Goal: Task Accomplishment & Management: Manage account settings

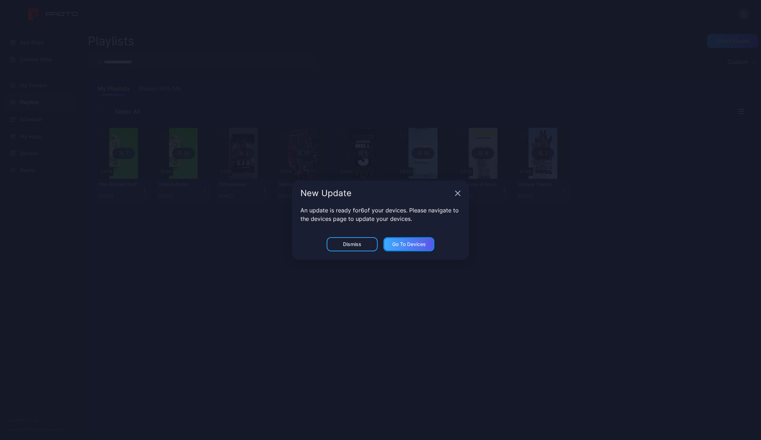
click at [409, 244] on div "Go to devices" at bounding box center [409, 245] width 34 height 6
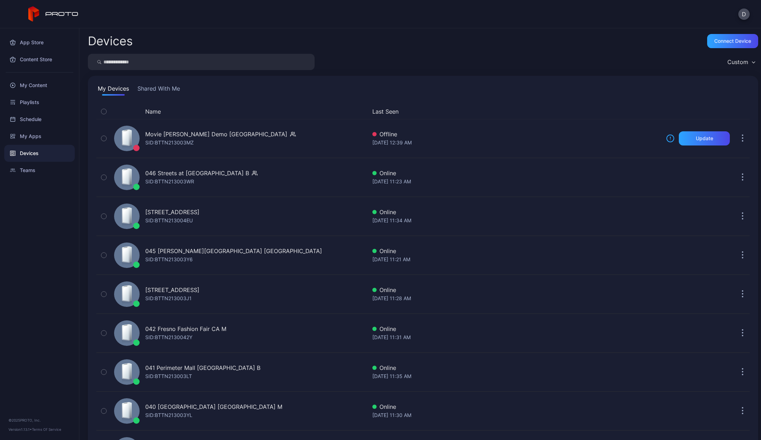
click at [156, 113] on button "Name" at bounding box center [153, 111] width 16 height 9
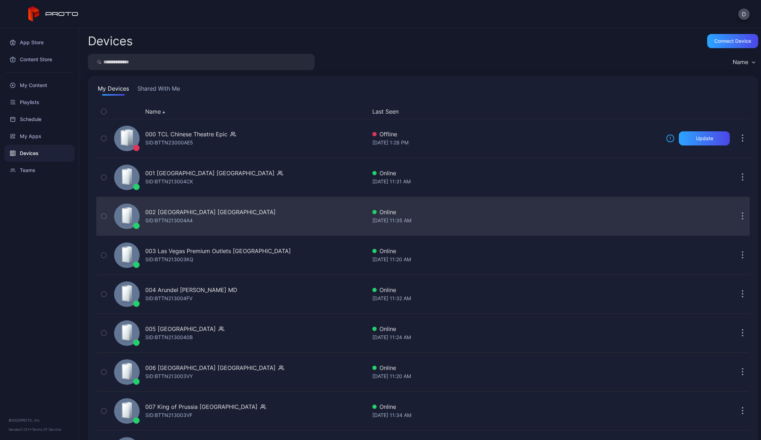
click at [197, 220] on div "002 [GEOGRAPHIC_DATA] [GEOGRAPHIC_DATA] SID: BTTN213004A4" at bounding box center [210, 216] width 130 height 17
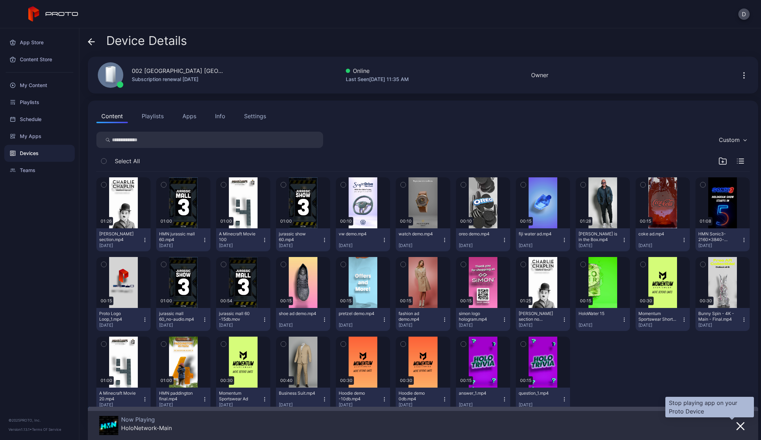
click at [737, 428] on button "button" at bounding box center [740, 426] width 13 height 10
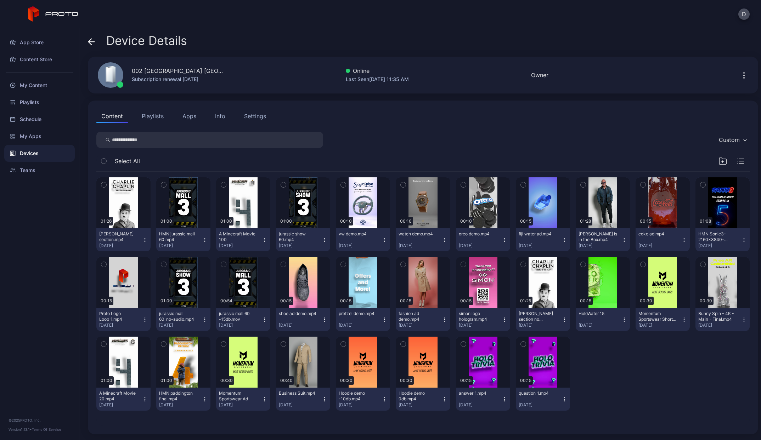
click at [158, 117] on button "Playlists" at bounding box center [153, 116] width 32 height 14
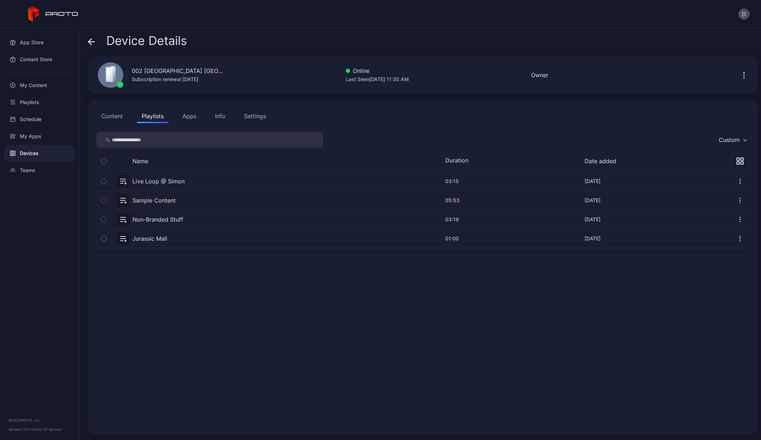
click at [190, 117] on button "Apps" at bounding box center [190, 116] width 24 height 14
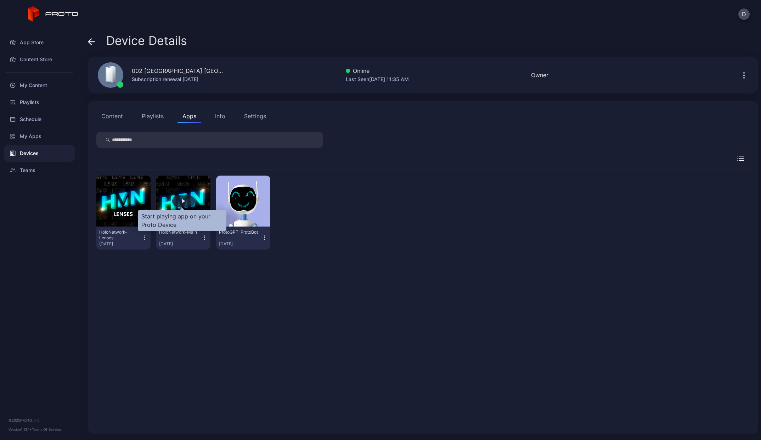
click at [178, 201] on div "button" at bounding box center [183, 201] width 23 height 11
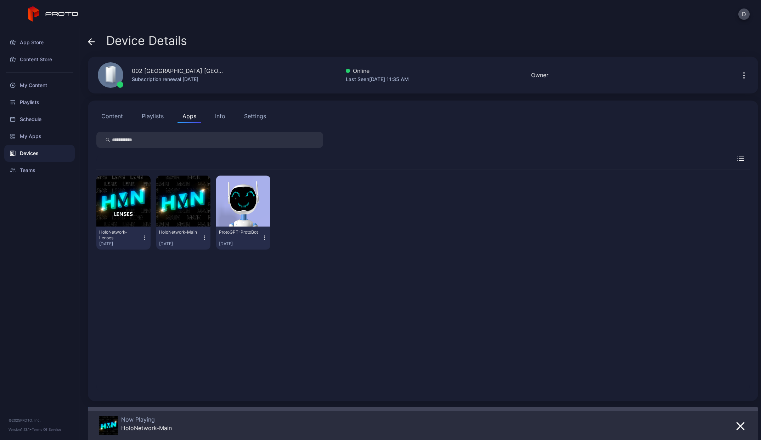
click at [434, 150] on div "HoloNetwork-Lenses [DATE] HoloNetwork-Main [DATE] ProtoGPT: ProtoBot [DATE]" at bounding box center [422, 262] width 653 height 261
click at [84, 44] on div "Device Details 002 [GEOGRAPHIC_DATA] [GEOGRAPHIC_DATA] Subscription renewal [DA…" at bounding box center [420, 234] width 682 height 412
click at [91, 43] on icon at bounding box center [91, 41] width 7 height 7
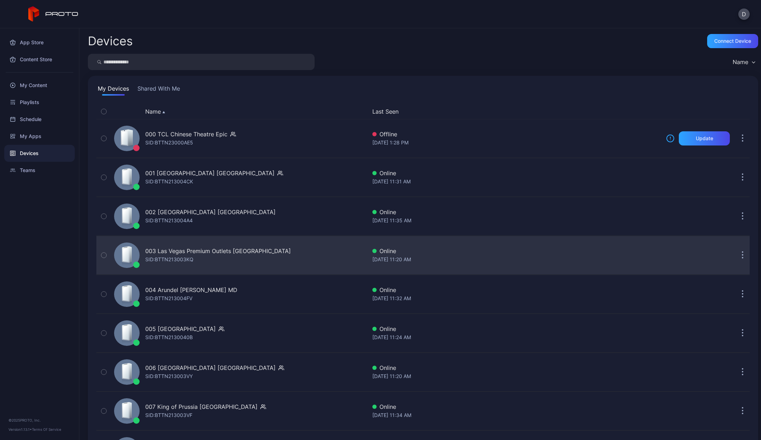
click at [205, 260] on div "003 Las Vegas Premium Outlets [GEOGRAPHIC_DATA] SID: BTTN213003KQ" at bounding box center [218, 255] width 146 height 17
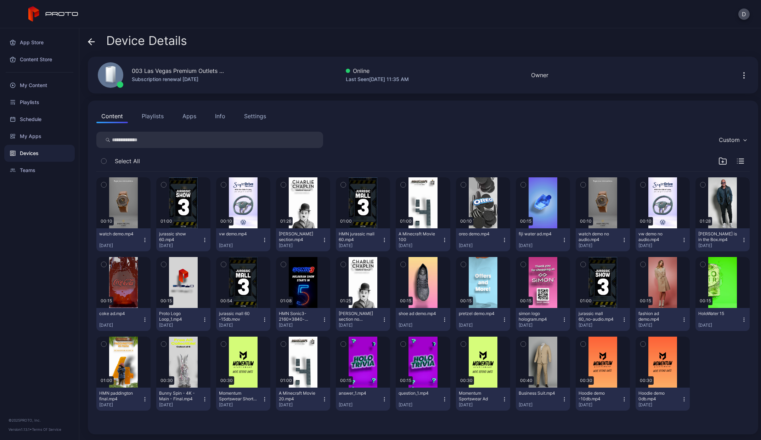
click at [197, 116] on button "Apps" at bounding box center [190, 116] width 24 height 14
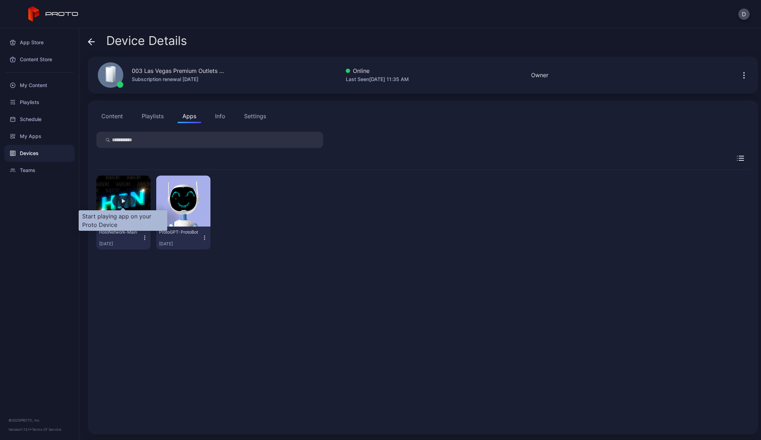
click at [122, 201] on div "button" at bounding box center [124, 201] width 4 height 4
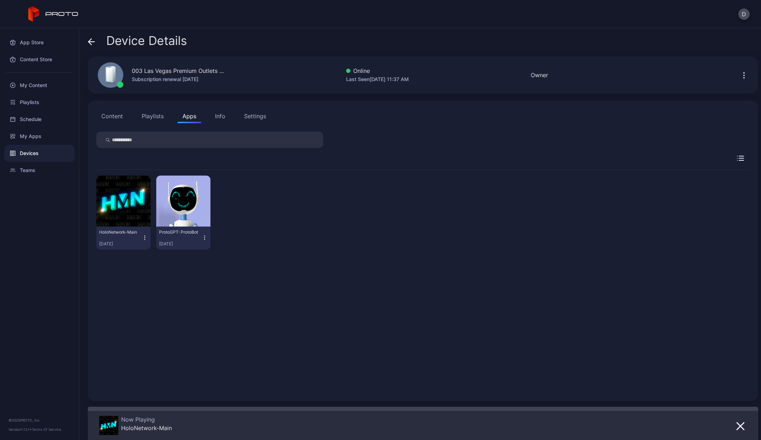
click at [92, 43] on icon at bounding box center [91, 41] width 7 height 7
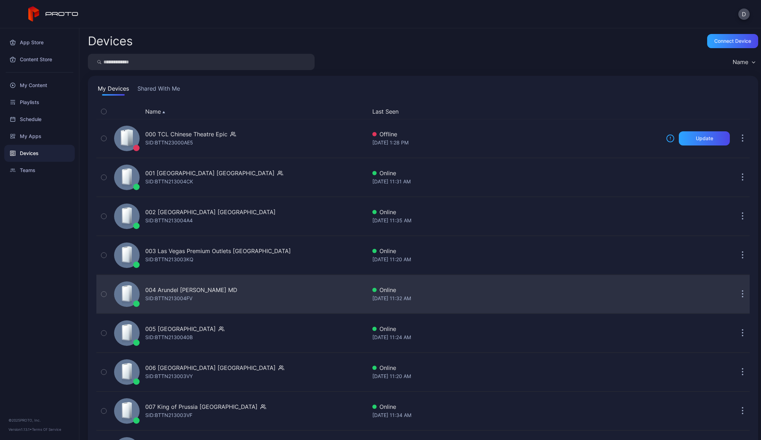
click at [200, 295] on div "004 Arundel [PERSON_NAME] MD [PERSON_NAME]: BTTN213004FV" at bounding box center [191, 294] width 92 height 17
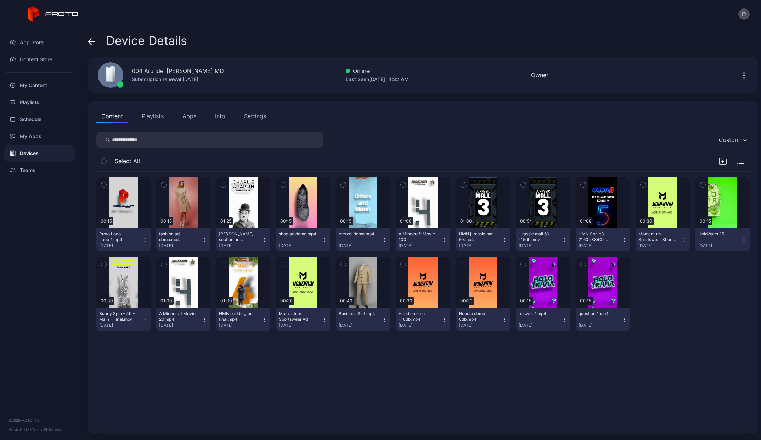
click at [192, 114] on button "Apps" at bounding box center [190, 116] width 24 height 14
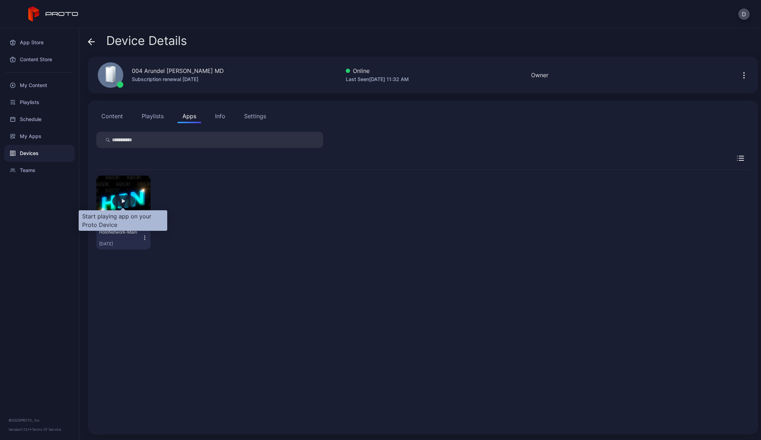
click at [122, 200] on div "button" at bounding box center [124, 201] width 4 height 4
click at [124, 203] on div "button" at bounding box center [124, 201] width 4 height 4
click at [125, 199] on div "button" at bounding box center [123, 201] width 23 height 11
click at [159, 116] on button "Playlists" at bounding box center [153, 116] width 32 height 14
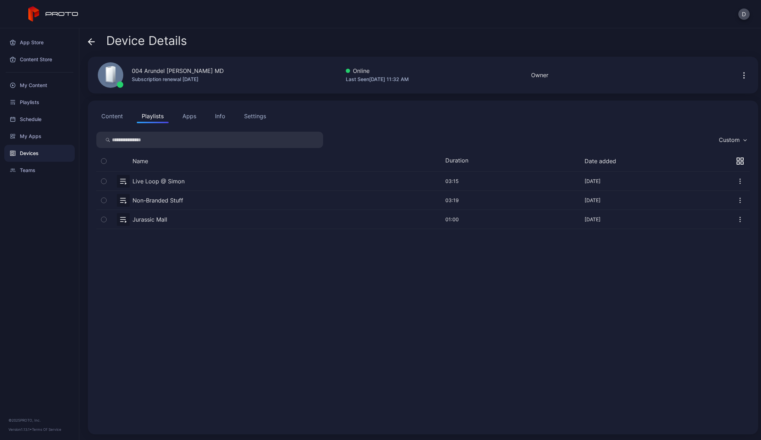
click at [192, 116] on button "Apps" at bounding box center [190, 116] width 24 height 14
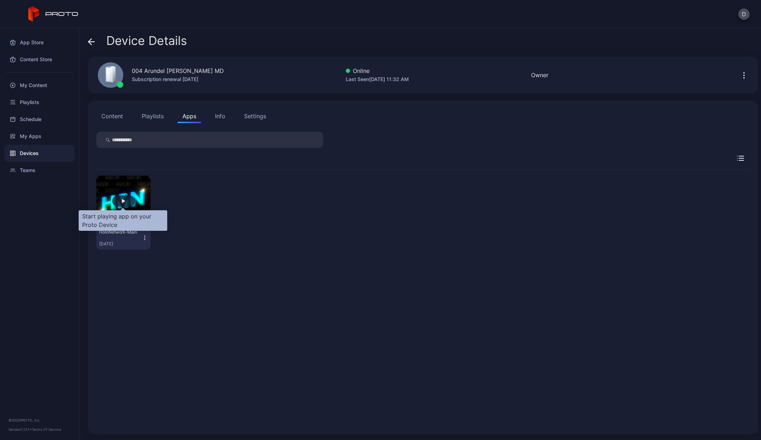
click at [126, 202] on div "button" at bounding box center [123, 201] width 23 height 11
click at [252, 120] on div "Settings" at bounding box center [255, 116] width 22 height 9
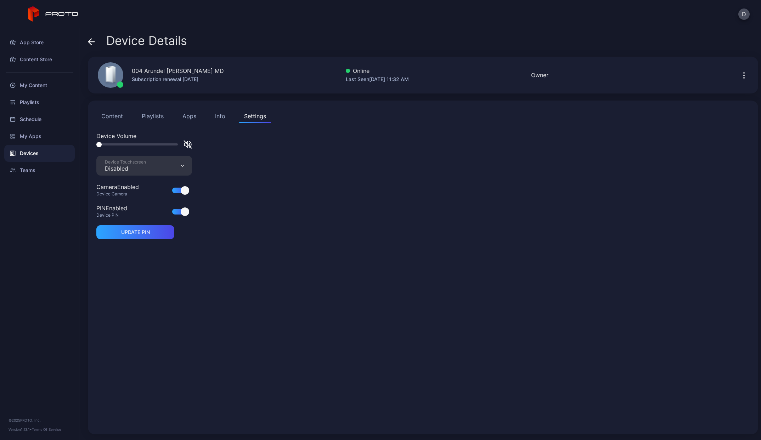
click at [208, 118] on div "Content Playlists Apps Info Settings" at bounding box center [422, 116] width 653 height 14
click at [192, 118] on button "Apps" at bounding box center [190, 116] width 24 height 14
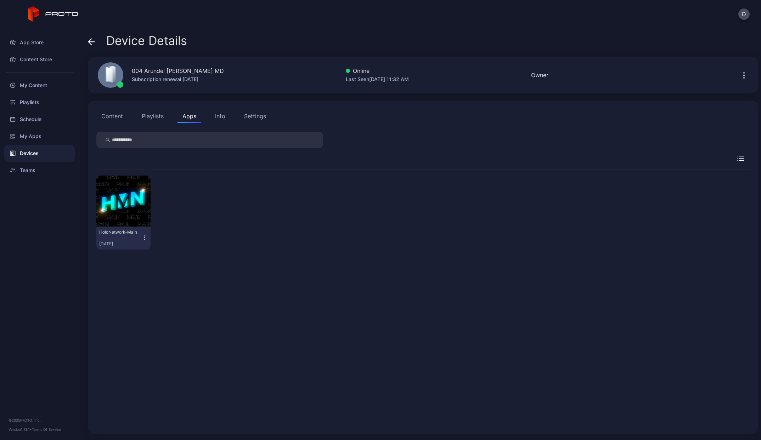
click at [153, 116] on button "Playlists" at bounding box center [153, 116] width 32 height 14
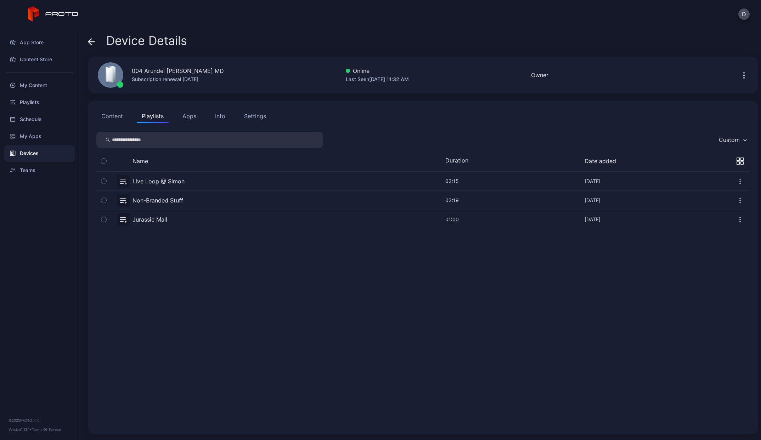
click at [118, 117] on button "Content" at bounding box center [112, 116] width 32 height 14
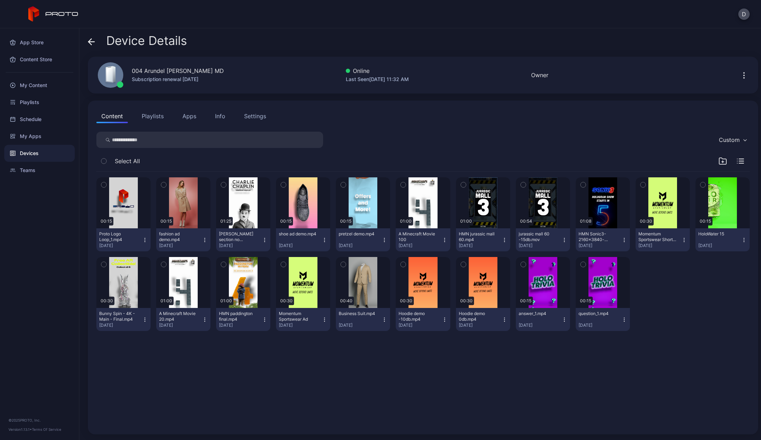
click at [185, 115] on button "Apps" at bounding box center [190, 116] width 24 height 14
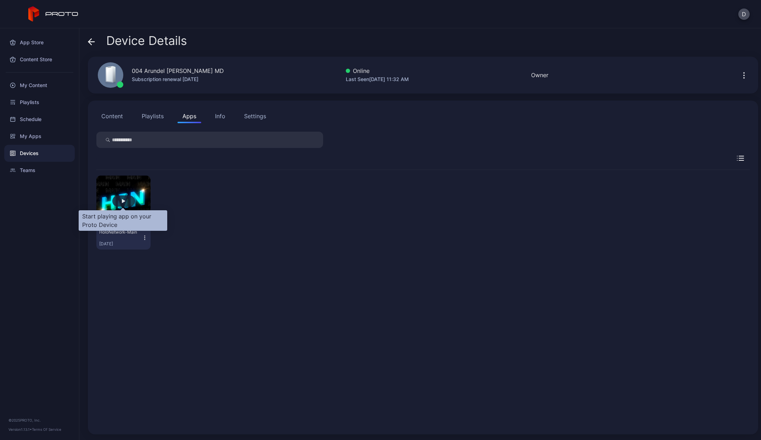
click at [122, 202] on div "button" at bounding box center [124, 201] width 4 height 4
click at [488, 122] on div "Content Playlists Apps Info Settings" at bounding box center [422, 116] width 653 height 14
click at [740, 79] on icon "button" at bounding box center [744, 75] width 9 height 9
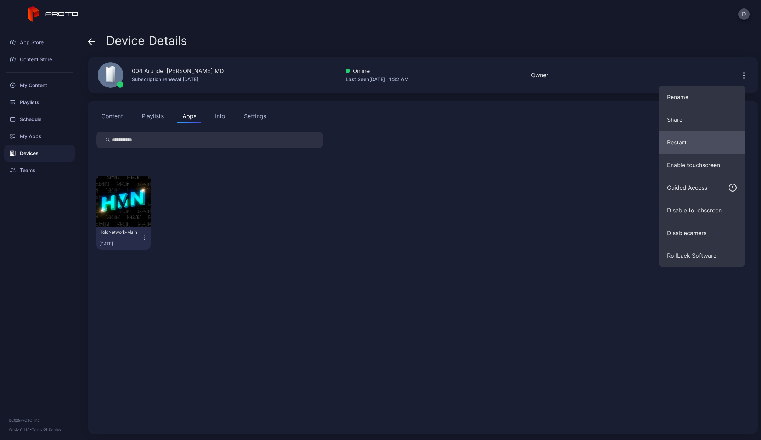
click at [686, 142] on button "Restart" at bounding box center [702, 142] width 87 height 23
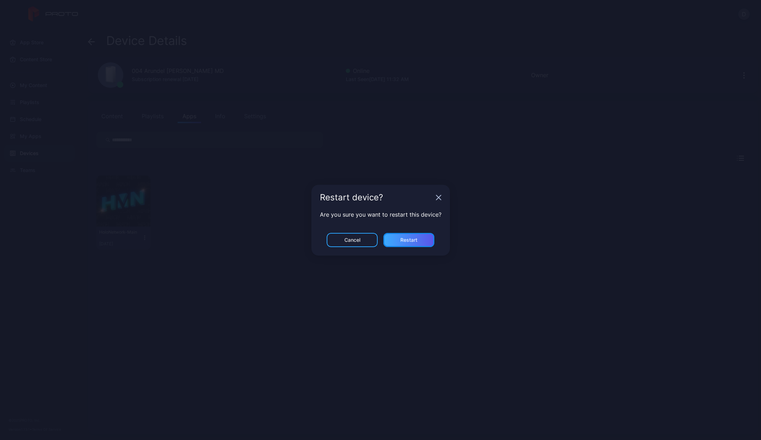
click at [424, 238] on div "Restart" at bounding box center [408, 240] width 51 height 14
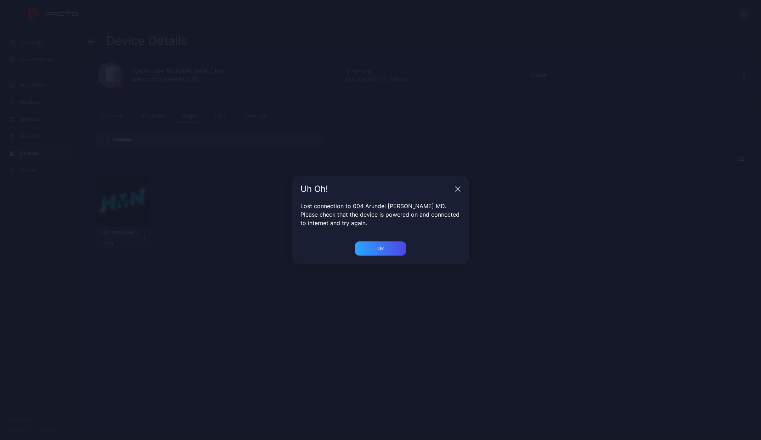
click at [461, 189] on div "Uh Oh!" at bounding box center [380, 189] width 177 height 26
click at [390, 246] on div "Ok" at bounding box center [380, 249] width 51 height 14
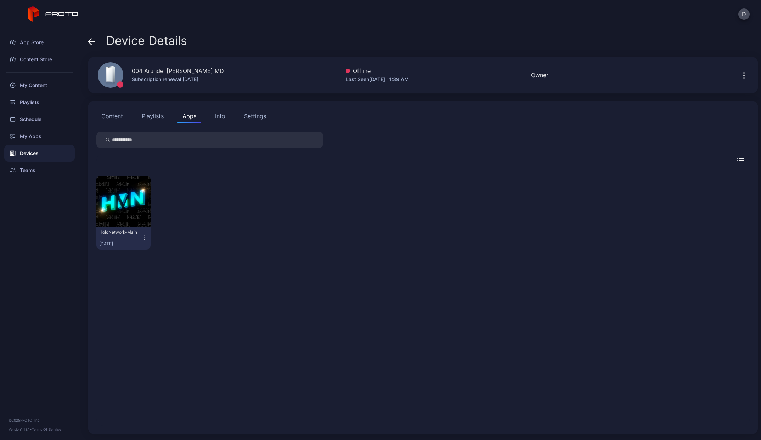
click at [89, 38] on icon at bounding box center [91, 41] width 7 height 7
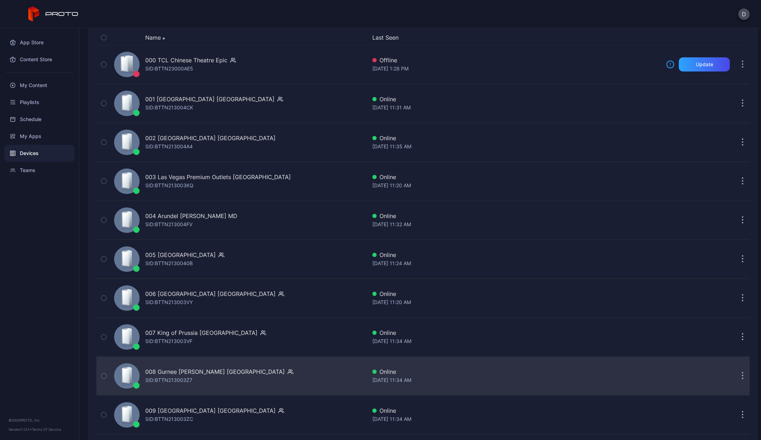
scroll to position [111, 0]
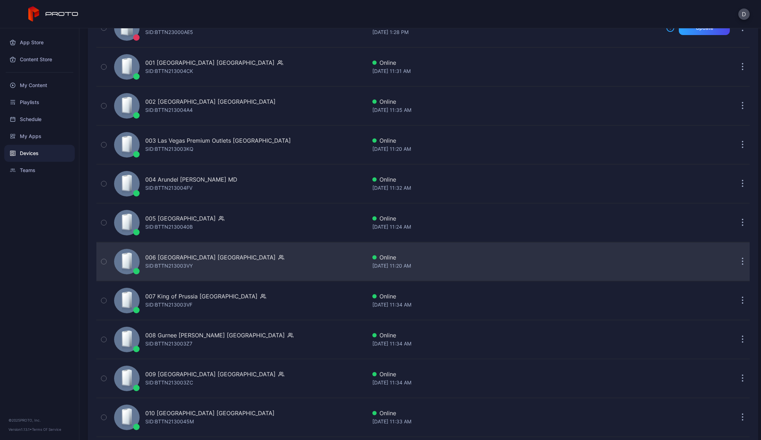
click at [173, 269] on div "SID: BTTN213003VY" at bounding box center [168, 266] width 47 height 9
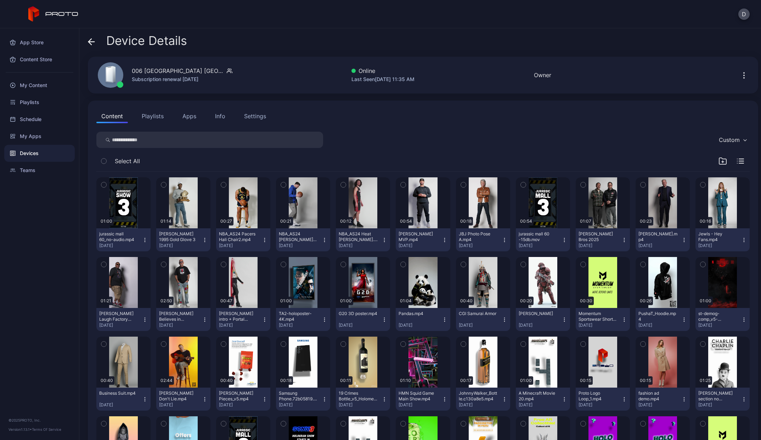
click at [185, 122] on button "Apps" at bounding box center [190, 116] width 24 height 14
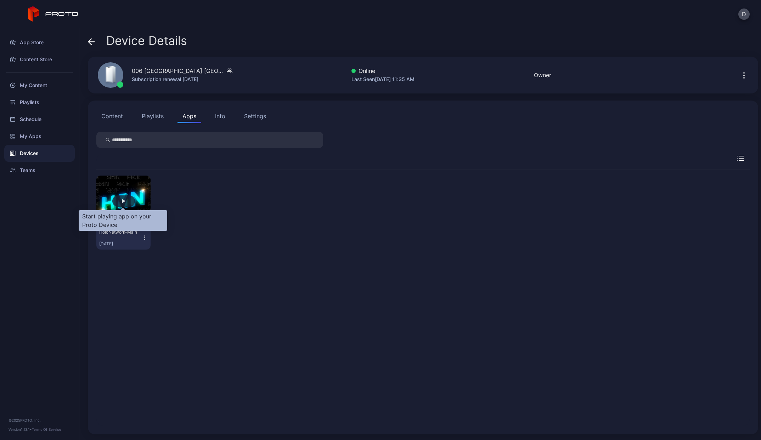
click at [122, 201] on div "button" at bounding box center [124, 201] width 4 height 4
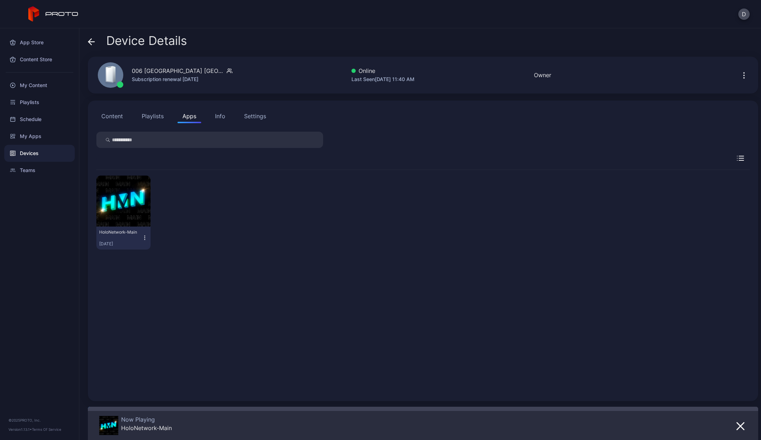
click at [217, 117] on div "Info" at bounding box center [220, 116] width 10 height 9
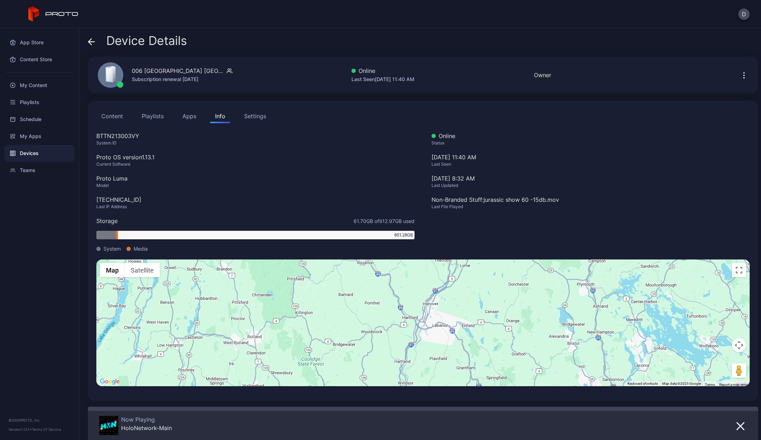
click at [122, 199] on div "[TECHNICAL_ID]" at bounding box center [255, 200] width 318 height 9
click at [122, 200] on div "[TECHNICAL_ID]" at bounding box center [255, 200] width 318 height 9
copy div "[TECHNICAL_ID]"
click at [93, 42] on icon at bounding box center [92, 42] width 6 height 0
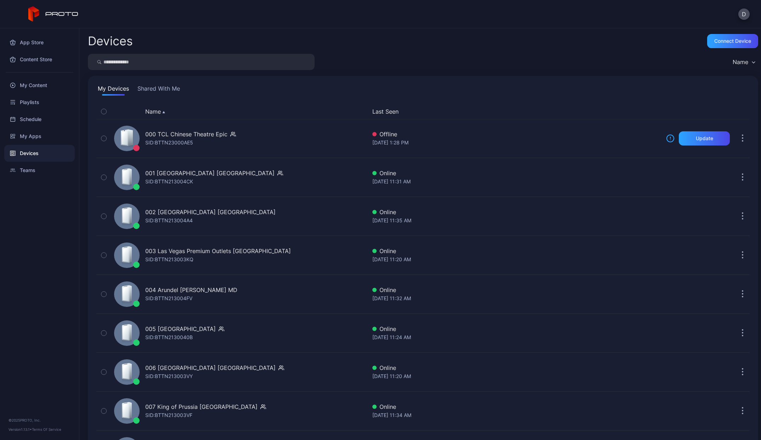
scroll to position [111, 0]
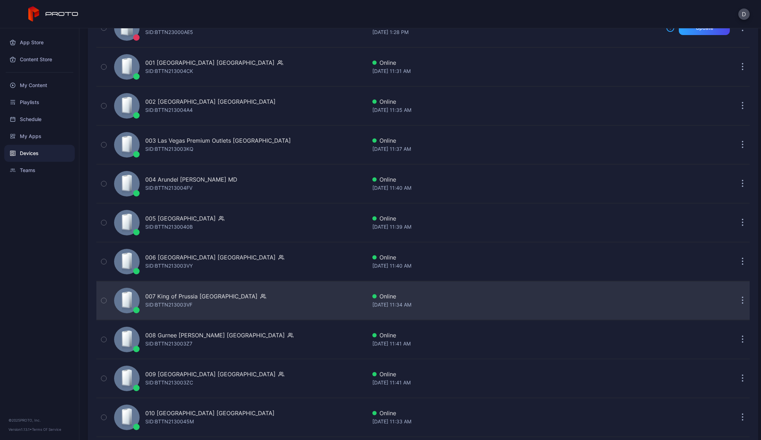
click at [201, 303] on div "007 King of Prussia PA SID: BTTN213003VF" at bounding box center [205, 300] width 121 height 17
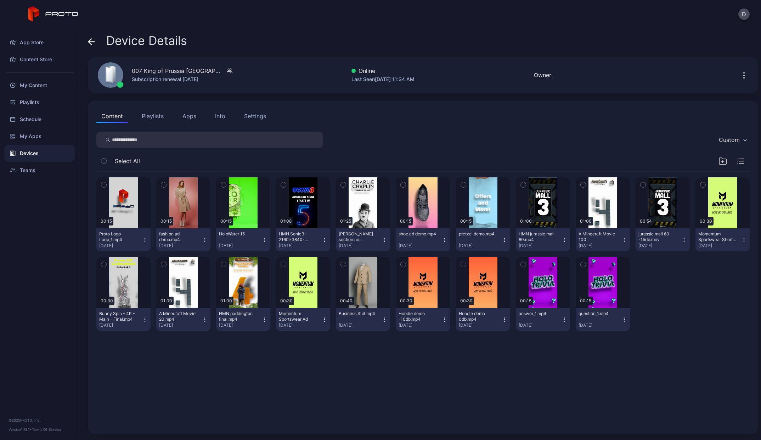
click at [193, 120] on button "Apps" at bounding box center [190, 116] width 24 height 14
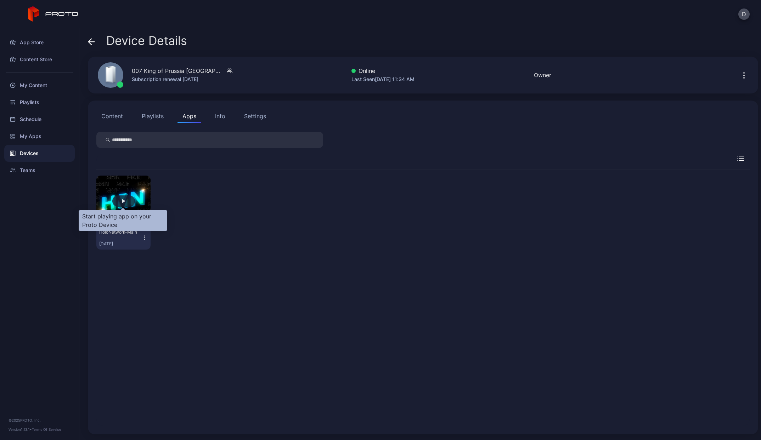
click at [125, 202] on div "button" at bounding box center [123, 201] width 23 height 11
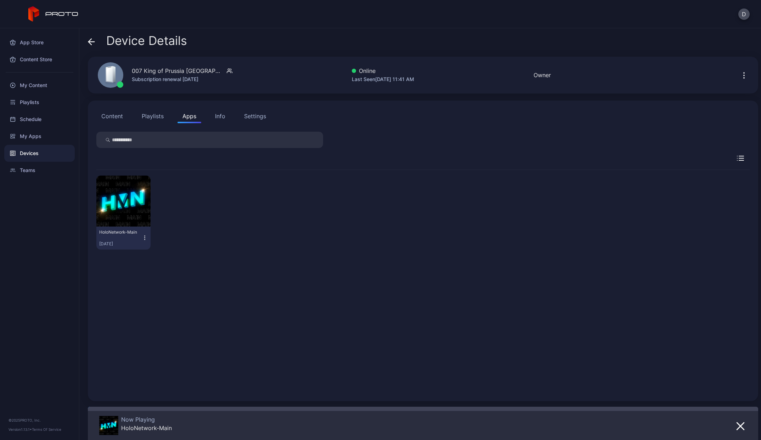
click at [90, 45] on icon at bounding box center [91, 41] width 7 height 7
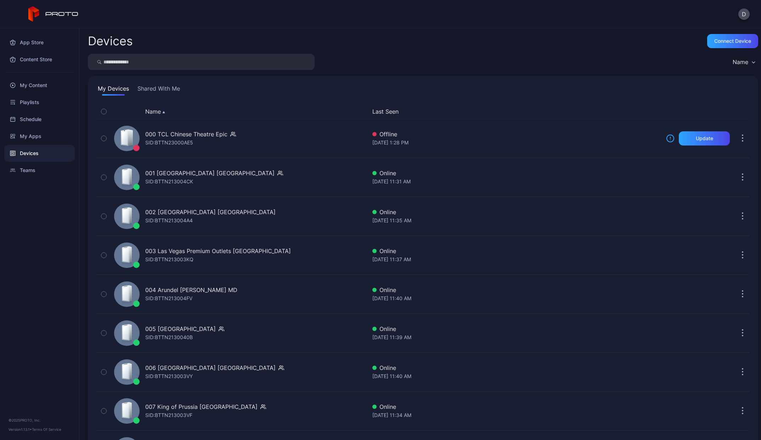
scroll to position [111, 0]
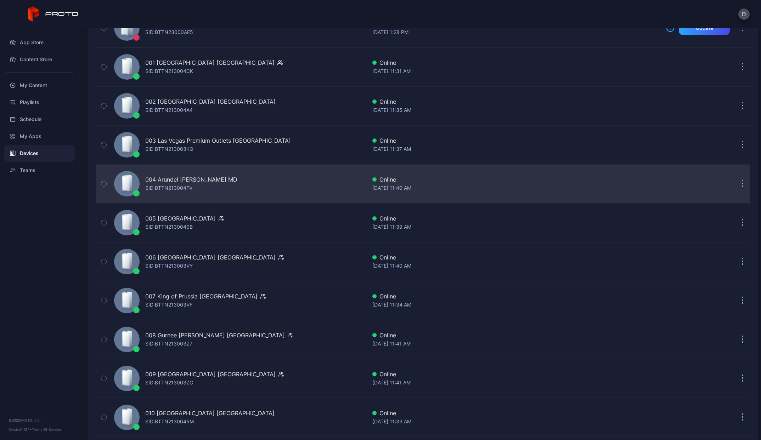
click at [180, 178] on div "004 Arundel [PERSON_NAME] MD" at bounding box center [191, 179] width 92 height 9
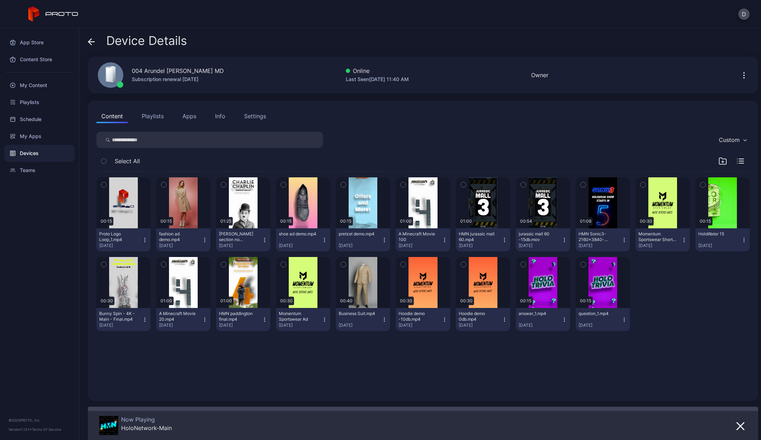
click at [186, 122] on button "Apps" at bounding box center [190, 116] width 24 height 14
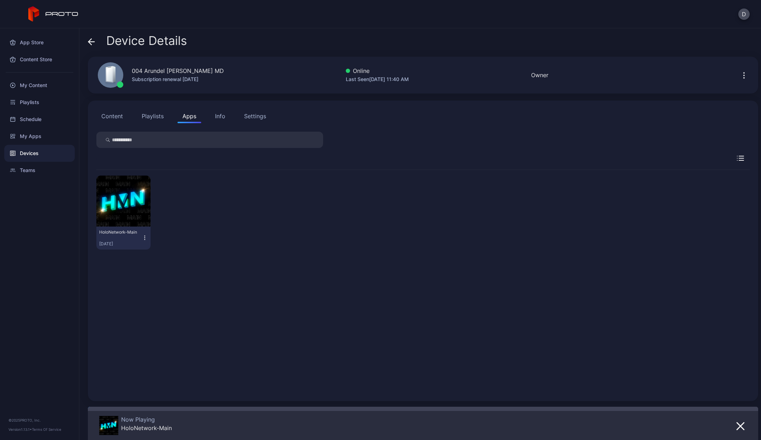
click at [210, 116] on button "Info" at bounding box center [220, 116] width 20 height 14
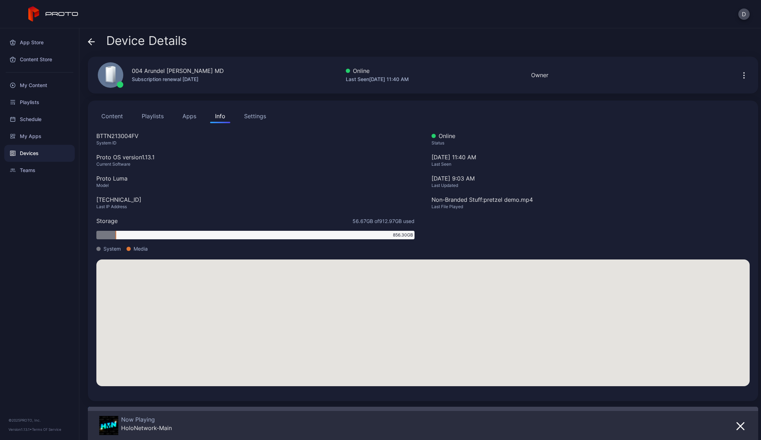
click at [124, 199] on div "[TECHNICAL_ID]" at bounding box center [255, 200] width 318 height 9
copy div "[TECHNICAL_ID]"
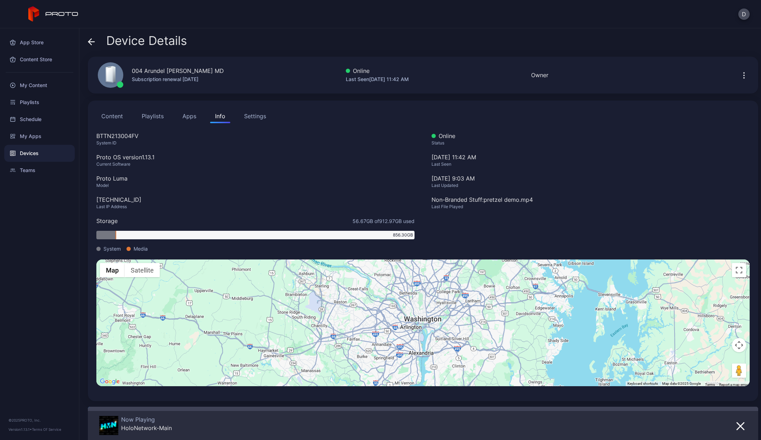
click at [96, 44] on div "Device Details" at bounding box center [137, 42] width 99 height 17
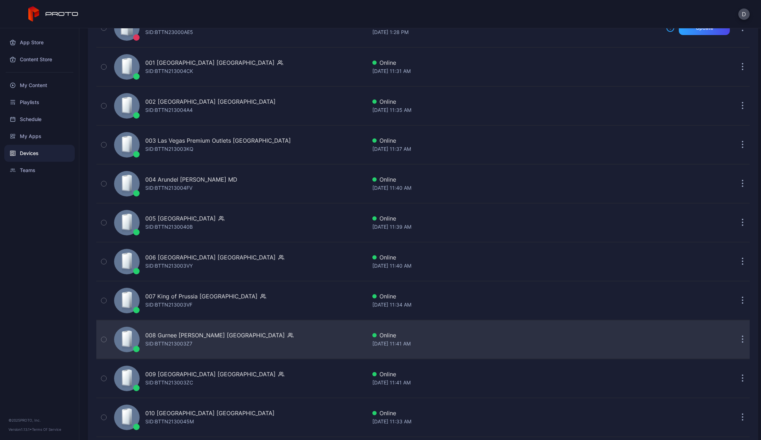
scroll to position [115, 0]
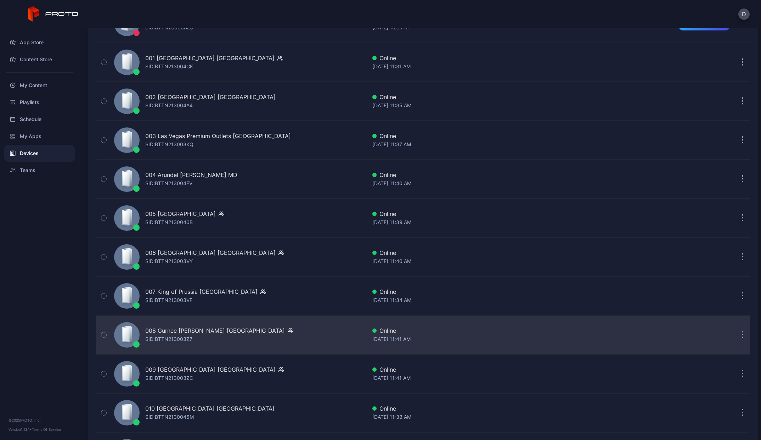
click at [207, 332] on div "008 Gurnee [PERSON_NAME] IL [PERSON_NAME]: BTTN213003Z7" at bounding box center [238, 335] width 255 height 35
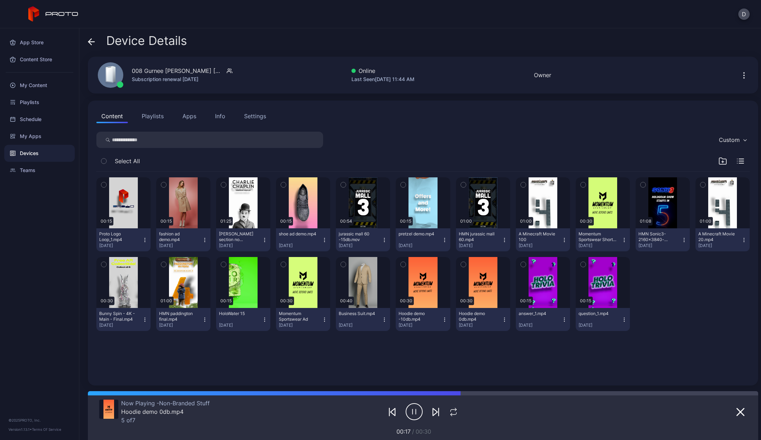
click at [89, 40] on icon at bounding box center [90, 42] width 3 height 6
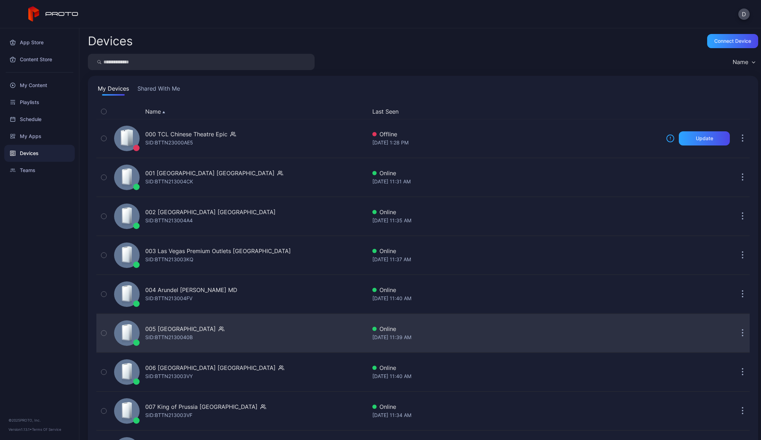
scroll to position [115, 0]
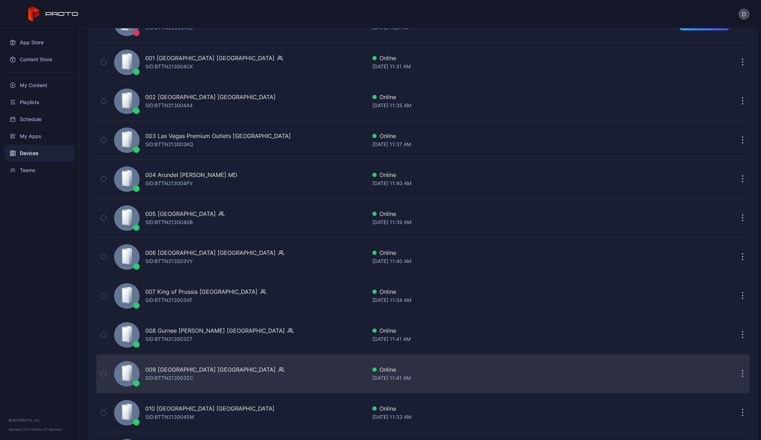
click at [204, 372] on div "009 [GEOGRAPHIC_DATA] [GEOGRAPHIC_DATA]" at bounding box center [214, 370] width 139 height 9
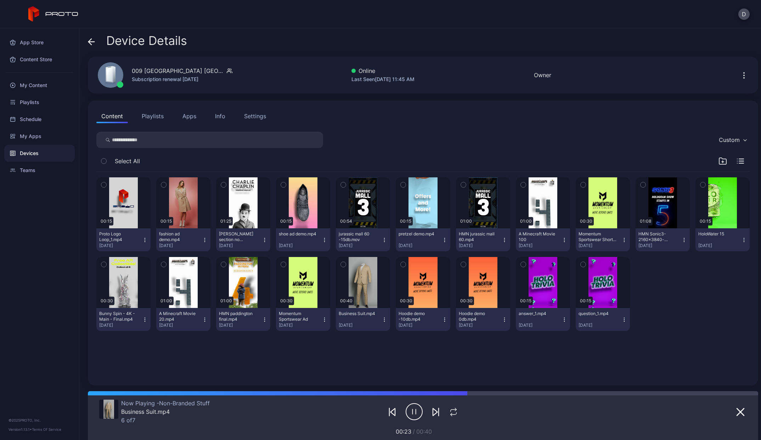
click at [91, 45] on icon at bounding box center [91, 41] width 7 height 7
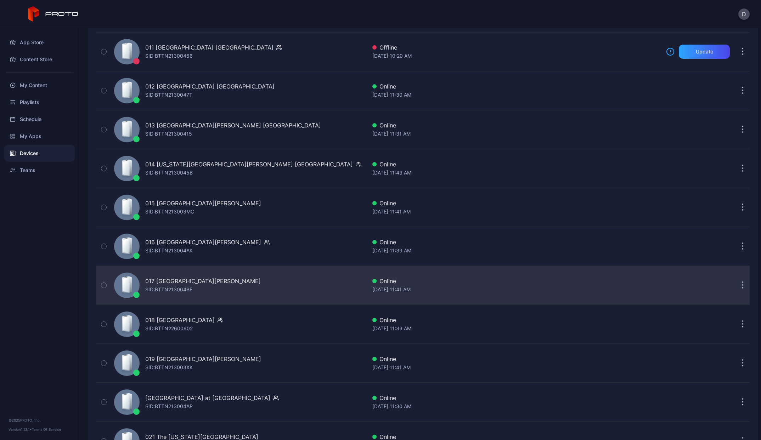
scroll to position [588, 0]
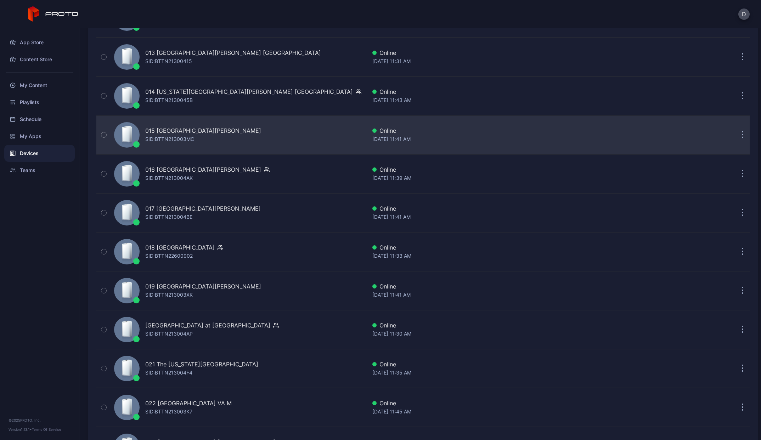
click at [185, 136] on div "SID: BTTN213003MC" at bounding box center [169, 139] width 49 height 9
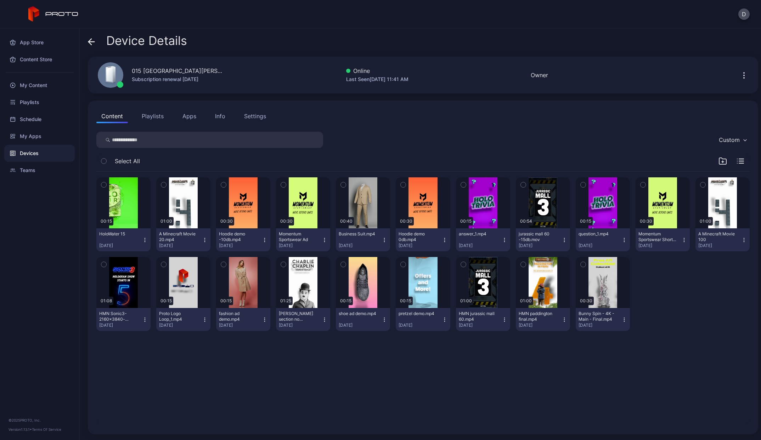
click at [191, 120] on button "Apps" at bounding box center [190, 116] width 24 height 14
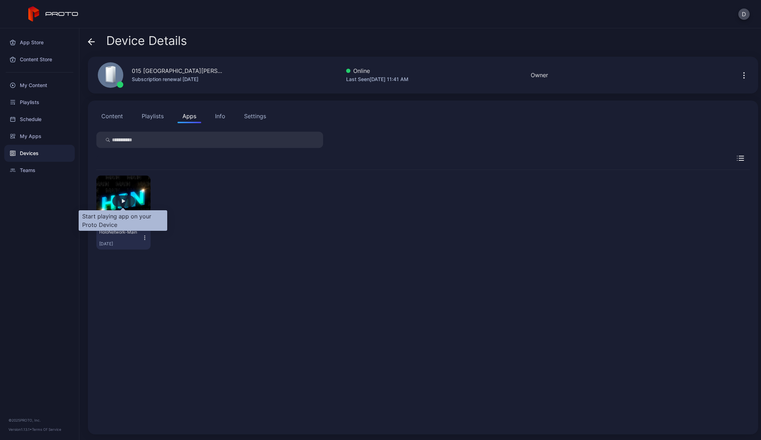
click at [123, 206] on div "button" at bounding box center [123, 201] width 23 height 11
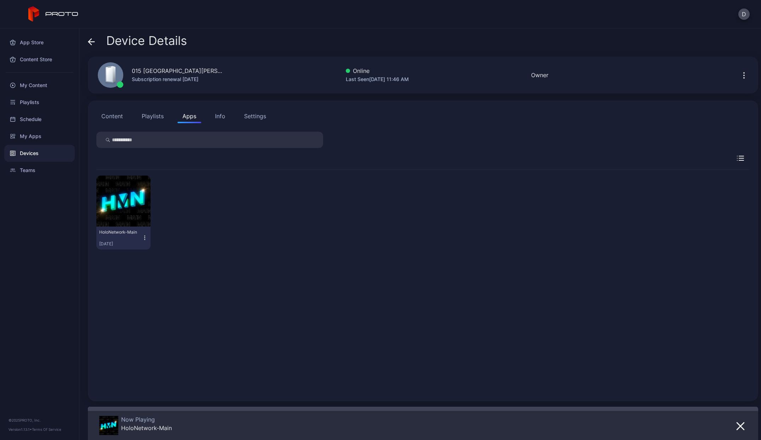
click at [94, 42] on icon at bounding box center [92, 42] width 6 height 0
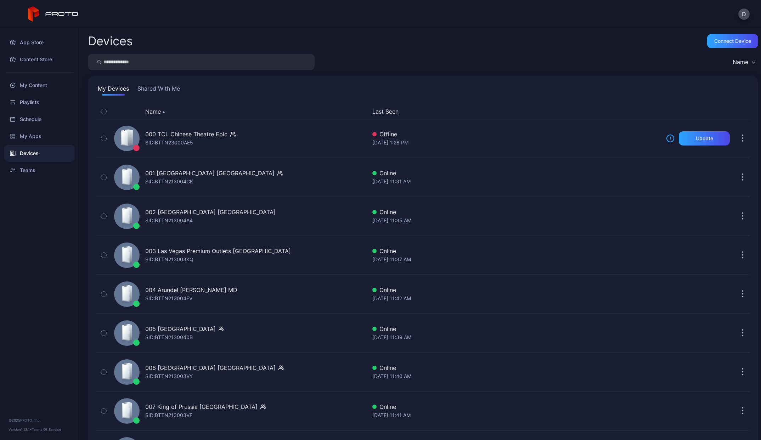
scroll to position [588, 0]
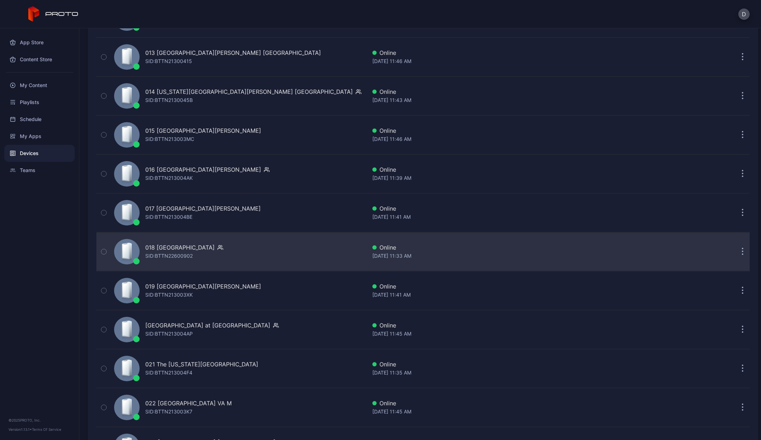
click at [167, 257] on div "SID: BTTN22600902" at bounding box center [168, 256] width 47 height 9
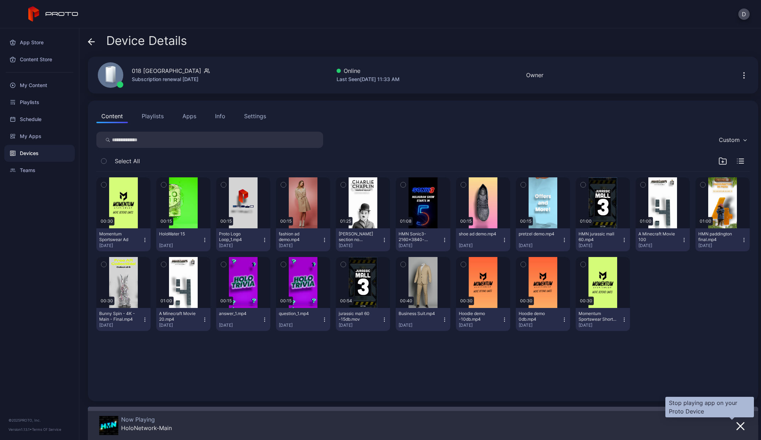
click at [736, 424] on icon "button" at bounding box center [740, 426] width 9 height 9
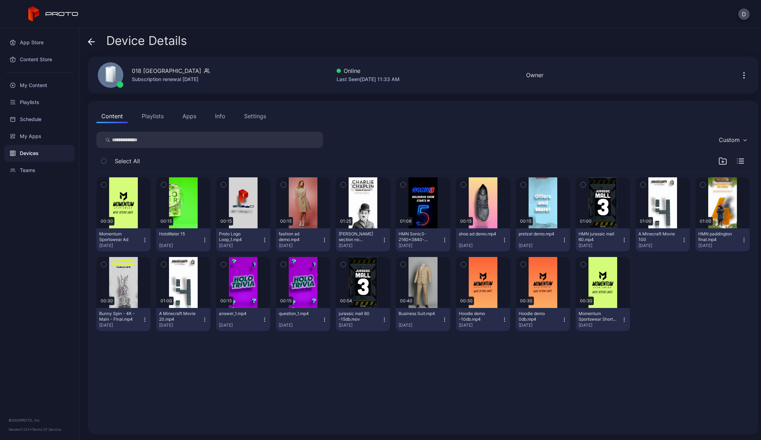
click at [192, 118] on button "Apps" at bounding box center [190, 116] width 24 height 14
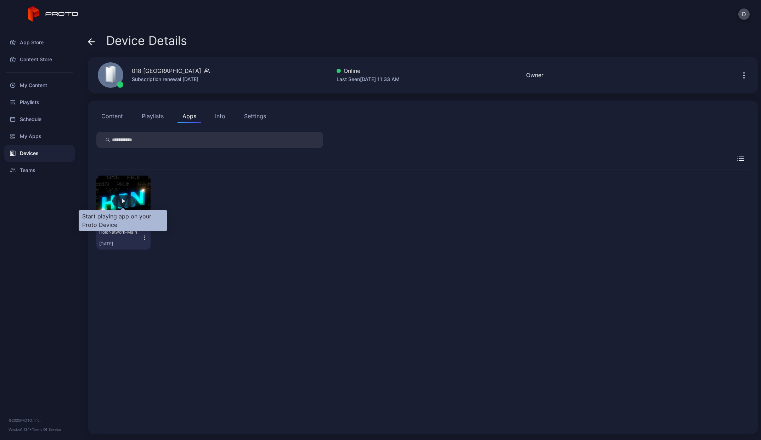
click at [122, 201] on div "button" at bounding box center [124, 201] width 4 height 4
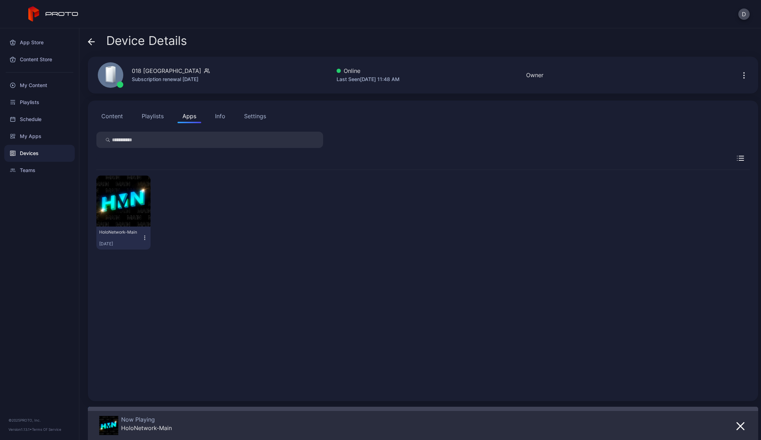
click at [96, 42] on div "Device Details" at bounding box center [137, 42] width 99 height 17
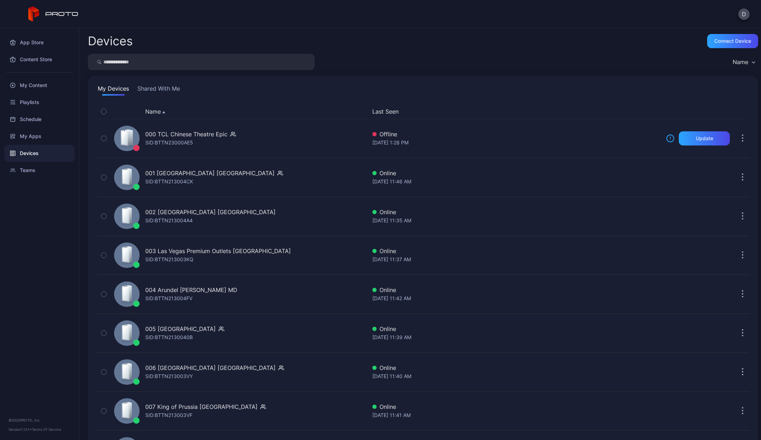
scroll to position [588, 0]
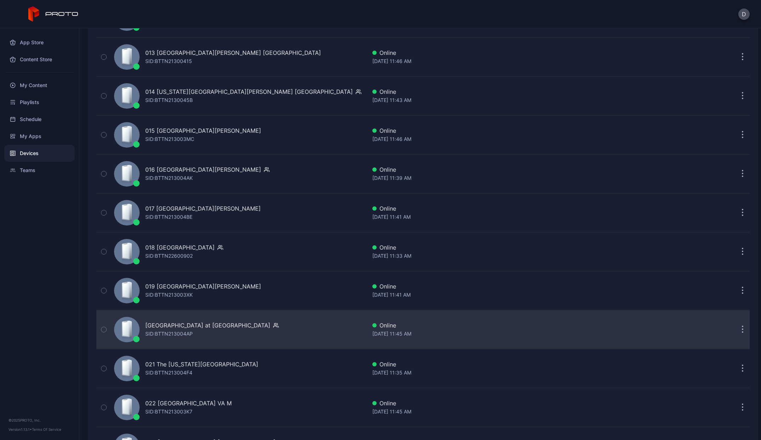
click at [193, 327] on div "[GEOGRAPHIC_DATA] at [GEOGRAPHIC_DATA]" at bounding box center [207, 325] width 125 height 9
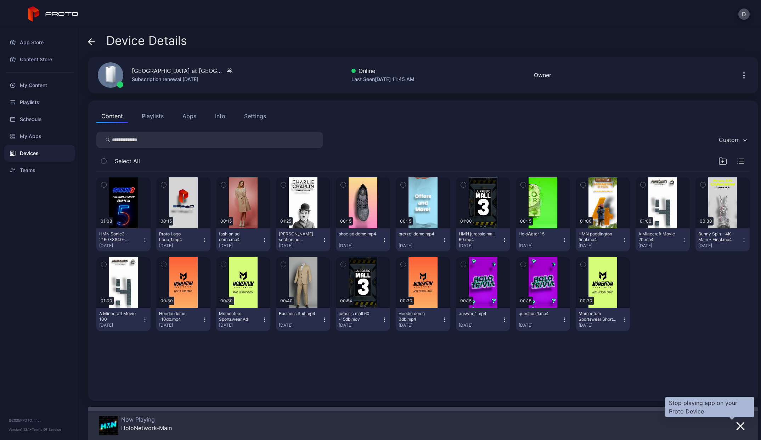
click at [736, 431] on icon "button" at bounding box center [740, 426] width 9 height 9
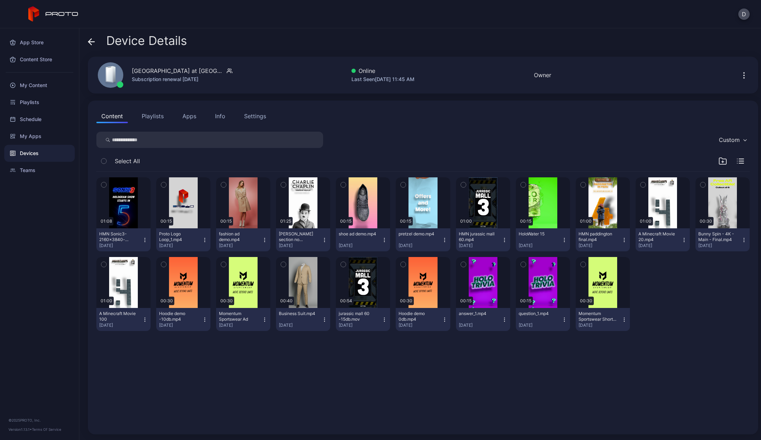
click at [183, 116] on button "Apps" at bounding box center [190, 116] width 24 height 14
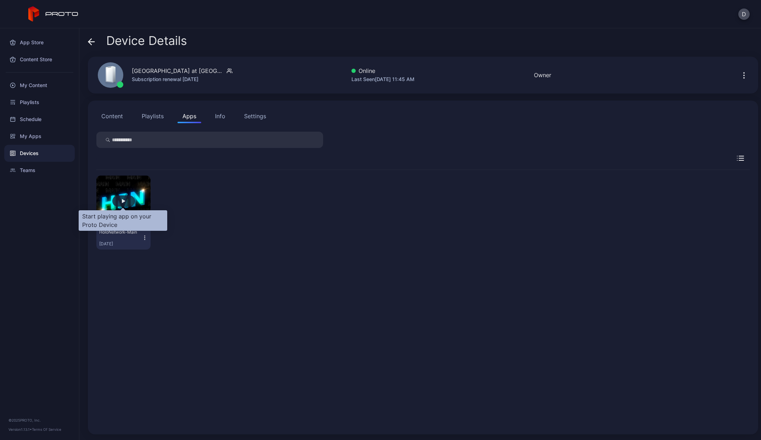
click at [120, 204] on div "button" at bounding box center [123, 201] width 23 height 11
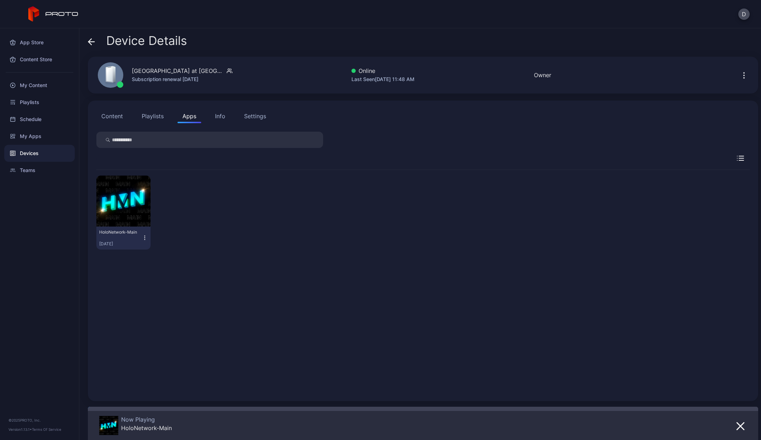
click at [89, 43] on icon at bounding box center [90, 42] width 3 height 6
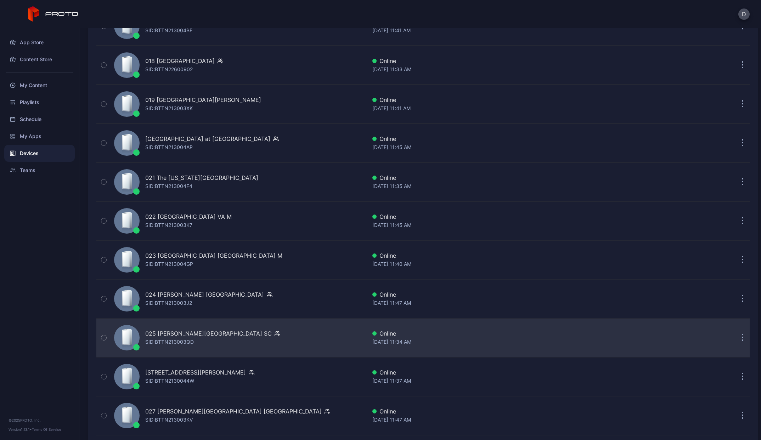
scroll to position [811, 0]
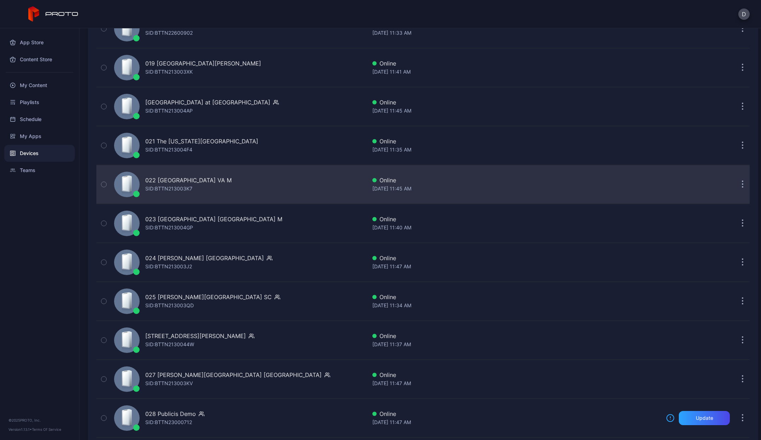
click at [175, 185] on div "SID: BTTN213003K7" at bounding box center [168, 189] width 47 height 9
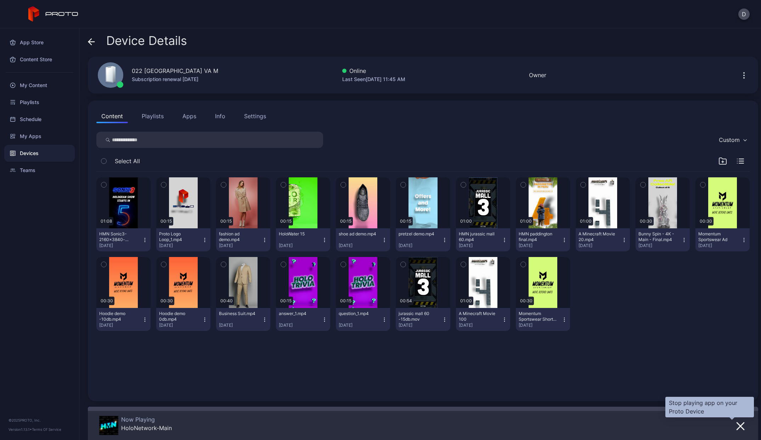
click at [734, 422] on button "button" at bounding box center [740, 426] width 13 height 10
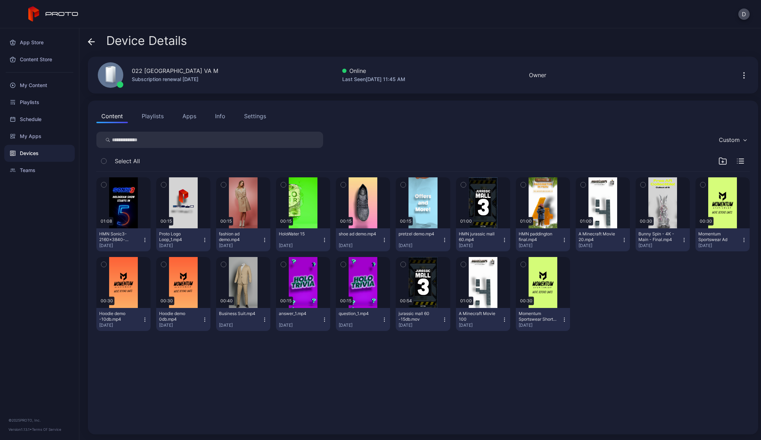
click at [193, 117] on button "Apps" at bounding box center [190, 116] width 24 height 14
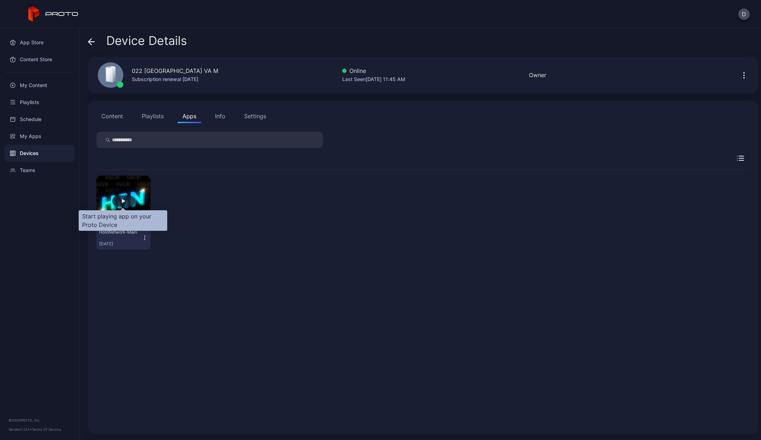
click at [126, 200] on div "button" at bounding box center [123, 201] width 23 height 11
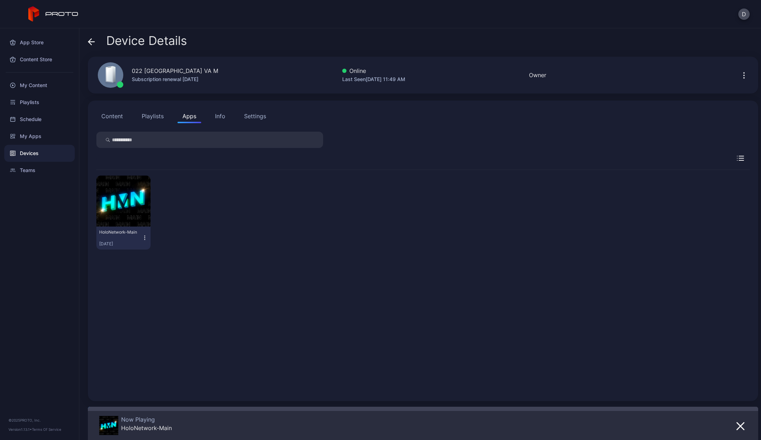
click at [222, 118] on div "Info" at bounding box center [220, 116] width 10 height 9
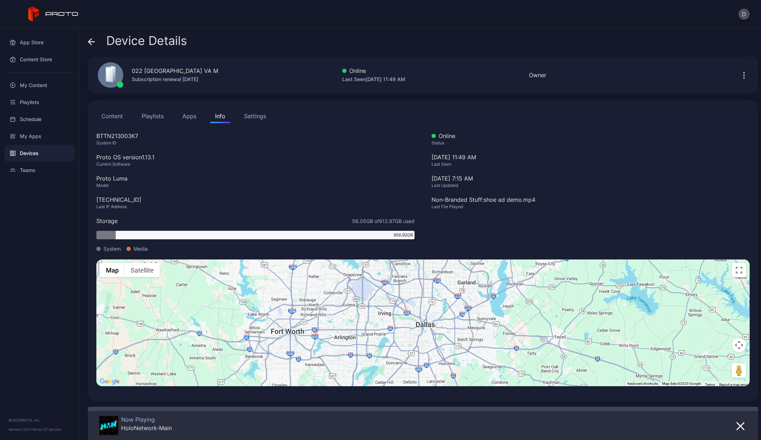
click at [132, 200] on div "[TECHNICAL_ID]" at bounding box center [255, 200] width 318 height 9
copy div "[TECHNICAL_ID]"
click at [744, 75] on icon "button" at bounding box center [744, 75] width 1 height 1
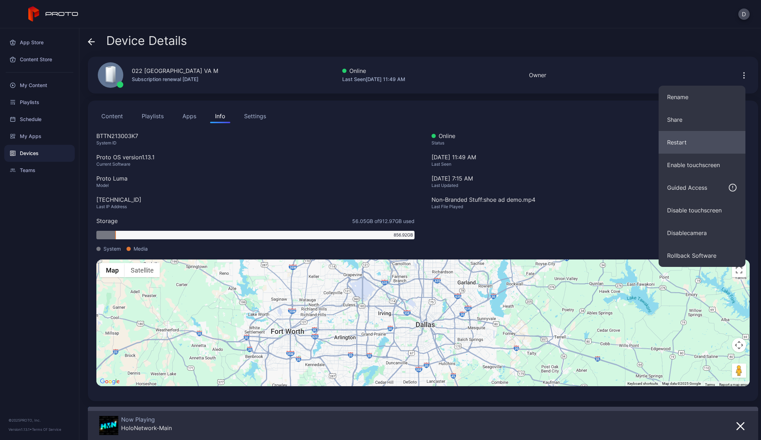
click at [679, 144] on button "Restart" at bounding box center [702, 142] width 87 height 23
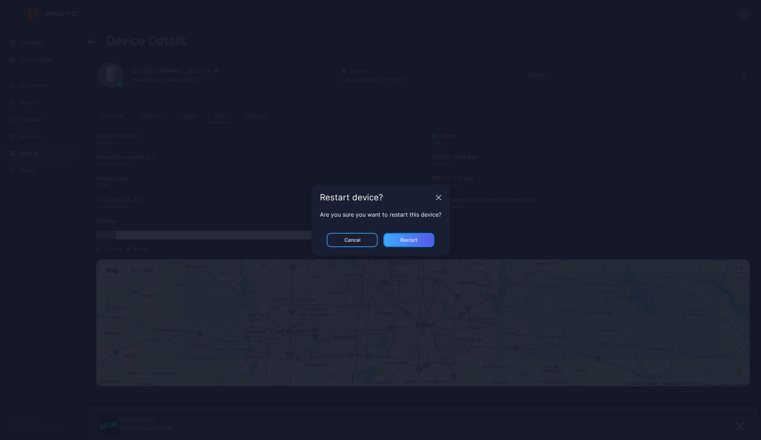
click at [414, 237] on div "Restart" at bounding box center [408, 240] width 17 height 6
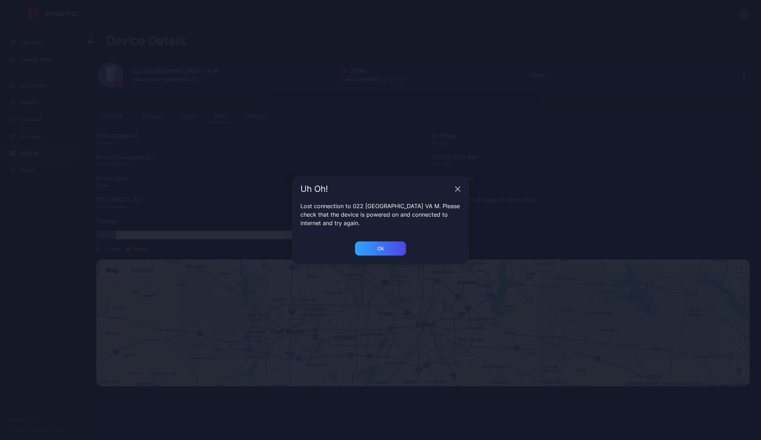
click at [456, 188] on icon "button" at bounding box center [458, 189] width 5 height 5
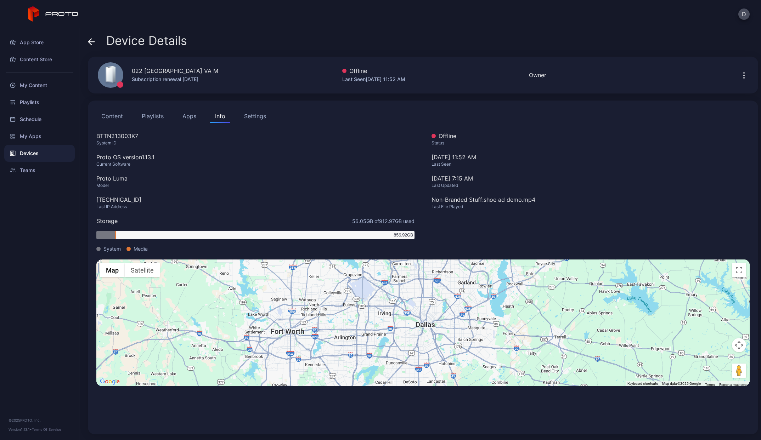
click at [94, 41] on icon at bounding box center [91, 41] width 7 height 7
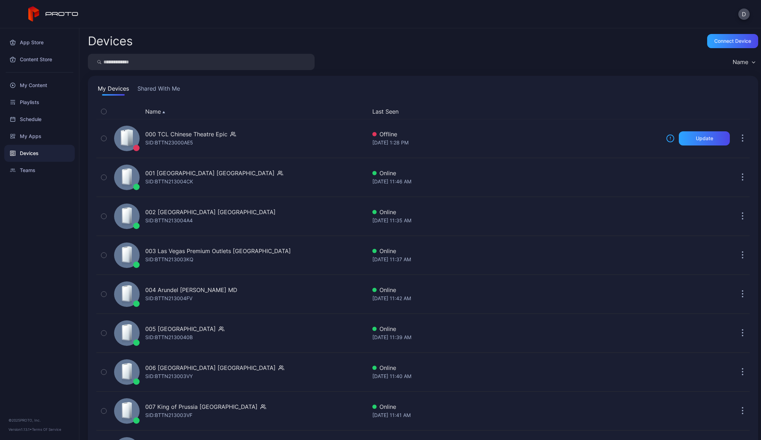
scroll to position [811, 0]
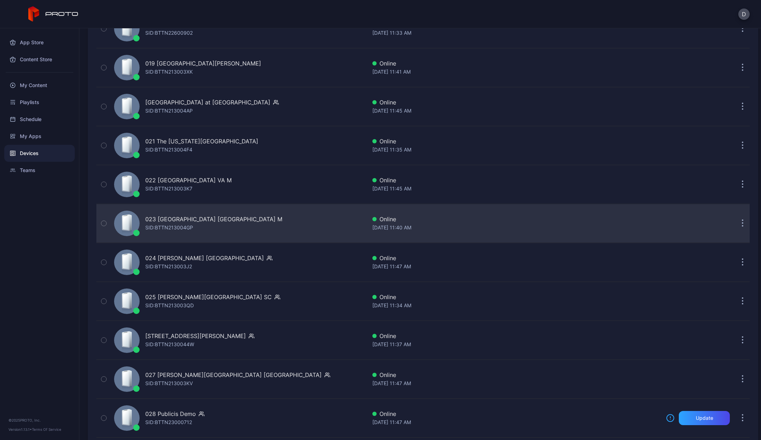
click at [212, 223] on div "023 [GEOGRAPHIC_DATA] [GEOGRAPHIC_DATA] M" at bounding box center [213, 219] width 137 height 9
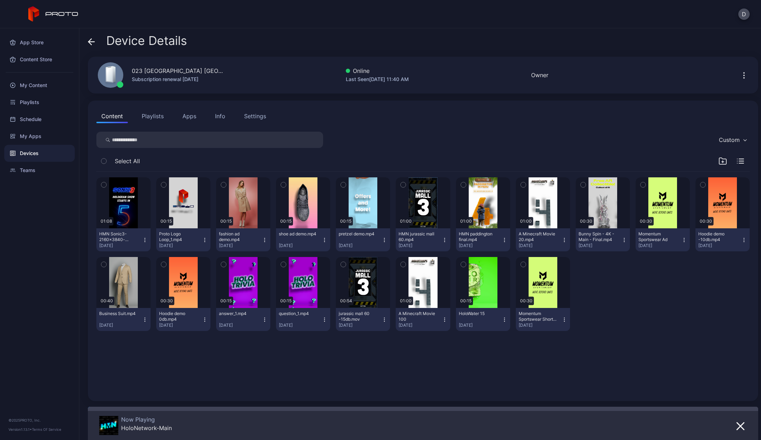
click at [740, 72] on icon "button" at bounding box center [744, 75] width 9 height 9
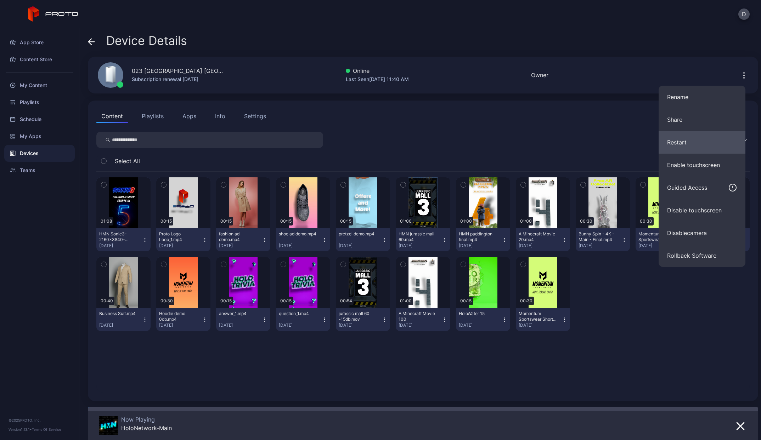
click at [687, 137] on button "Restart" at bounding box center [702, 142] width 87 height 23
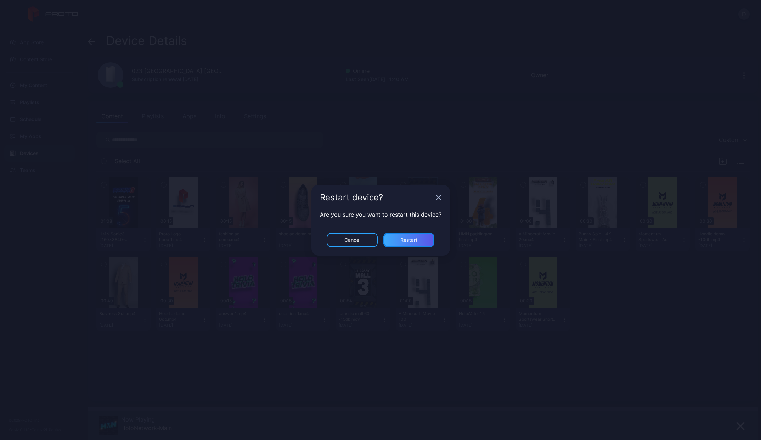
click at [424, 242] on div "Restart" at bounding box center [408, 240] width 51 height 14
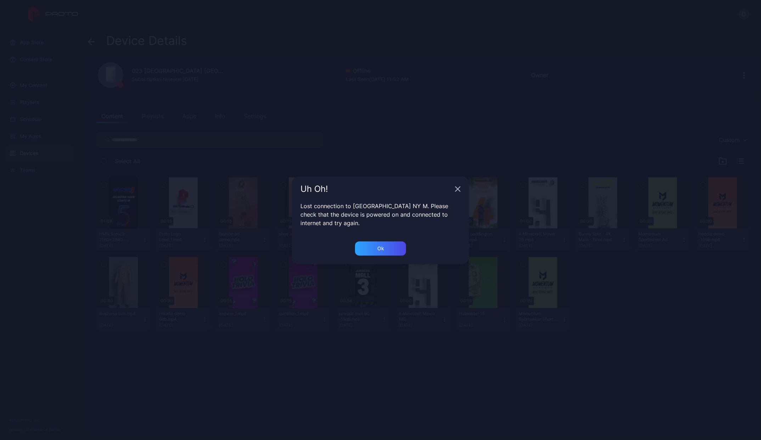
click at [459, 191] on icon "button" at bounding box center [458, 189] width 5 height 5
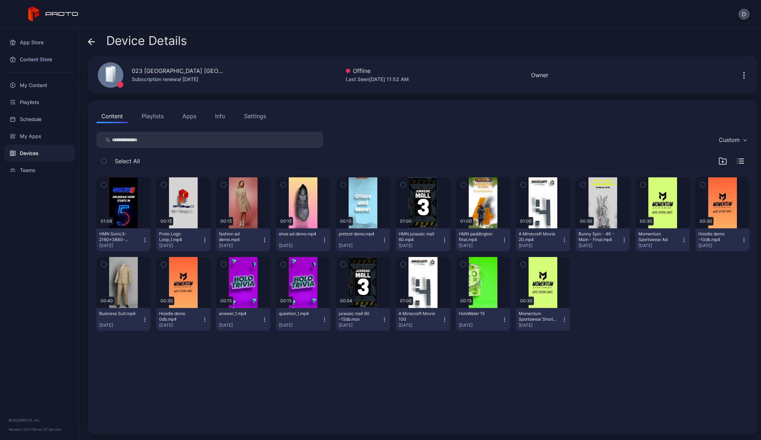
click at [95, 42] on div "Device Details" at bounding box center [137, 42] width 99 height 17
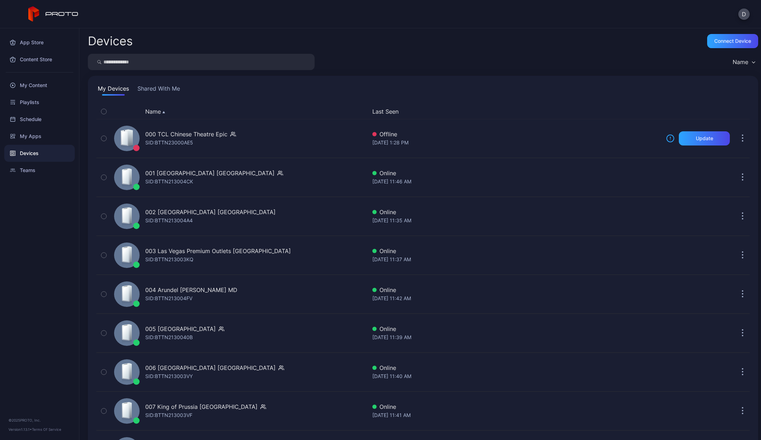
scroll to position [811, 0]
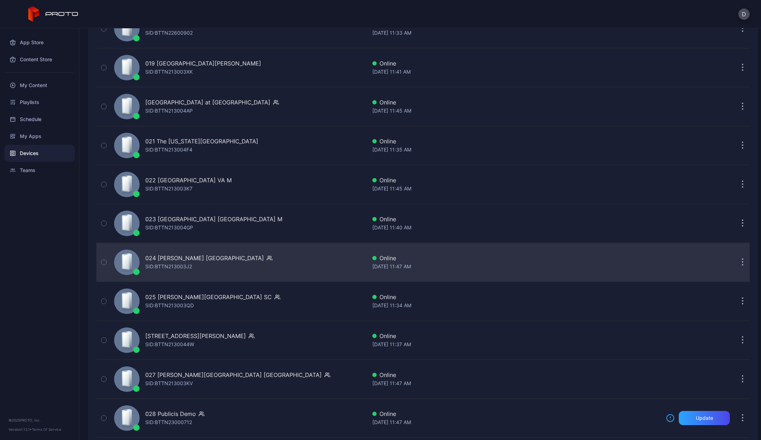
click at [176, 265] on div "SID: BTTN213003J2" at bounding box center [168, 267] width 47 height 9
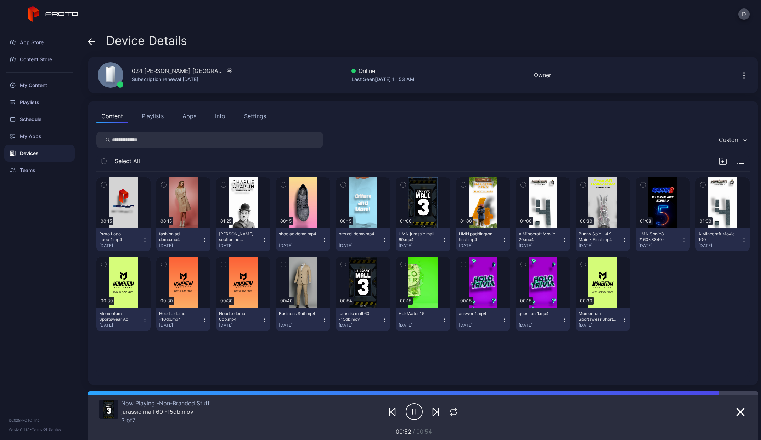
click at [93, 46] on span at bounding box center [91, 40] width 7 height 13
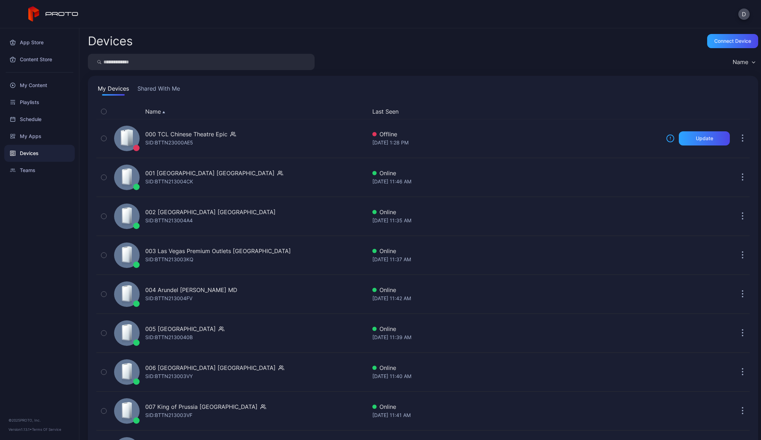
scroll to position [811, 0]
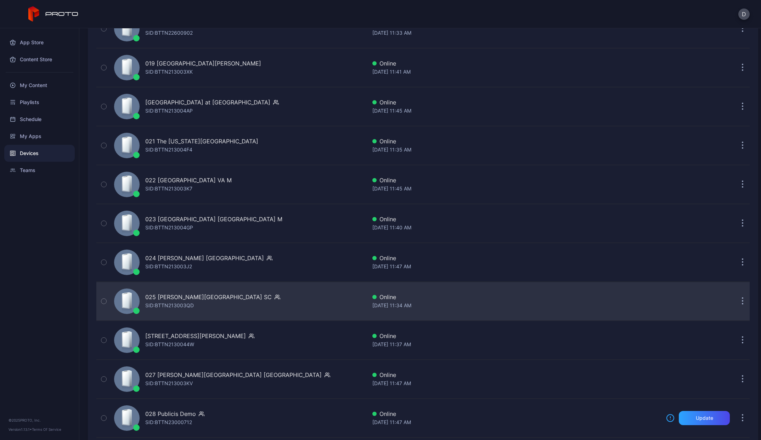
click at [169, 305] on div "SID: BTTN213003QD" at bounding box center [169, 306] width 49 height 9
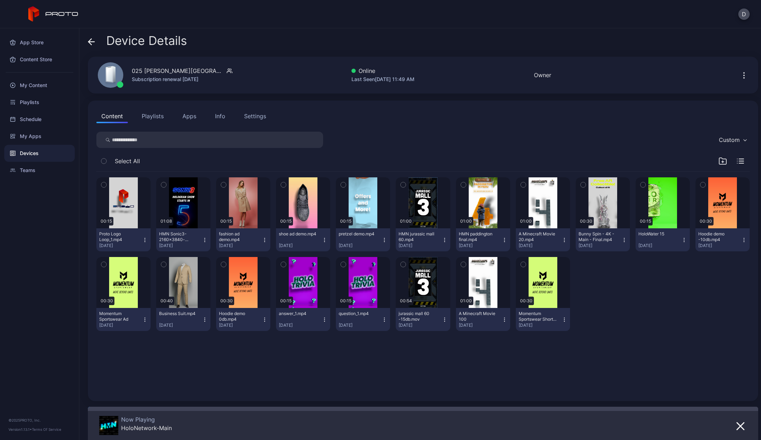
click at [94, 42] on icon at bounding box center [92, 42] width 6 height 0
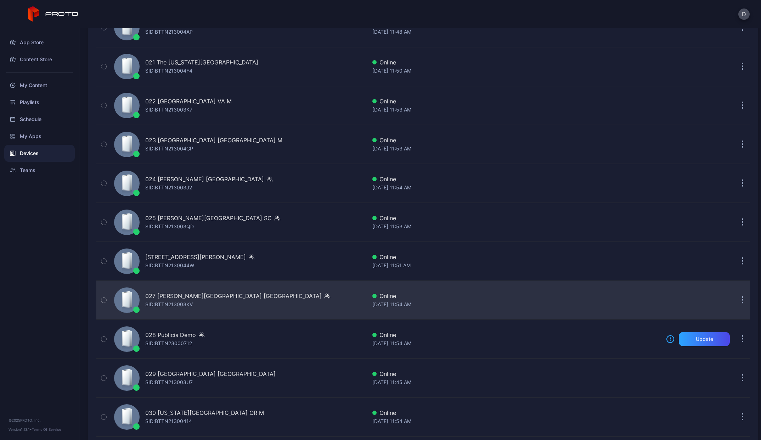
scroll to position [938, 0]
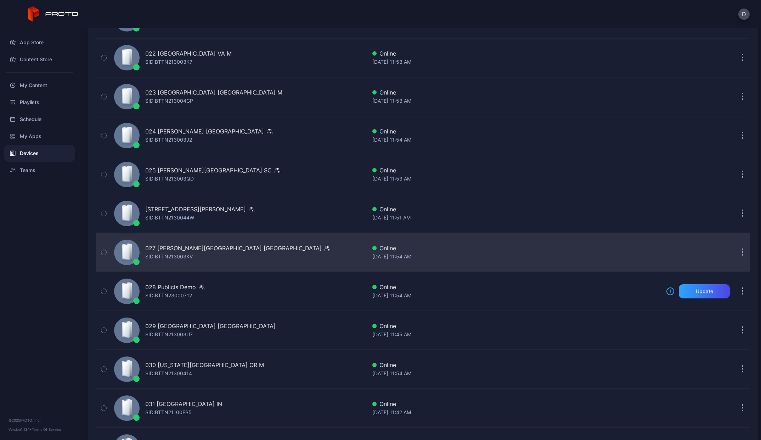
click at [186, 252] on div "027 [PERSON_NAME][GEOGRAPHIC_DATA] [GEOGRAPHIC_DATA]" at bounding box center [233, 248] width 176 height 9
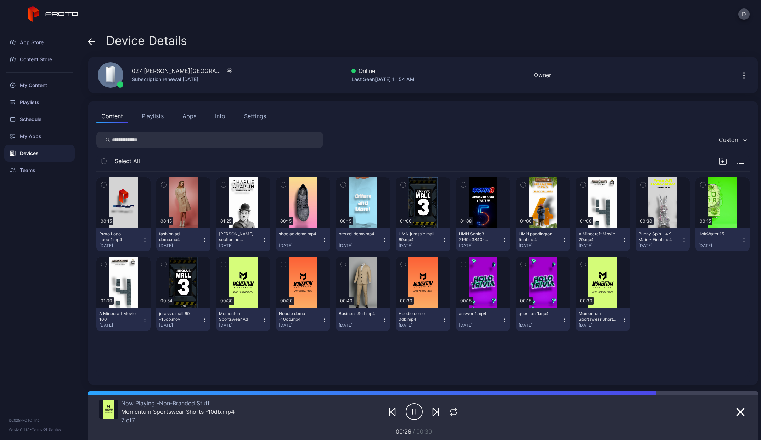
click at [90, 41] on icon at bounding box center [91, 41] width 7 height 7
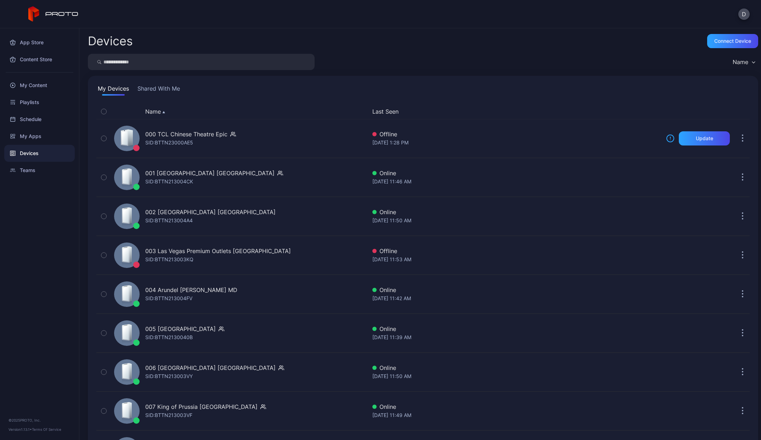
scroll to position [938, 0]
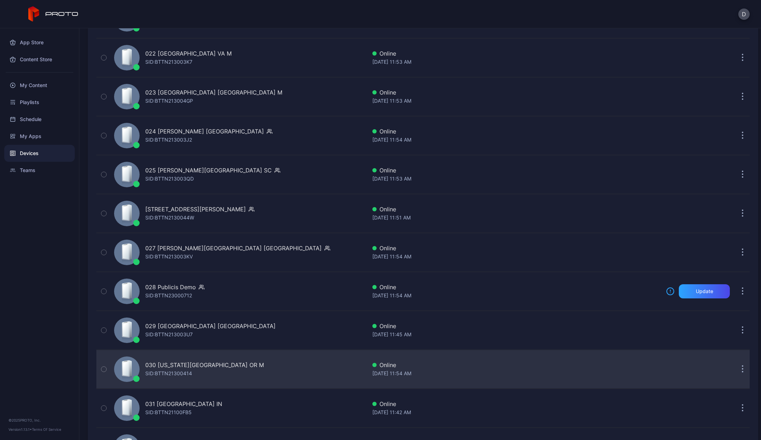
click at [190, 365] on div "030 [US_STATE][GEOGRAPHIC_DATA] OR M" at bounding box center [204, 365] width 119 height 9
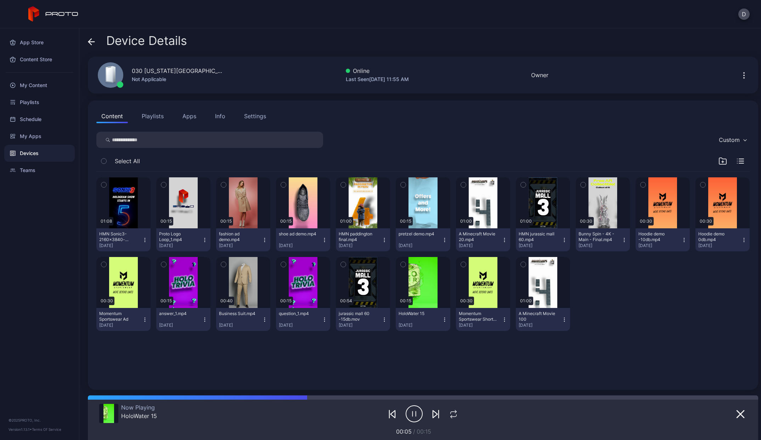
click at [93, 38] on icon at bounding box center [91, 41] width 7 height 7
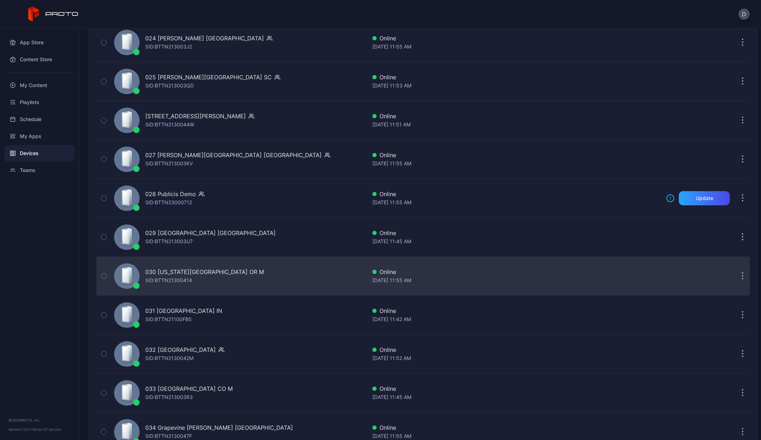
scroll to position [1105, 0]
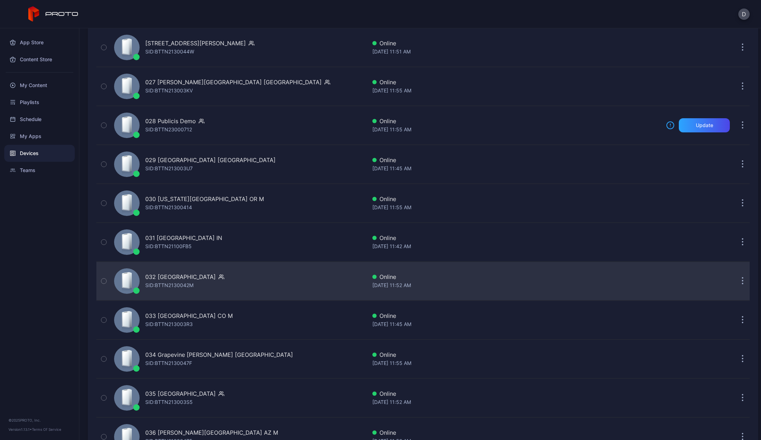
click at [184, 283] on div "SID: BTTN2130042M" at bounding box center [169, 285] width 48 height 9
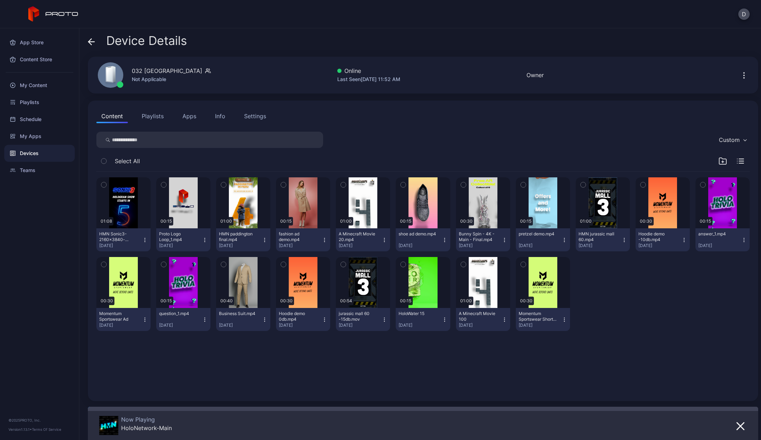
click at [736, 428] on icon "button" at bounding box center [740, 426] width 9 height 9
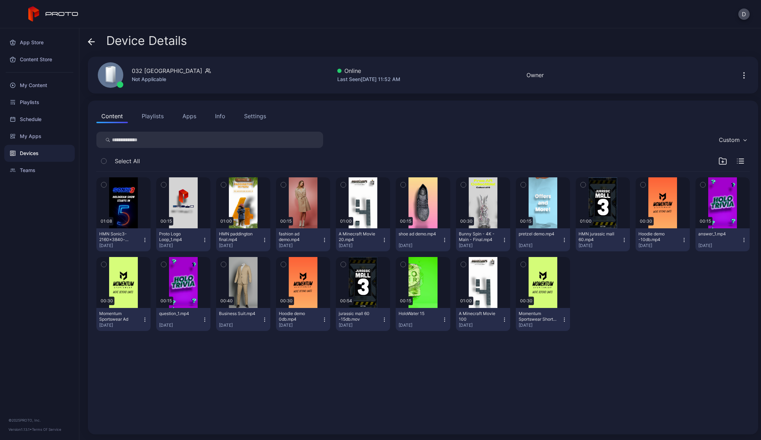
click at [740, 73] on icon "button" at bounding box center [744, 75] width 9 height 9
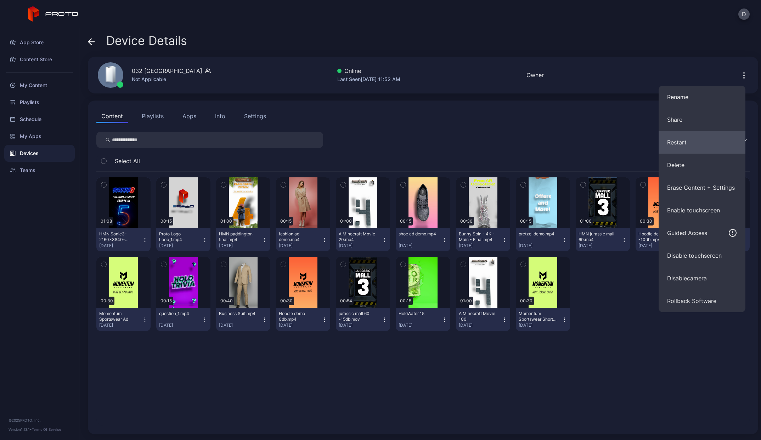
click at [688, 137] on button "Restart" at bounding box center [702, 142] width 87 height 23
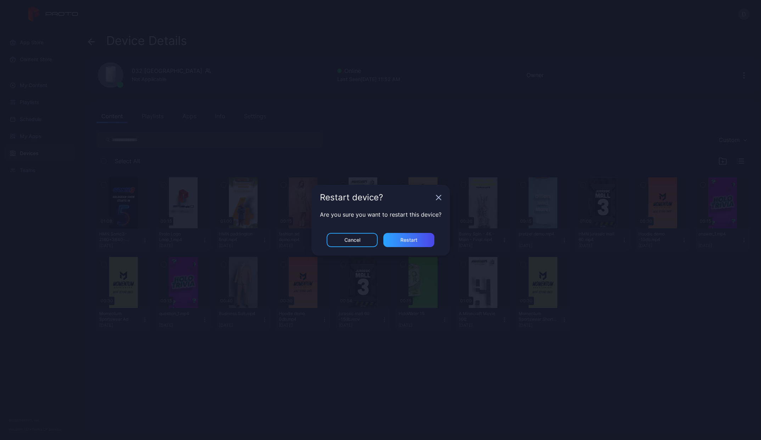
click at [568, 29] on div "Restart device? Are you sure you want to restart this device? Cancel Restart" at bounding box center [380, 220] width 761 height 440
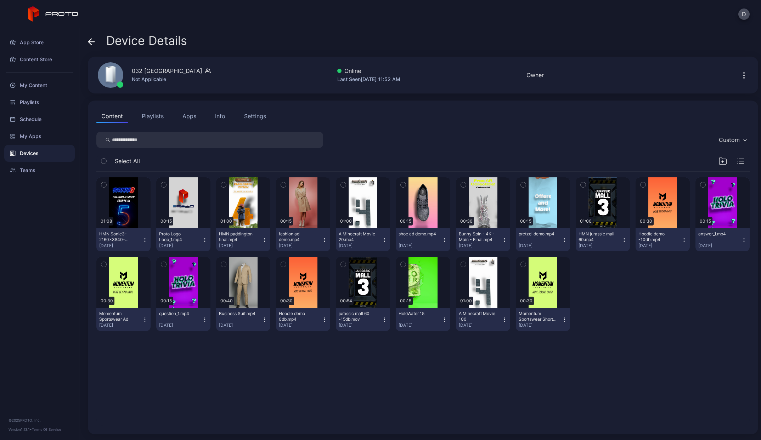
click at [744, 73] on icon "button" at bounding box center [744, 73] width 1 height 1
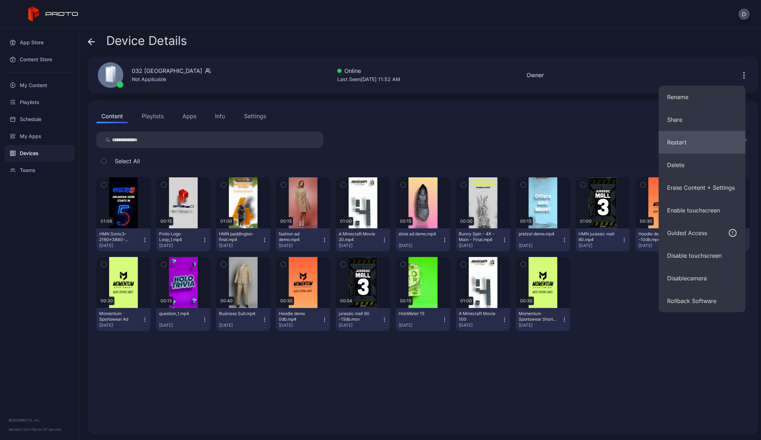
click at [682, 142] on button "Restart" at bounding box center [702, 142] width 87 height 23
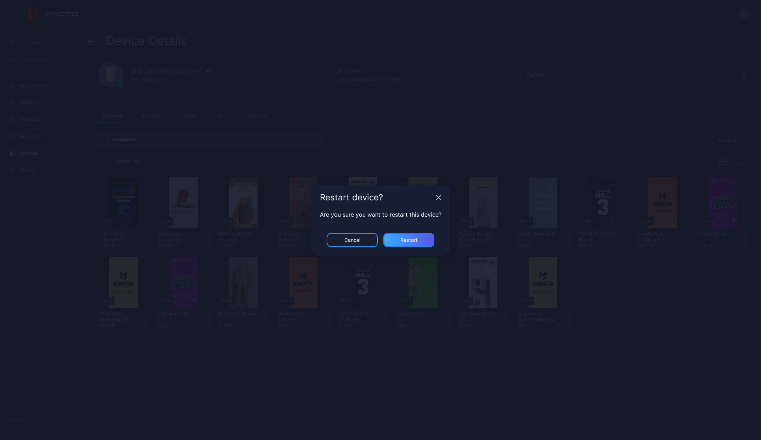
click at [414, 242] on div "Restart" at bounding box center [408, 240] width 17 height 6
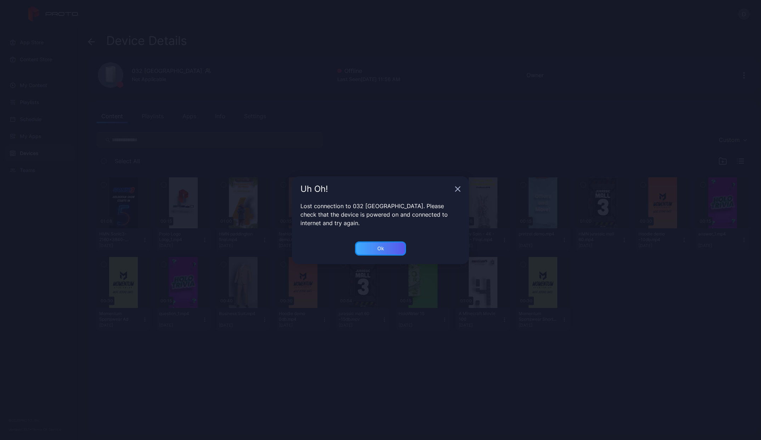
click at [385, 250] on div "Ok" at bounding box center [380, 249] width 51 height 14
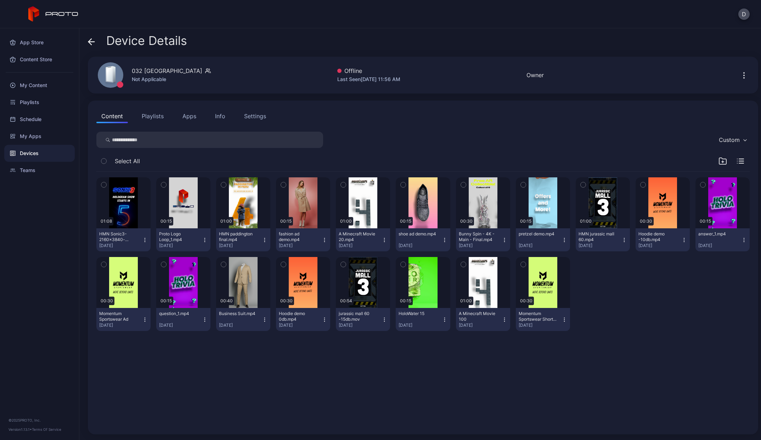
click at [91, 47] on div "Device Details" at bounding box center [137, 42] width 99 height 17
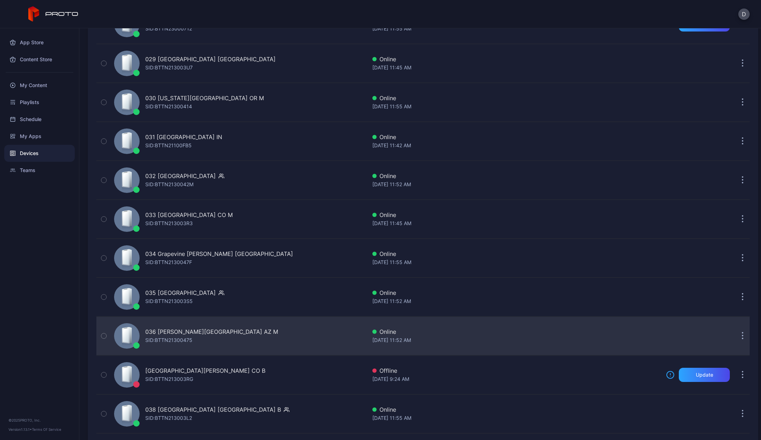
scroll to position [1242, 0]
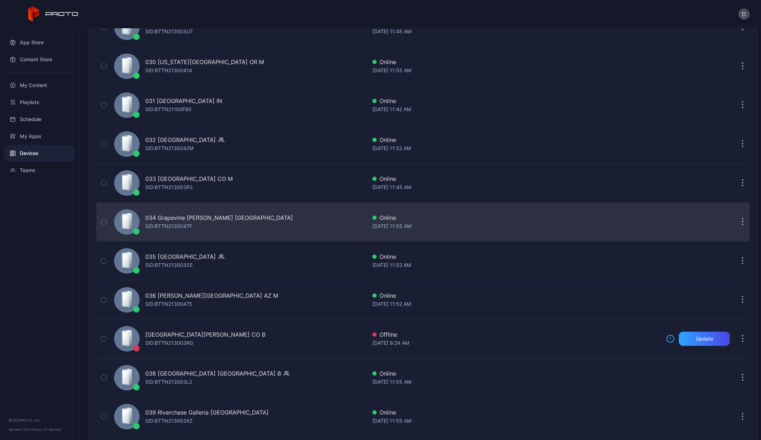
click at [165, 216] on div "034 Grapevine [PERSON_NAME] [GEOGRAPHIC_DATA]" at bounding box center [219, 218] width 148 height 9
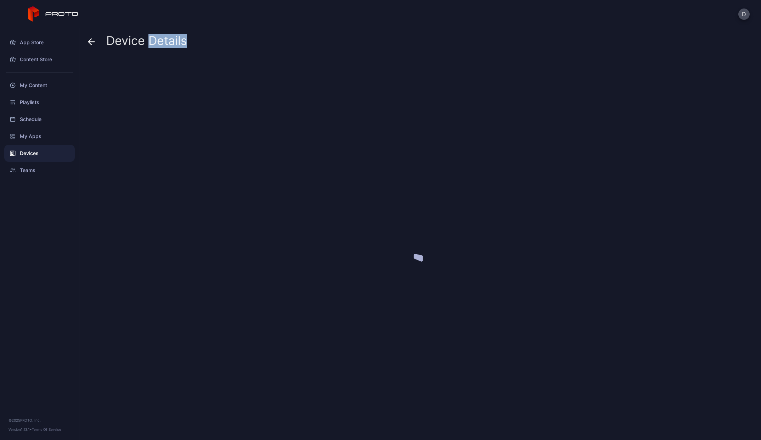
click at [165, 216] on div at bounding box center [423, 246] width 670 height 378
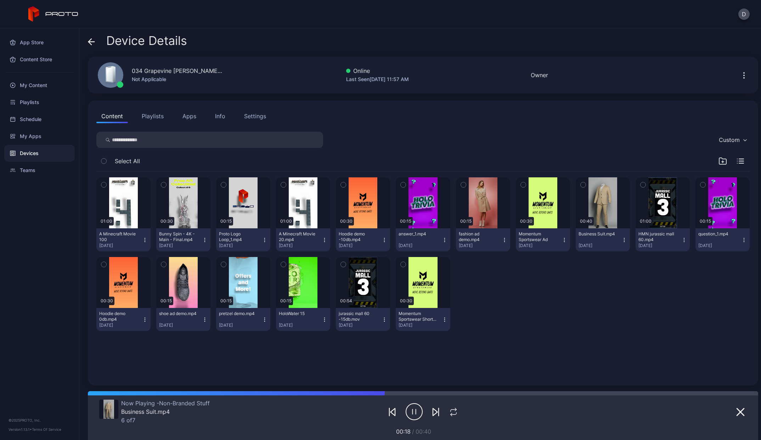
click at [91, 41] on icon at bounding box center [91, 41] width 7 height 7
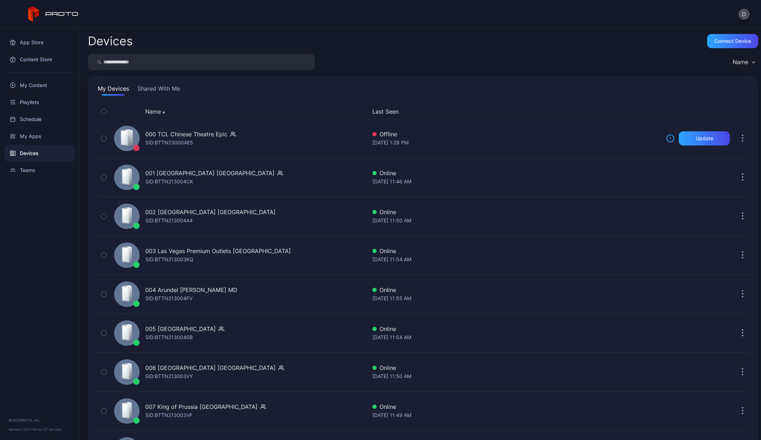
scroll to position [1242, 0]
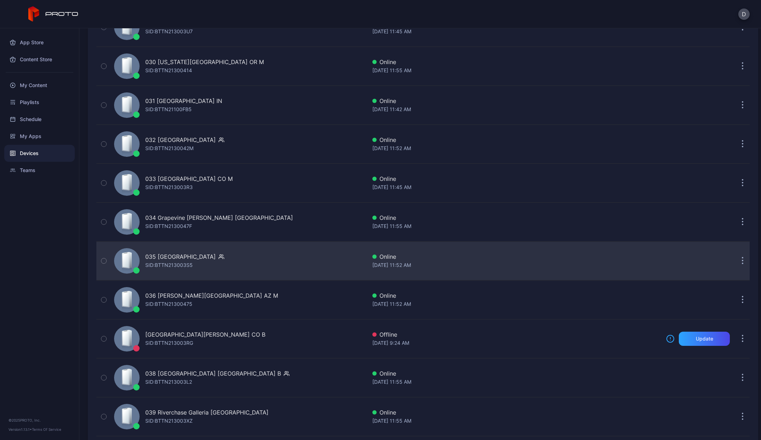
click at [193, 257] on div "035 [GEOGRAPHIC_DATA]" at bounding box center [180, 257] width 71 height 9
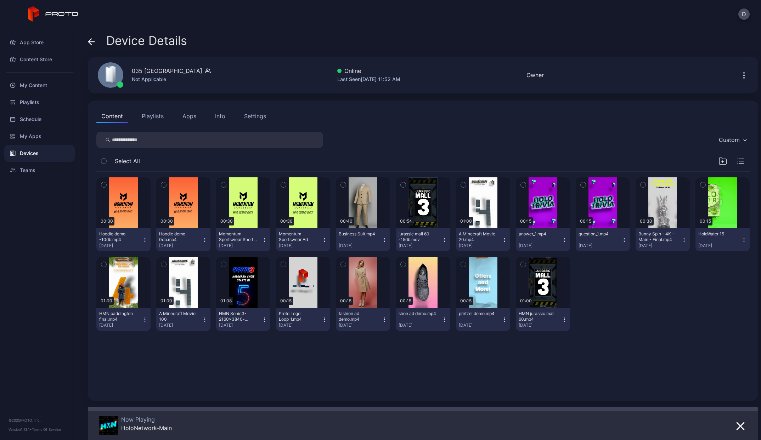
click at [740, 73] on icon "button" at bounding box center [744, 75] width 9 height 9
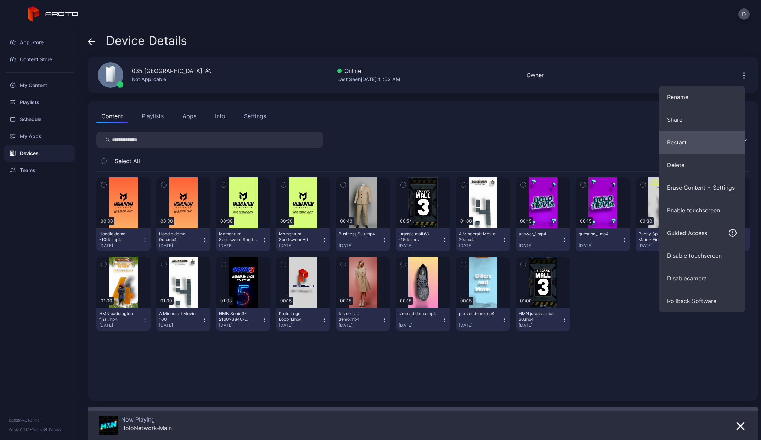
click at [682, 144] on button "Restart" at bounding box center [702, 142] width 87 height 23
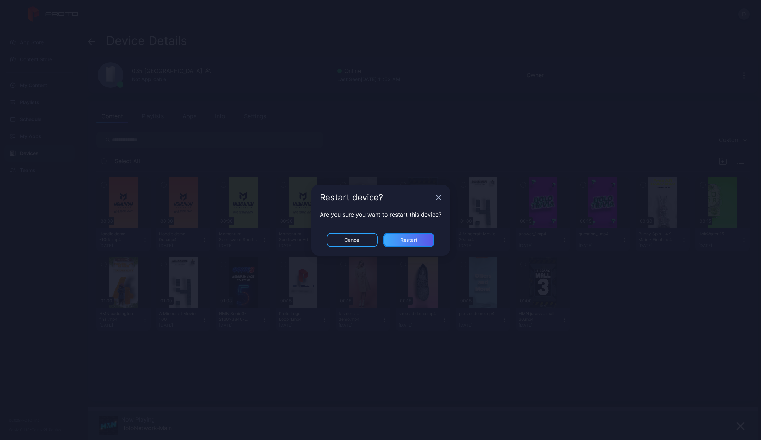
click at [412, 242] on div "Restart" at bounding box center [408, 240] width 17 height 6
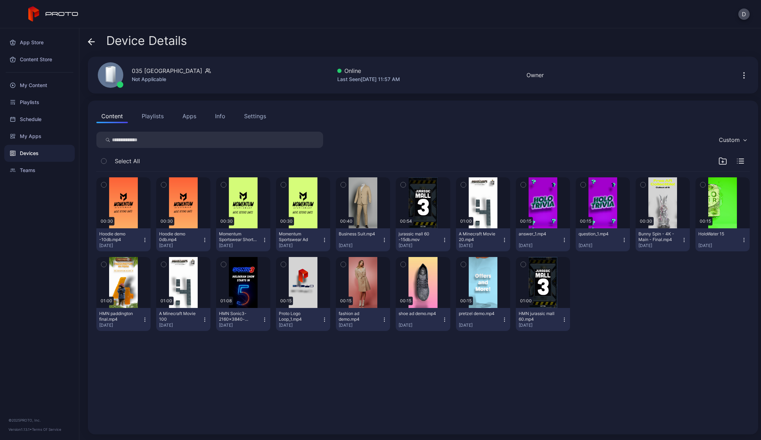
click at [92, 42] on icon at bounding box center [92, 42] width 6 height 0
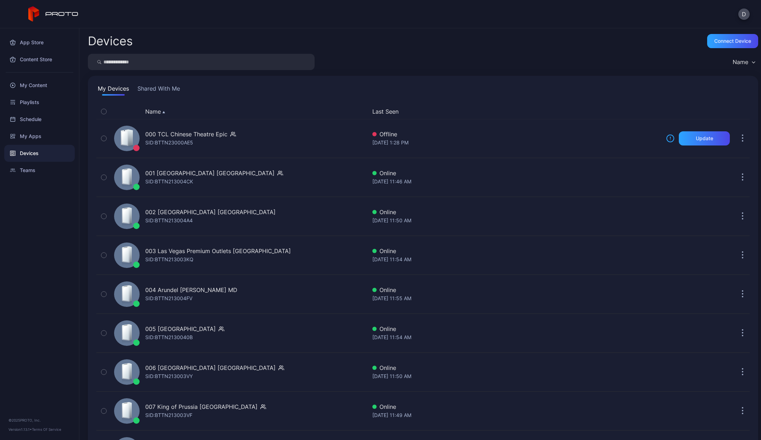
scroll to position [1242, 0]
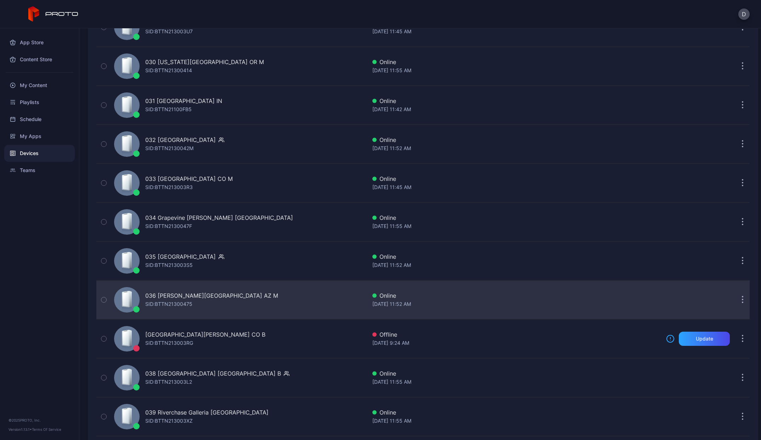
click at [209, 306] on div "036 [PERSON_NAME][GEOGRAPHIC_DATA] AZ M SID: BTTN21300475" at bounding box center [211, 300] width 133 height 17
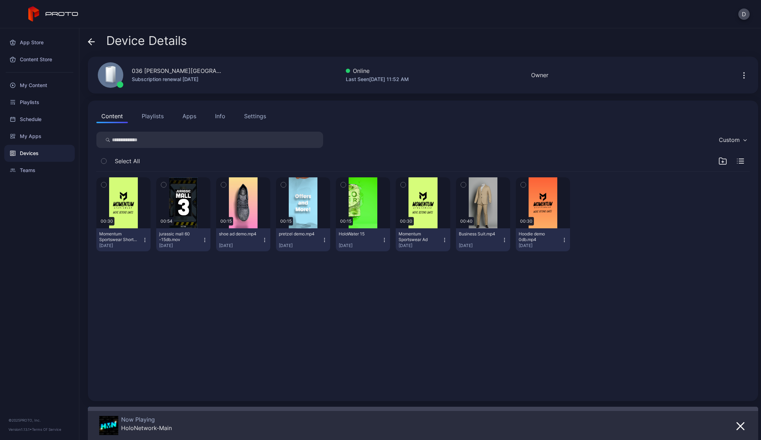
click at [740, 77] on icon "button" at bounding box center [744, 75] width 9 height 9
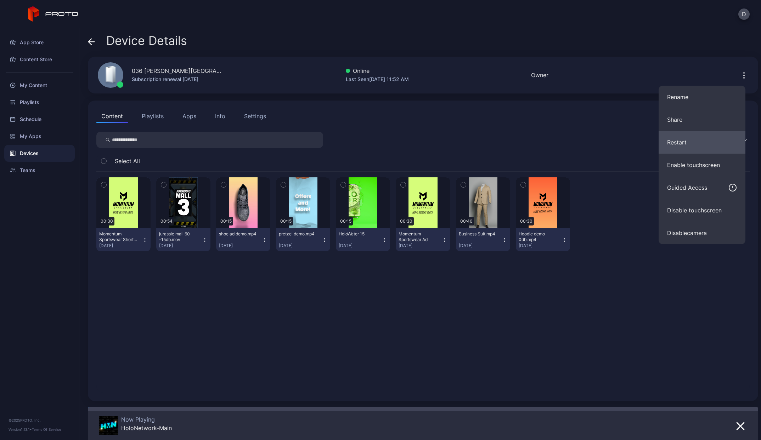
click at [692, 139] on button "Restart" at bounding box center [702, 142] width 87 height 23
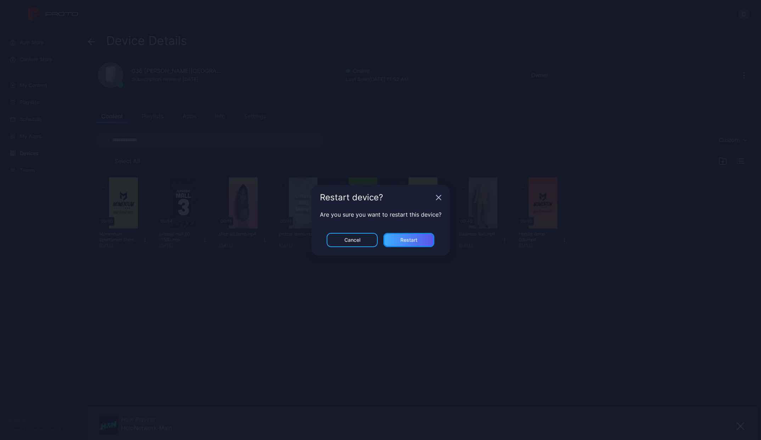
click at [430, 237] on div "Restart" at bounding box center [408, 240] width 51 height 14
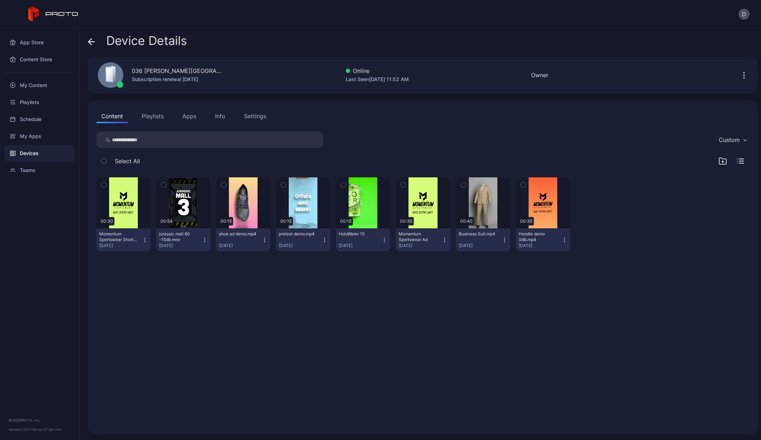
click at [88, 42] on div "Device Details 036 [PERSON_NAME][GEOGRAPHIC_DATA] [GEOGRAPHIC_DATA] M Subscript…" at bounding box center [420, 234] width 682 height 412
click at [95, 41] on icon at bounding box center [91, 41] width 7 height 7
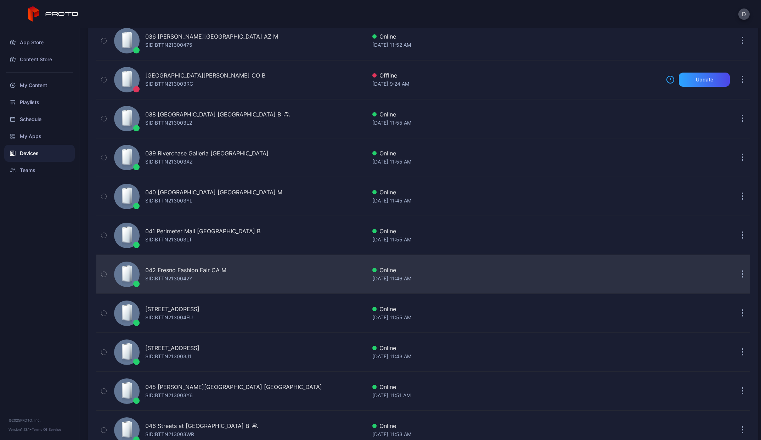
scroll to position [1537, 0]
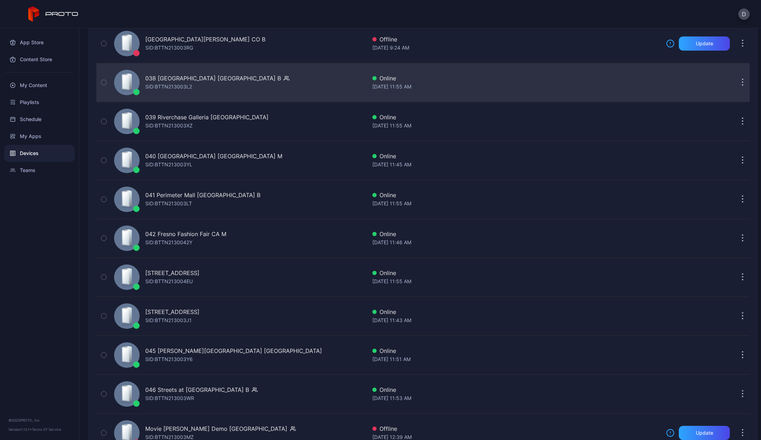
click at [187, 85] on div "SID: BTTN213003L2" at bounding box center [168, 87] width 47 height 9
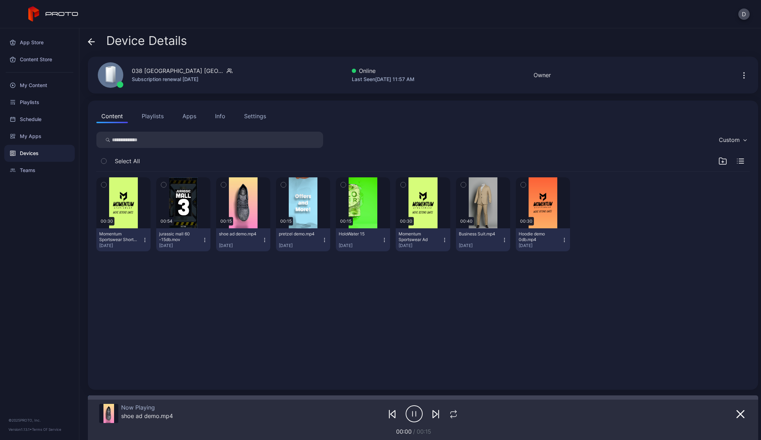
click at [95, 44] on icon at bounding box center [91, 41] width 7 height 7
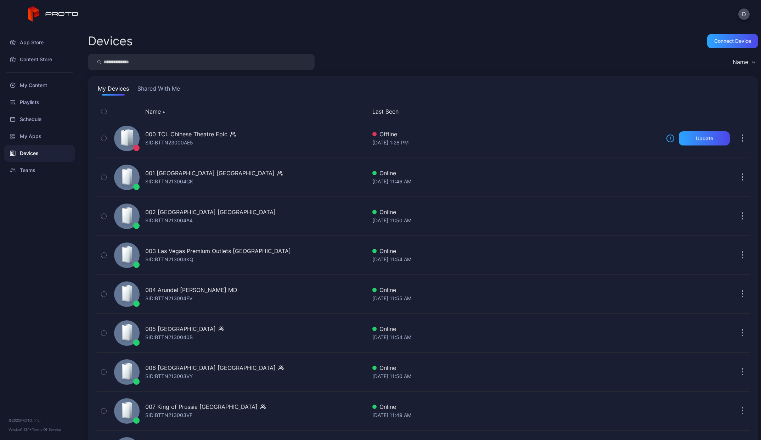
scroll to position [1537, 0]
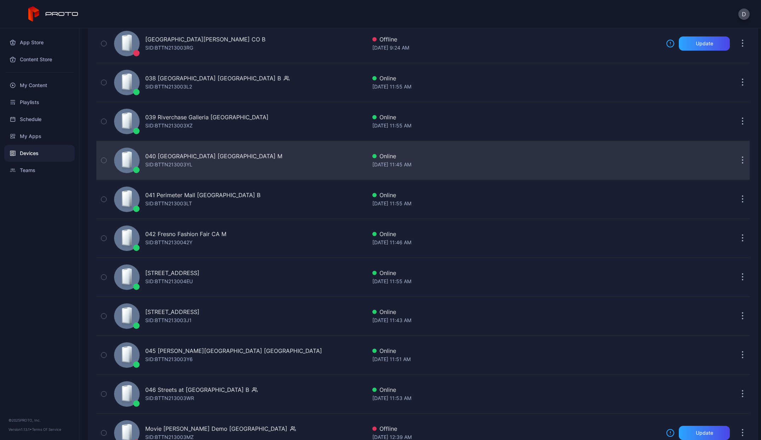
click at [161, 157] on div "040 [GEOGRAPHIC_DATA] [GEOGRAPHIC_DATA] M" at bounding box center [213, 156] width 137 height 9
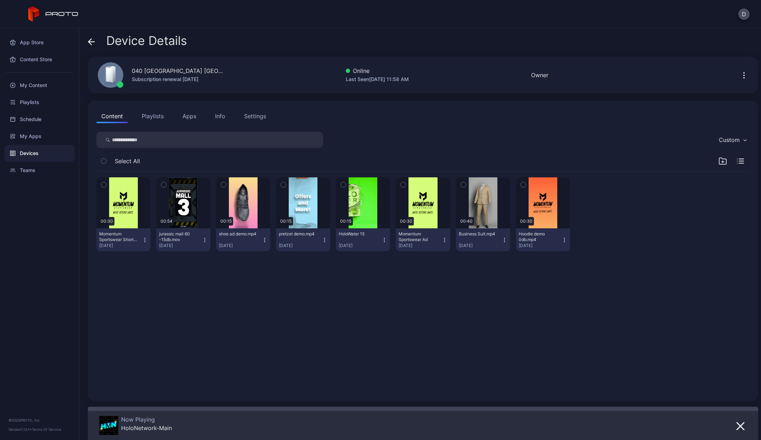
click at [96, 42] on div "Device Details" at bounding box center [137, 42] width 99 height 17
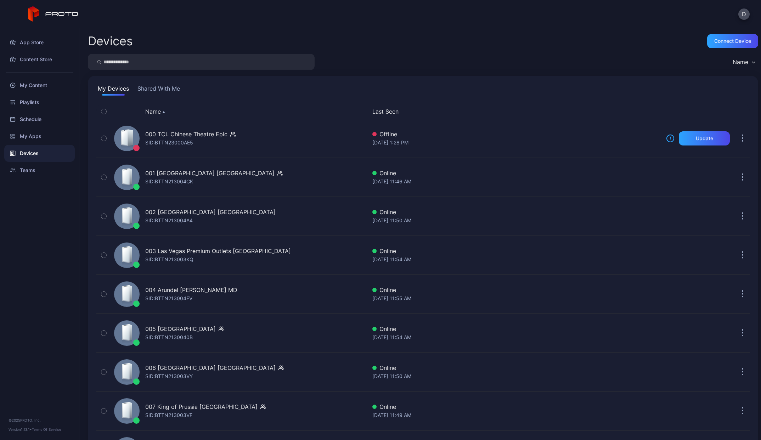
scroll to position [1537, 0]
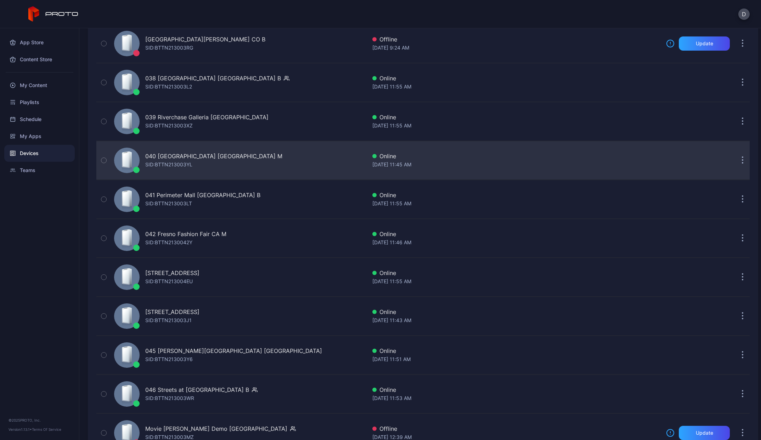
click at [180, 167] on div "SID: BTTN213003YL" at bounding box center [168, 165] width 47 height 9
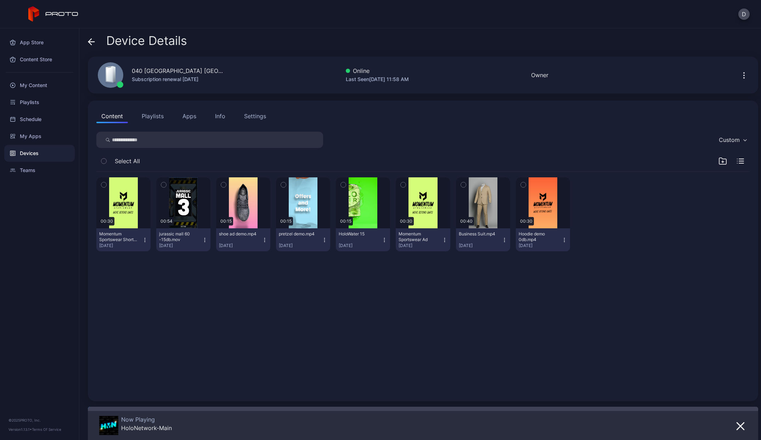
click at [220, 116] on div "Info" at bounding box center [220, 116] width 10 height 9
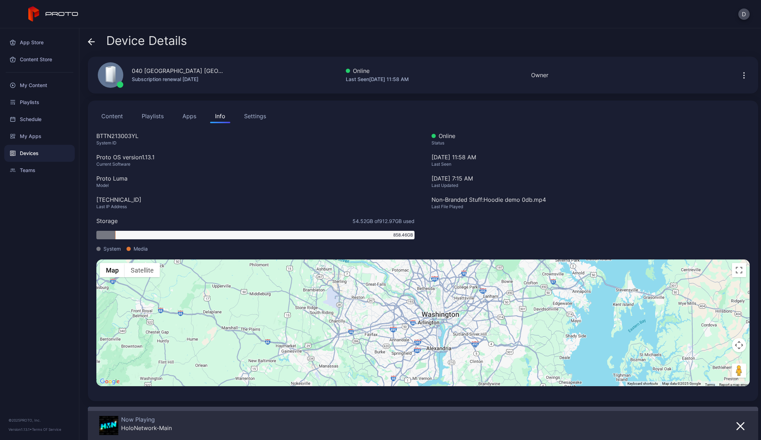
click at [123, 200] on div "[TECHNICAL_ID]" at bounding box center [255, 200] width 318 height 9
copy div "[TECHNICAL_ID]"
click at [740, 77] on icon "button" at bounding box center [744, 75] width 9 height 9
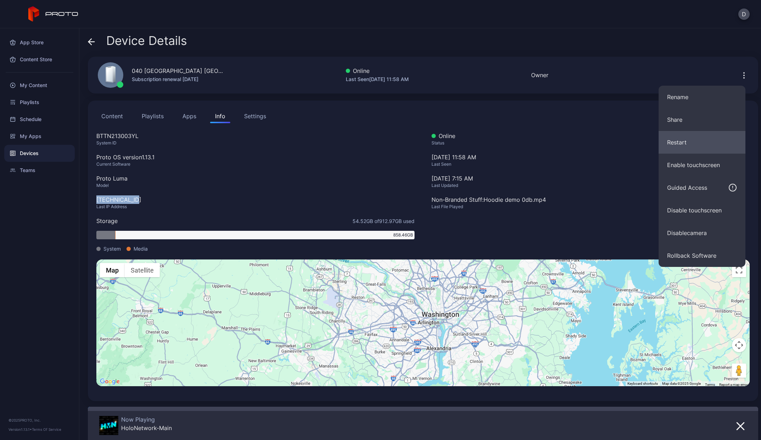
click at [685, 146] on button "Restart" at bounding box center [702, 142] width 87 height 23
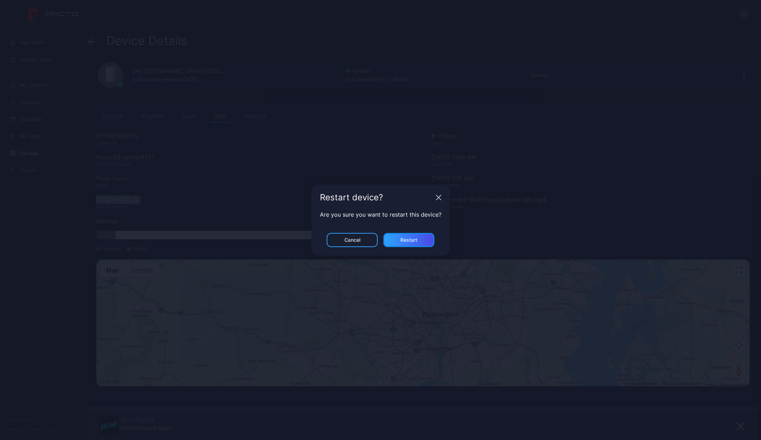
drag, startPoint x: 419, startPoint y: 243, endPoint x: 431, endPoint y: 231, distance: 16.3
click at [418, 242] on div "Restart" at bounding box center [408, 240] width 51 height 14
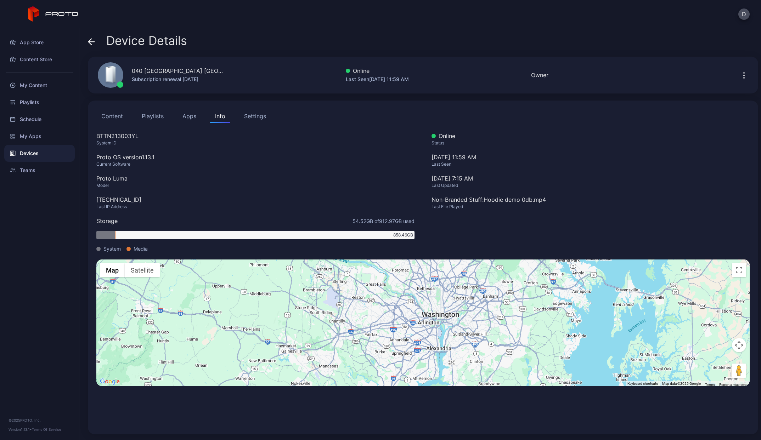
click at [89, 40] on icon at bounding box center [91, 41] width 7 height 7
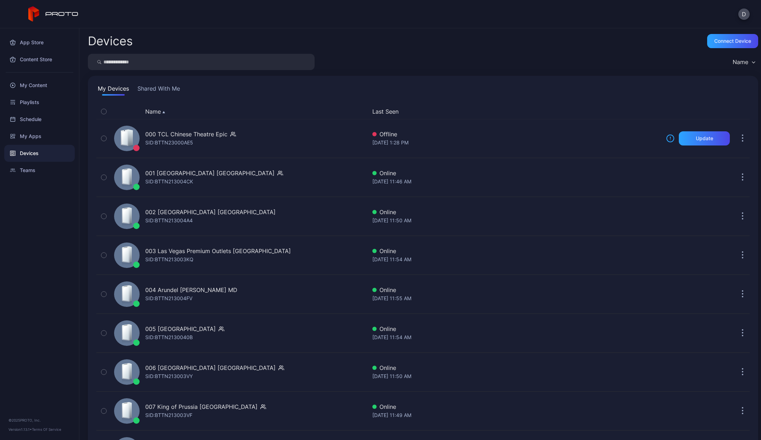
scroll to position [1537, 0]
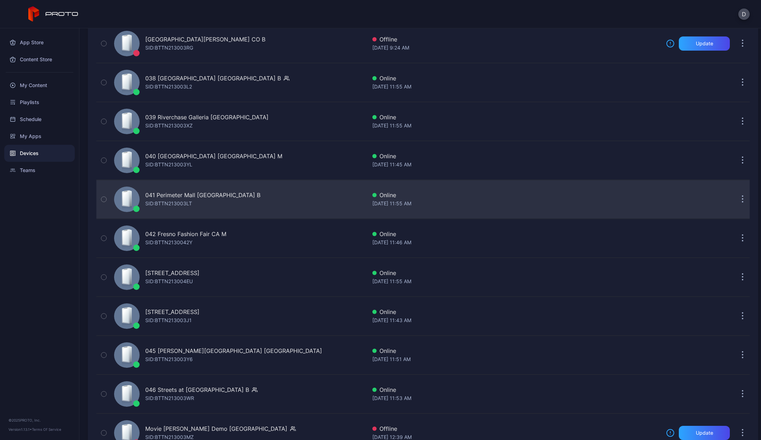
click at [184, 200] on div "SID: BTTN213003LT" at bounding box center [168, 204] width 47 height 9
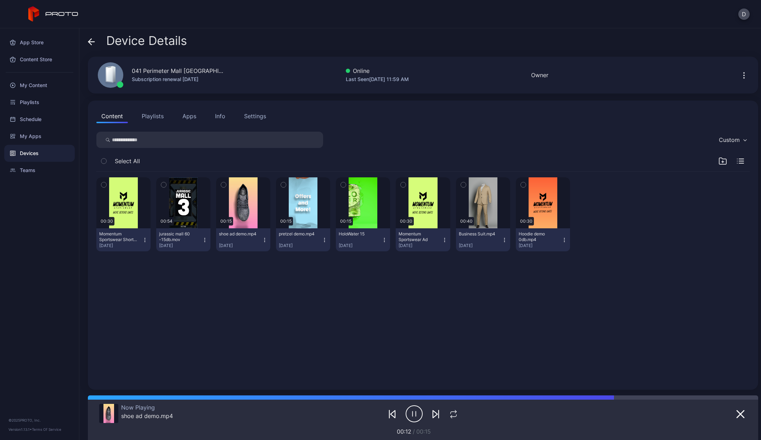
click at [96, 43] on div "Device Details" at bounding box center [137, 42] width 99 height 17
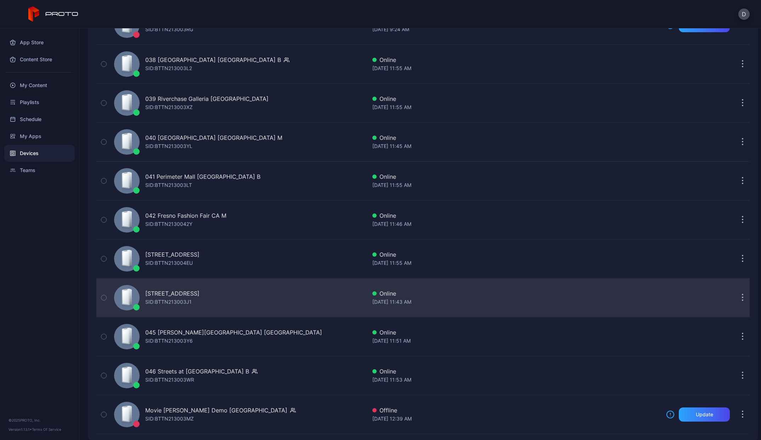
scroll to position [1560, 0]
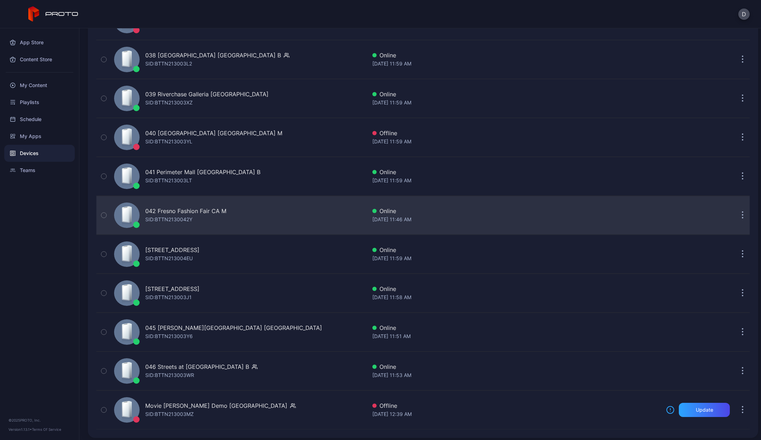
click at [195, 220] on div "042 Fresno Fashion Fair CA M SID: BTTN2130042Y" at bounding box center [185, 215] width 81 height 17
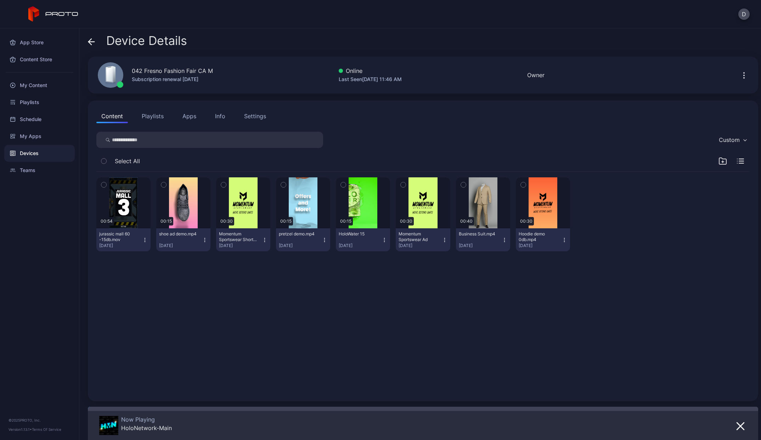
click at [740, 77] on icon "button" at bounding box center [744, 75] width 9 height 9
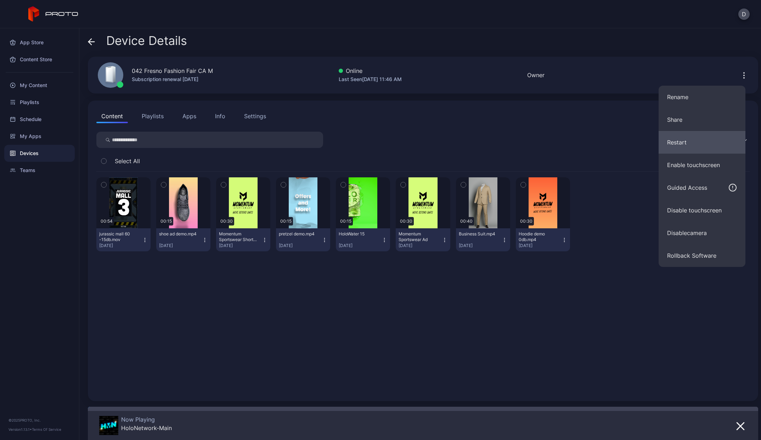
click at [690, 139] on button "Restart" at bounding box center [702, 142] width 87 height 23
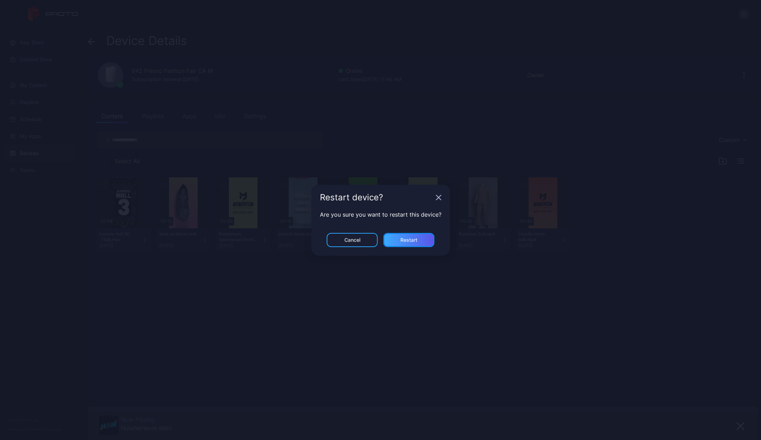
click at [405, 237] on div "Restart" at bounding box center [408, 240] width 17 height 6
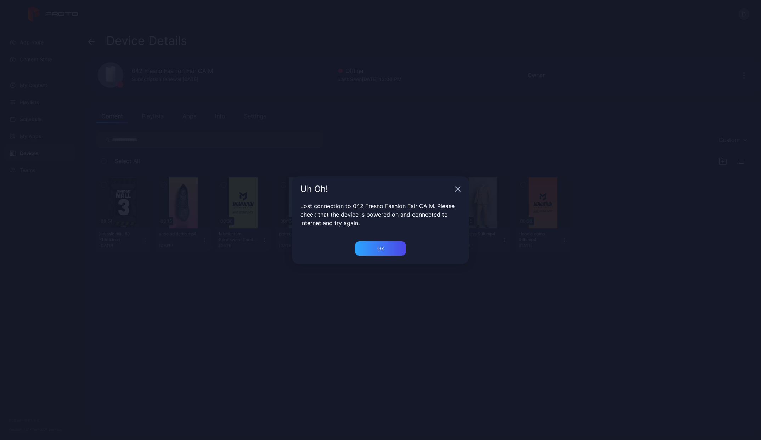
click at [461, 188] on div "Uh Oh!" at bounding box center [380, 189] width 177 height 26
click at [387, 249] on div "Ok" at bounding box center [380, 249] width 51 height 14
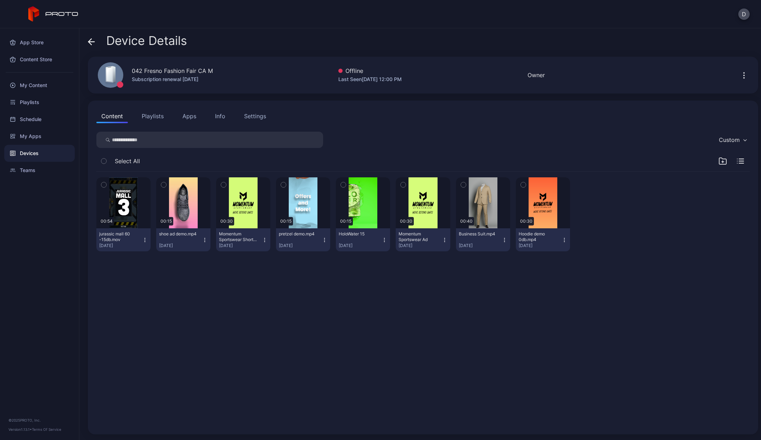
click at [89, 43] on icon at bounding box center [90, 42] width 3 height 6
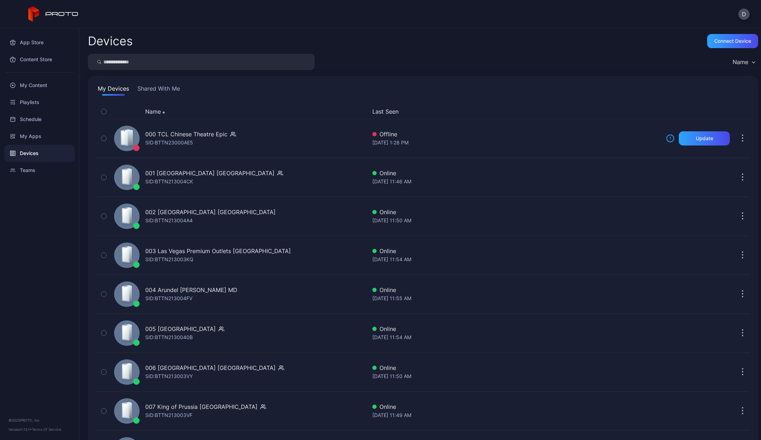
scroll to position [1560, 0]
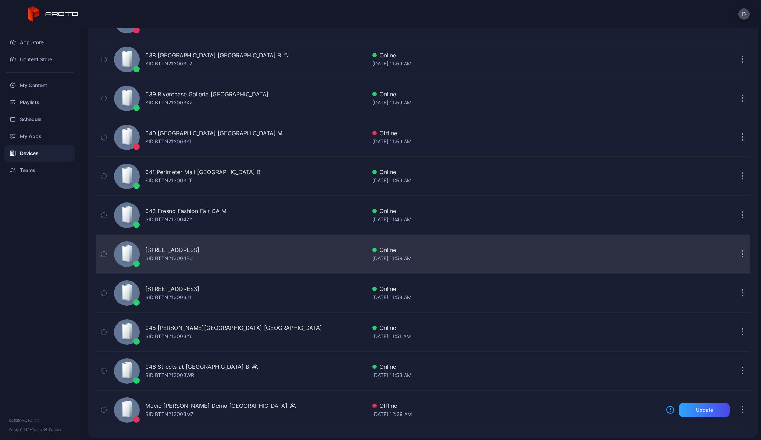
click at [174, 257] on div "SID: BTTN213004EU" at bounding box center [168, 258] width 47 height 9
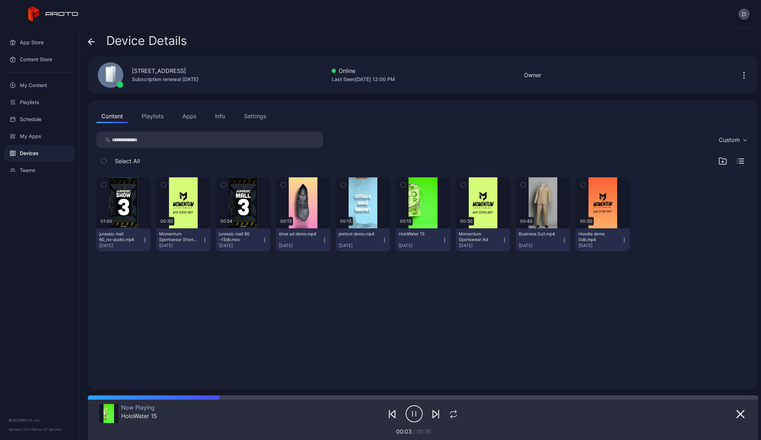
click at [91, 40] on icon at bounding box center [91, 41] width 7 height 7
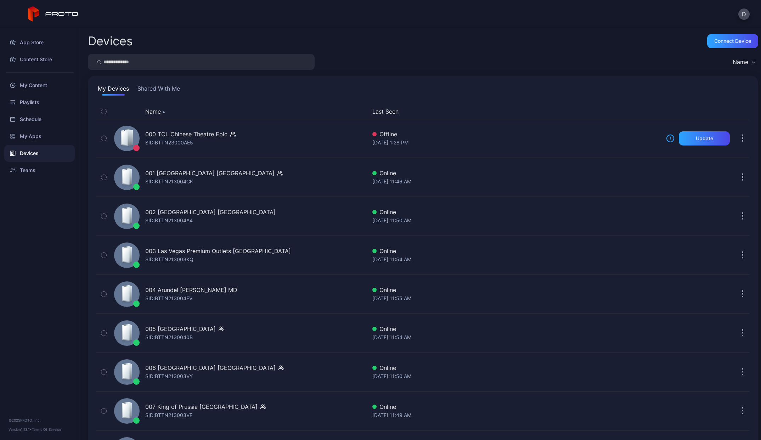
scroll to position [1560, 0]
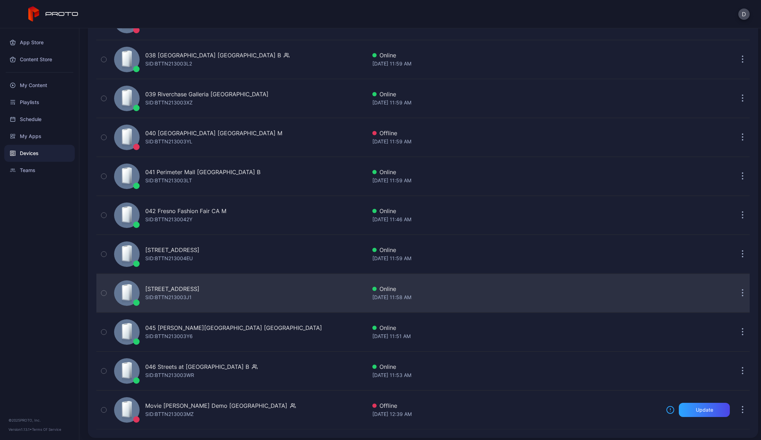
click at [197, 293] on div "[STREET_ADDRESS]" at bounding box center [172, 289] width 54 height 9
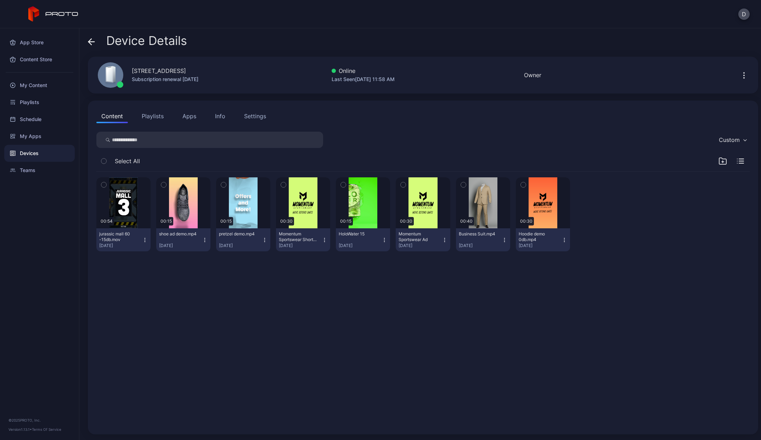
click at [179, 120] on button "Apps" at bounding box center [190, 116] width 24 height 14
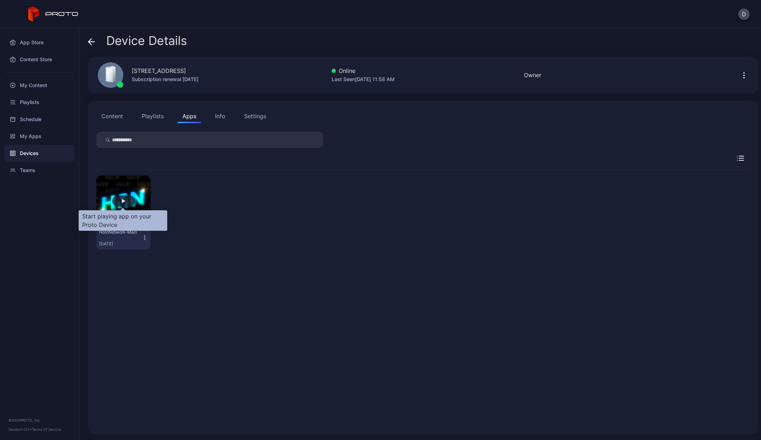
click at [124, 201] on div "button" at bounding box center [124, 201] width 4 height 4
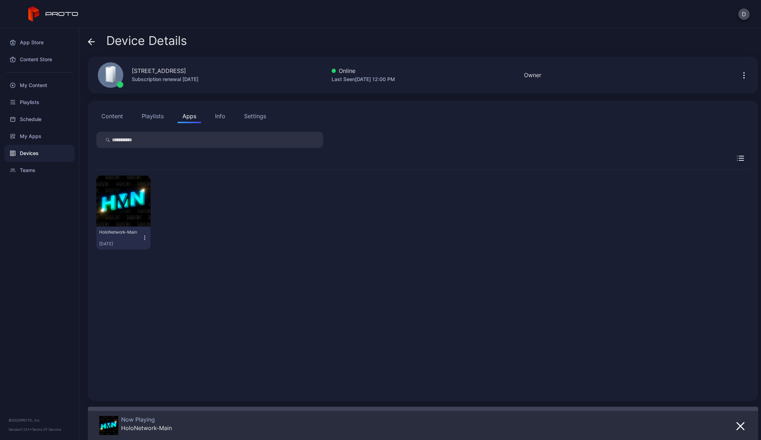
click at [222, 116] on div "Info" at bounding box center [220, 116] width 10 height 9
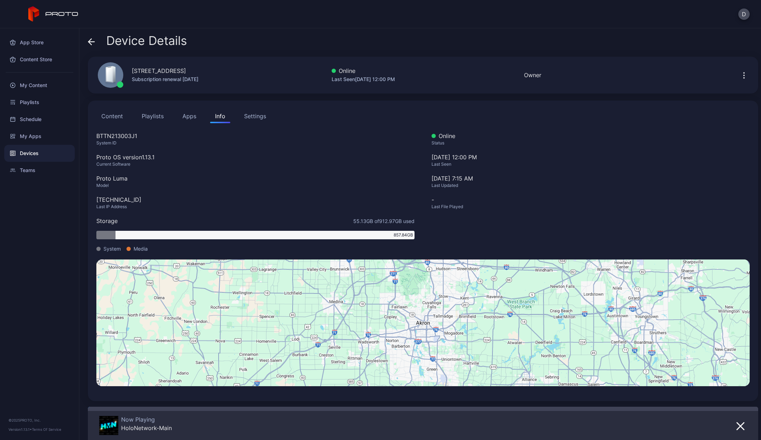
click at [105, 203] on div "[TECHNICAL_ID]" at bounding box center [255, 200] width 318 height 9
copy div "[TECHNICAL_ID]"
click at [90, 41] on icon at bounding box center [91, 41] width 7 height 7
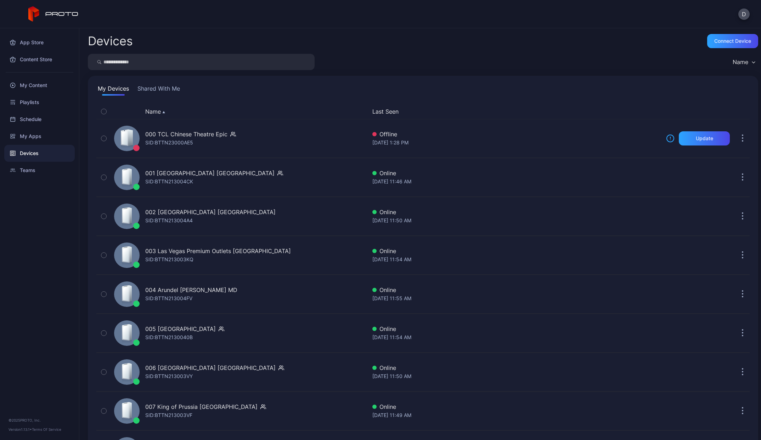
scroll to position [1560, 0]
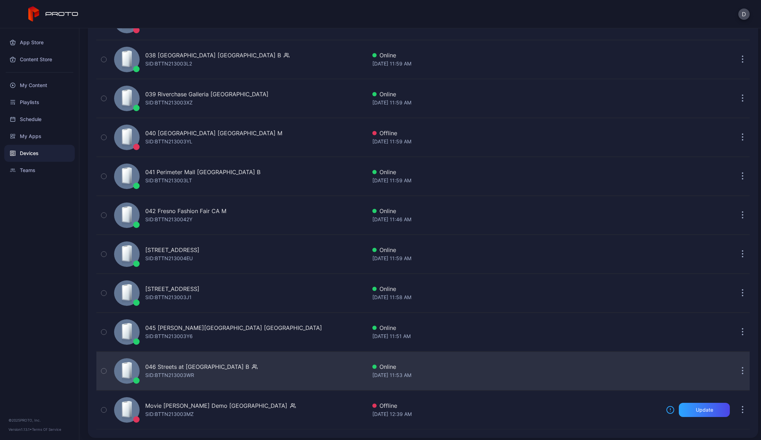
click at [206, 370] on div "046 Streets at [GEOGRAPHIC_DATA] B" at bounding box center [197, 367] width 104 height 9
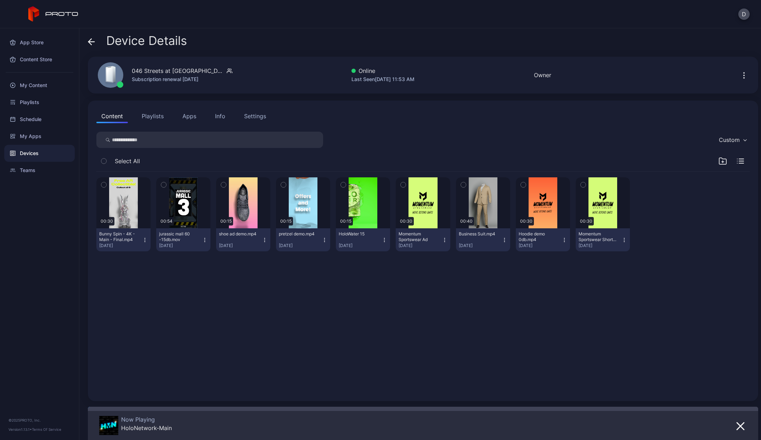
click at [744, 75] on icon "button" at bounding box center [744, 75] width 1 height 1
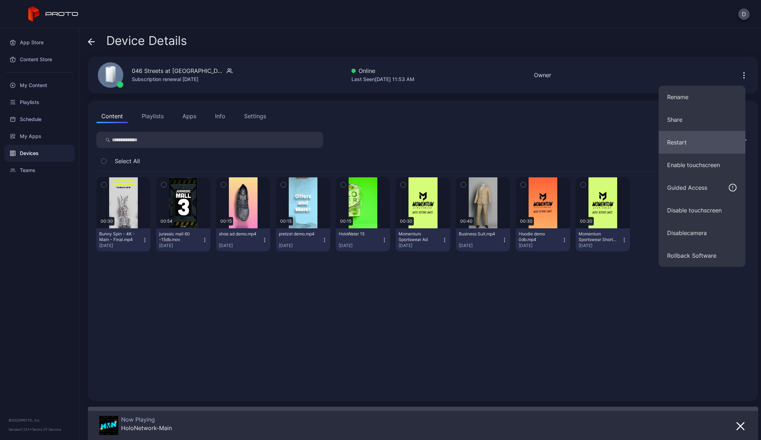
click at [696, 139] on button "Restart" at bounding box center [702, 142] width 87 height 23
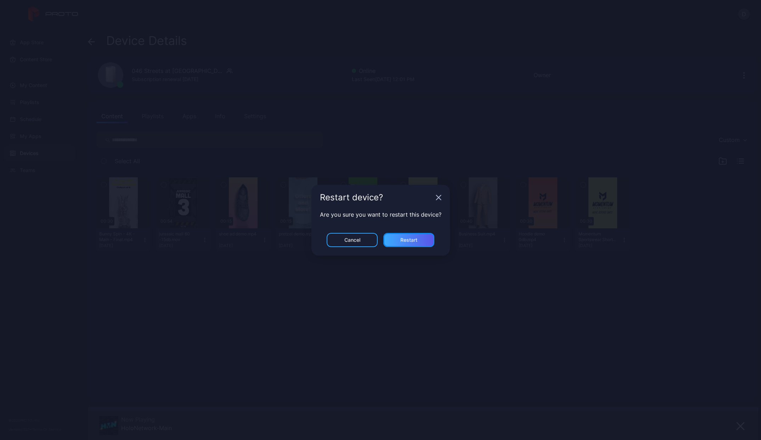
click at [414, 241] on div "Restart" at bounding box center [408, 240] width 17 height 6
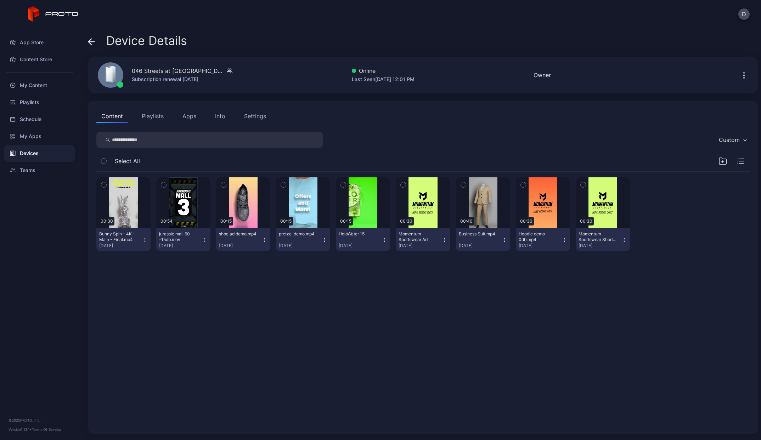
click at [197, 118] on button "Apps" at bounding box center [190, 116] width 24 height 14
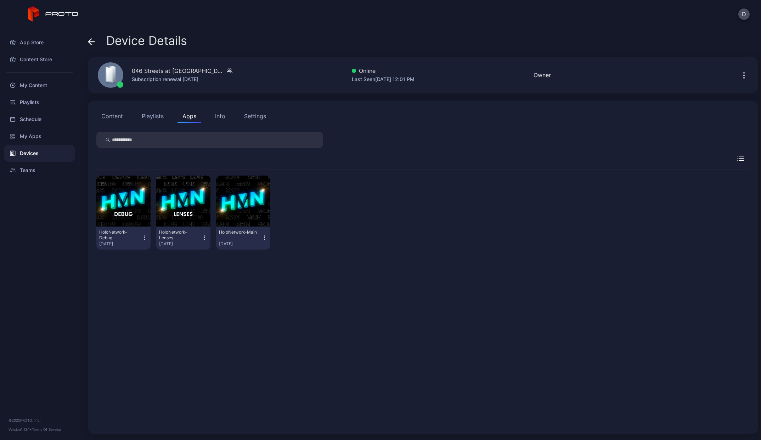
click at [221, 119] on div "Info" at bounding box center [220, 116] width 10 height 9
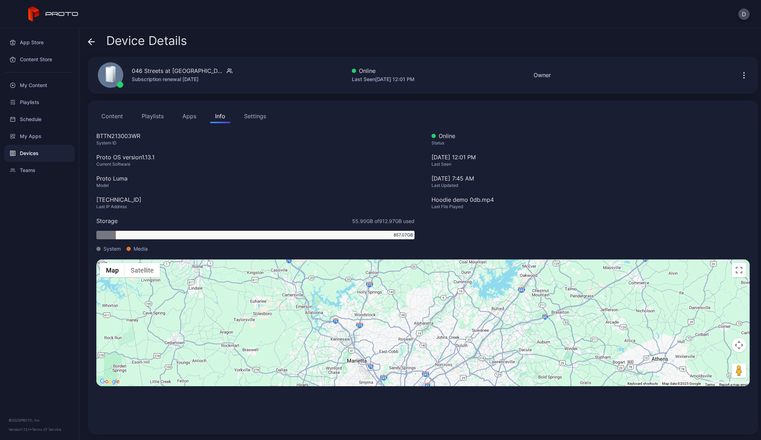
click at [255, 119] on div "Settings" at bounding box center [255, 116] width 22 height 9
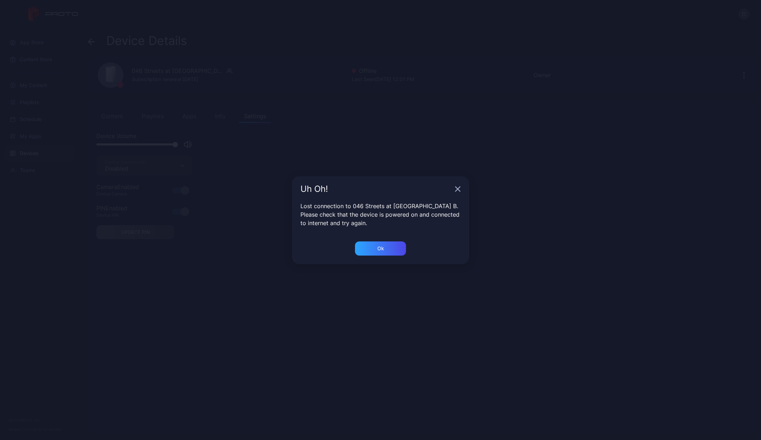
click at [119, 117] on div "Uh Oh! Lost connection to 046 Streets at [GEOGRAPHIC_DATA] B. Please check that…" at bounding box center [380, 220] width 761 height 440
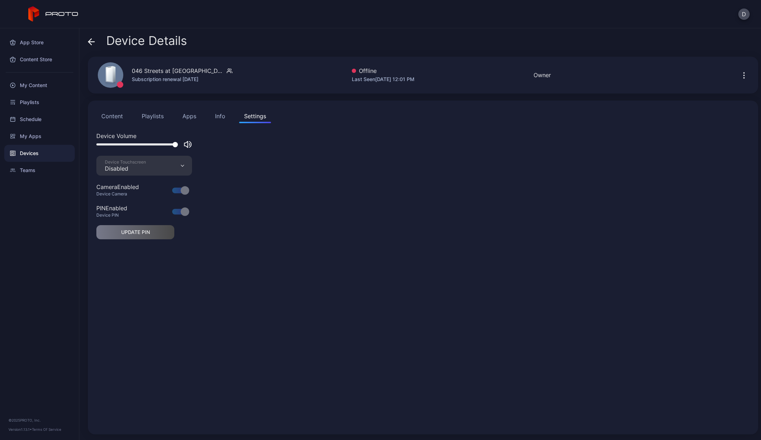
click at [89, 44] on icon at bounding box center [91, 41] width 7 height 7
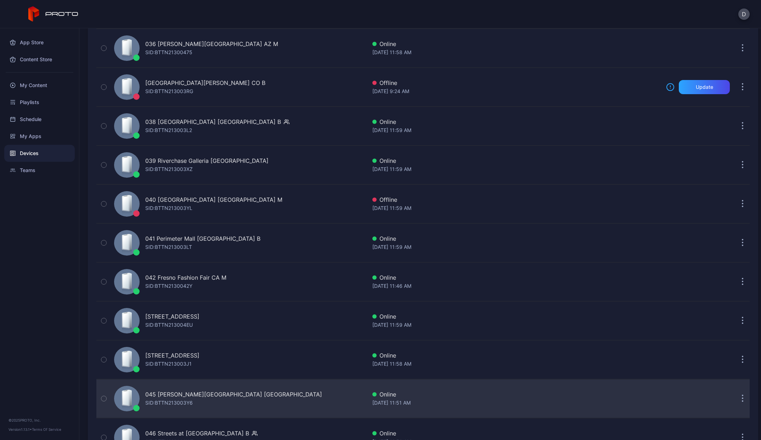
scroll to position [1564, 0]
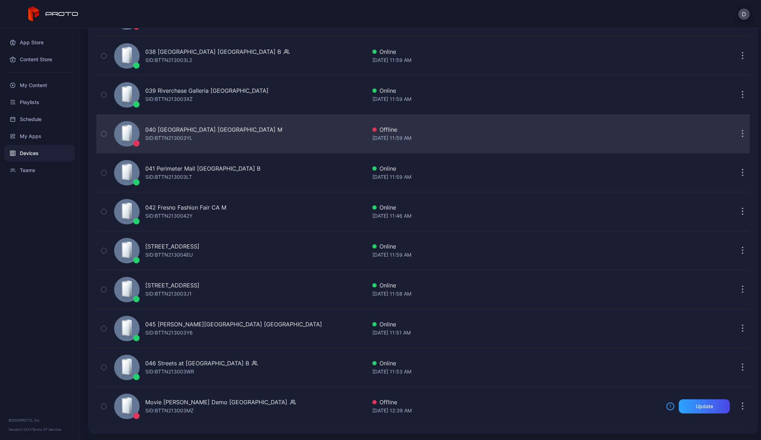
click at [196, 132] on div "040 [GEOGRAPHIC_DATA] [GEOGRAPHIC_DATA] M" at bounding box center [213, 129] width 137 height 9
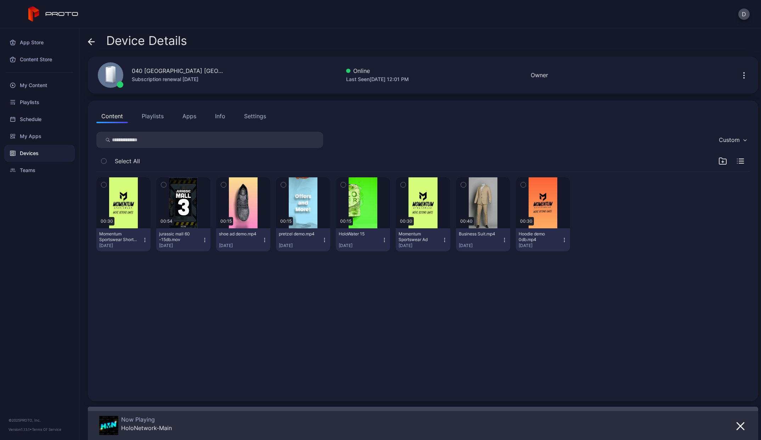
click at [224, 119] on div "Info" at bounding box center [220, 116] width 10 height 9
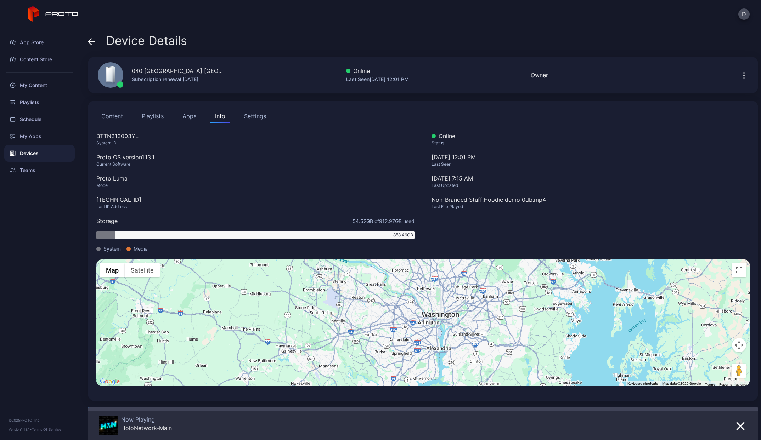
click at [117, 201] on div "[TECHNICAL_ID]" at bounding box center [255, 200] width 318 height 9
copy div "[TECHNICAL_ID]"
click at [97, 42] on div "Device Details" at bounding box center [137, 42] width 99 height 17
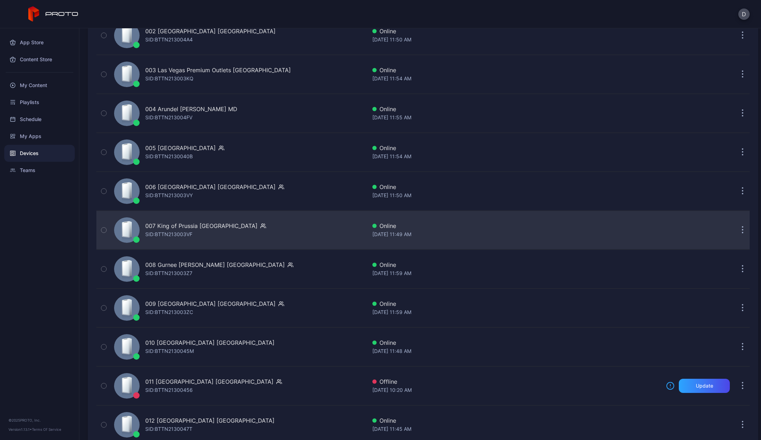
scroll to position [293, 0]
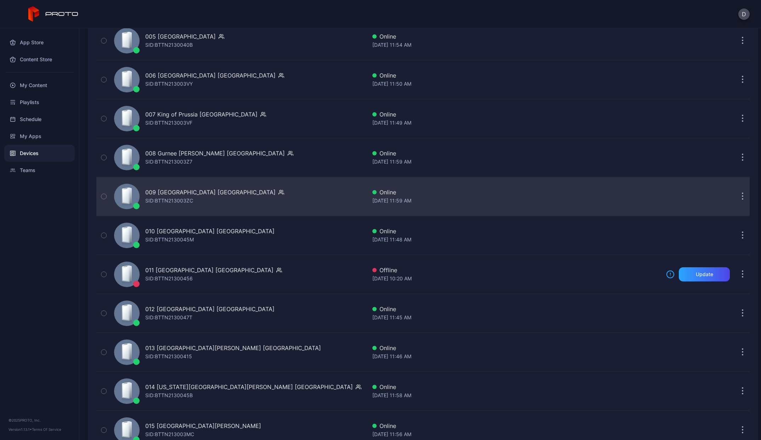
click at [177, 198] on div "SID: BTTN213003ZC" at bounding box center [169, 201] width 48 height 9
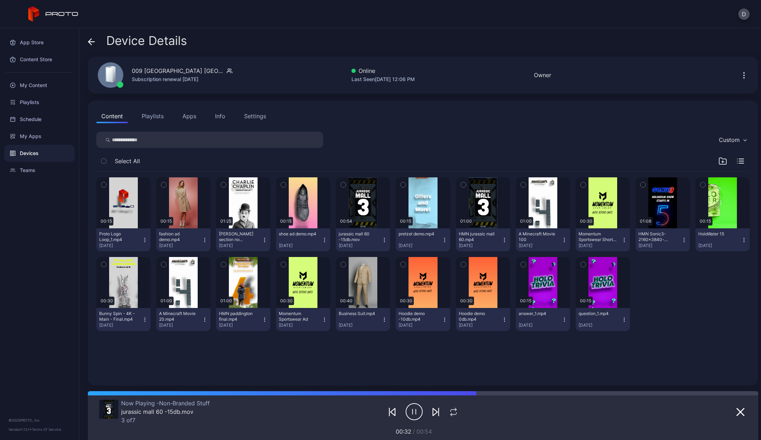
click at [90, 43] on icon at bounding box center [90, 42] width 3 height 6
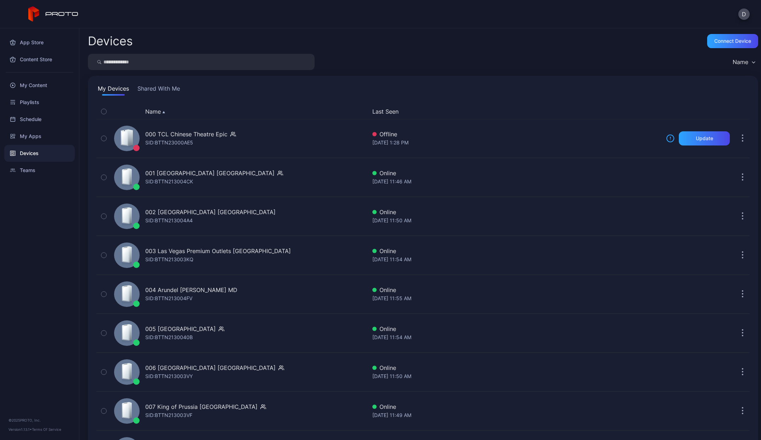
scroll to position [293, 0]
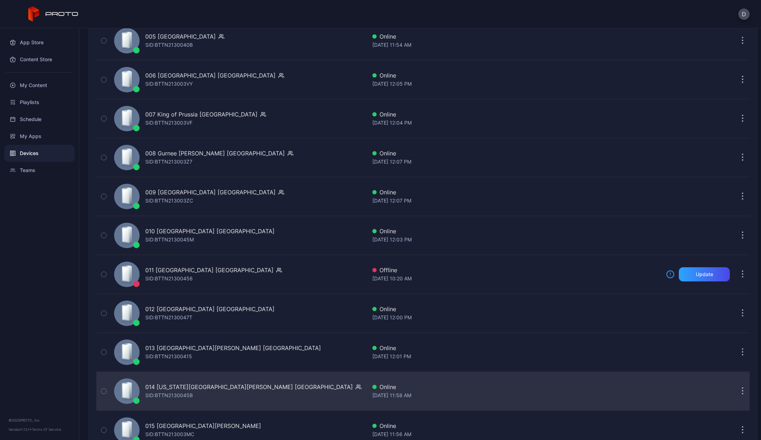
click at [190, 390] on div "014 [US_STATE][GEOGRAPHIC_DATA][PERSON_NAME] [GEOGRAPHIC_DATA]" at bounding box center [249, 387] width 208 height 9
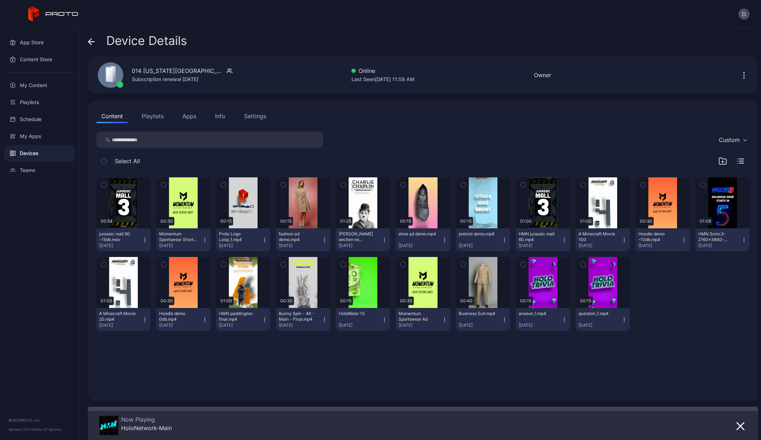
click at [740, 73] on icon "button" at bounding box center [744, 75] width 9 height 9
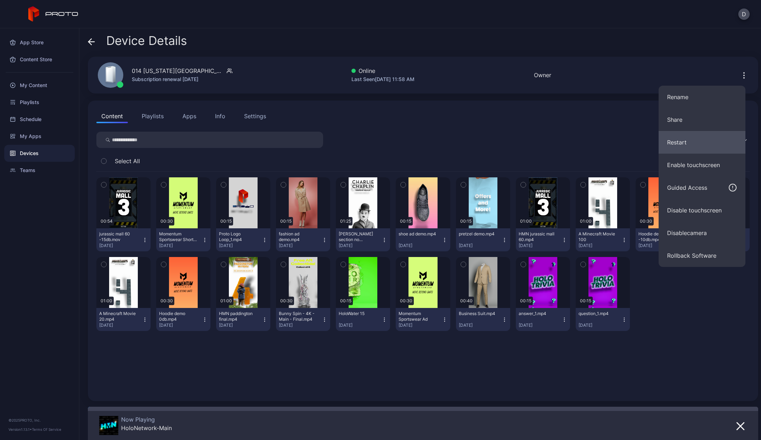
click at [675, 139] on button "Restart" at bounding box center [702, 142] width 87 height 23
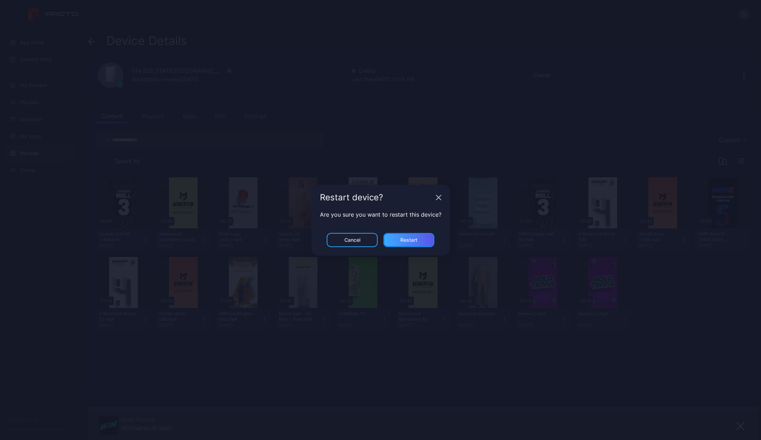
click at [419, 243] on div "Restart" at bounding box center [408, 240] width 51 height 14
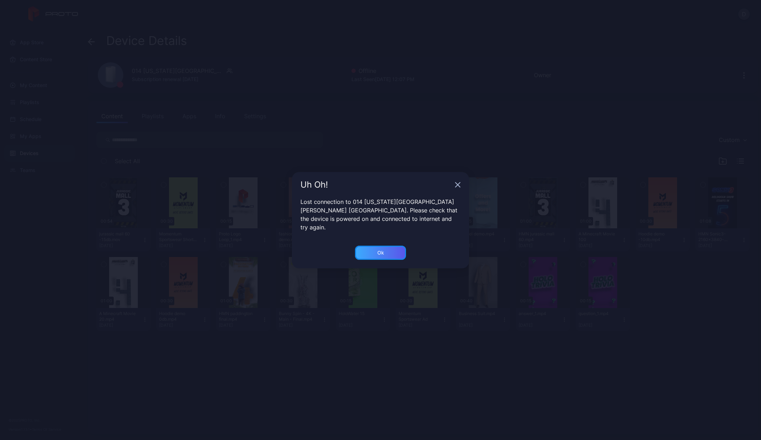
click at [375, 248] on div "Ok" at bounding box center [380, 253] width 51 height 14
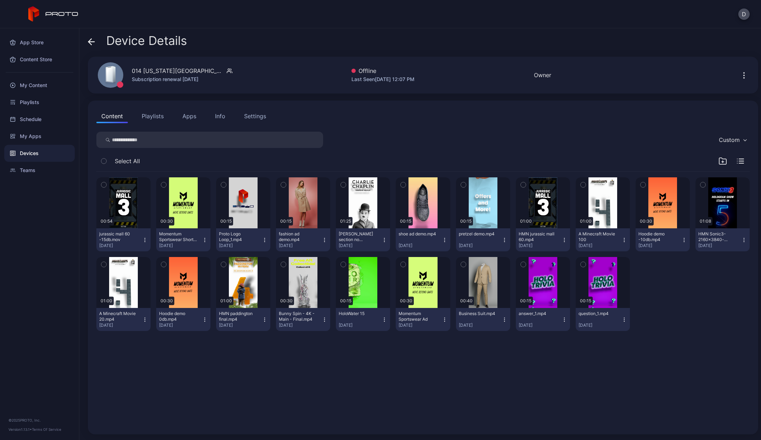
click at [89, 45] on icon at bounding box center [91, 41] width 7 height 7
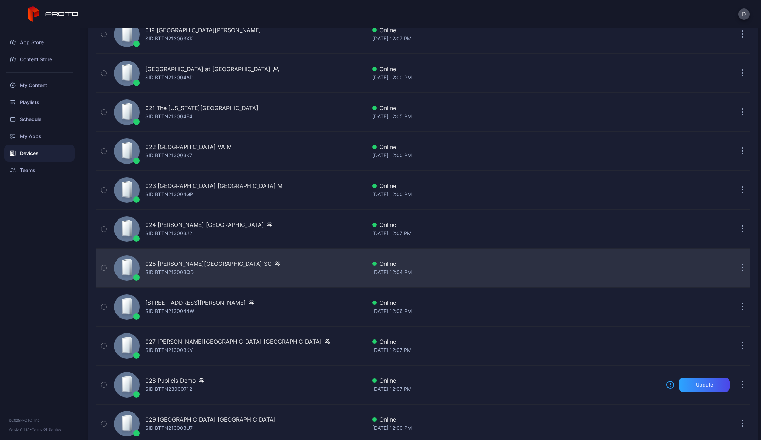
scroll to position [772, 0]
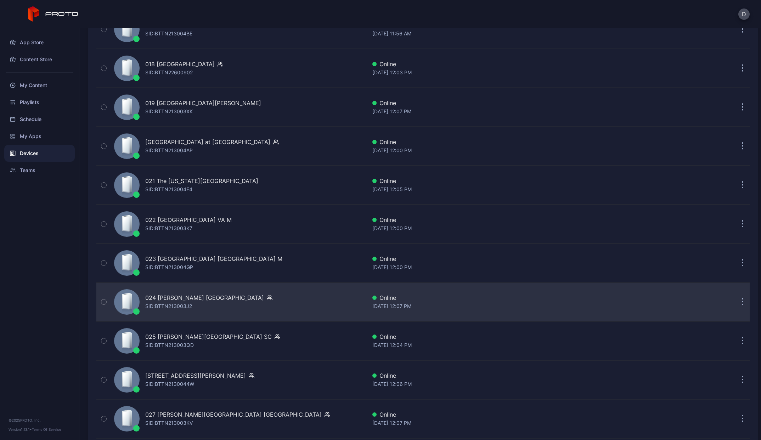
click at [182, 309] on div "SID: BTTN213003J2" at bounding box center [168, 306] width 47 height 9
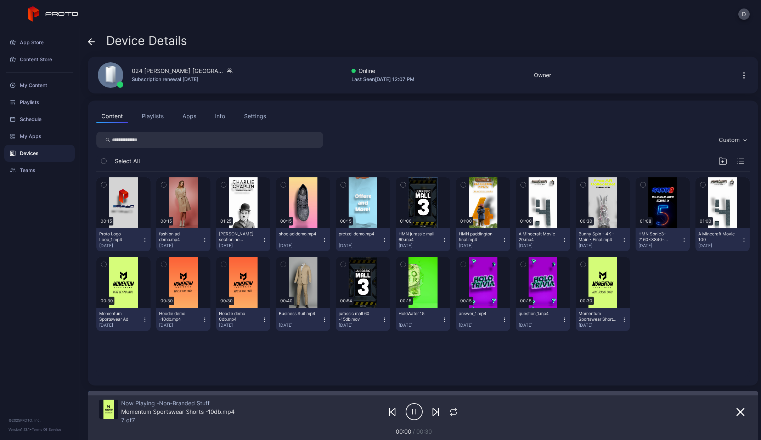
click at [86, 38] on div "Device Details 024 [PERSON_NAME] [GEOGRAPHIC_DATA] Subscription renewal [DATE] …" at bounding box center [420, 234] width 682 height 412
click at [93, 42] on icon at bounding box center [91, 41] width 7 height 7
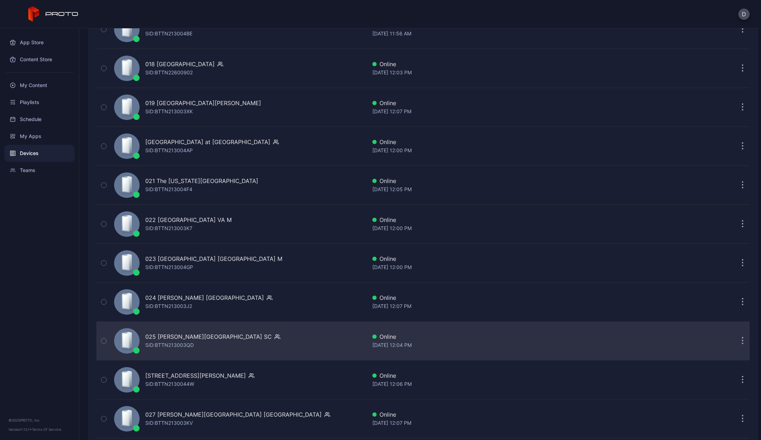
scroll to position [806, 0]
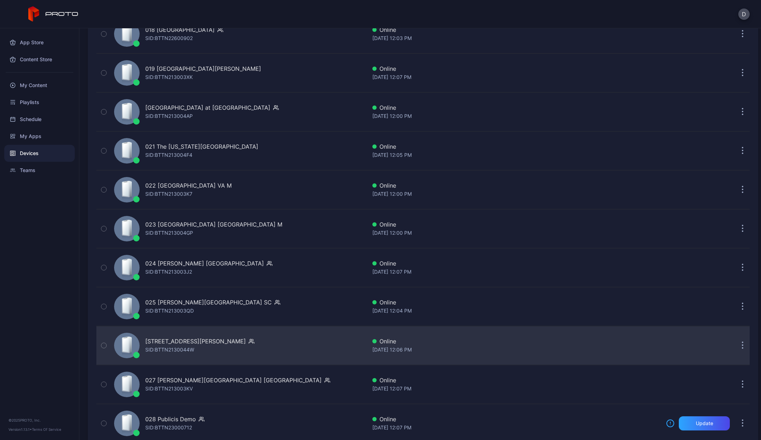
click at [196, 350] on div "[STREET_ADDRESS][PERSON_NAME] SID: BTTN2130044W" at bounding box center [199, 345] width 109 height 17
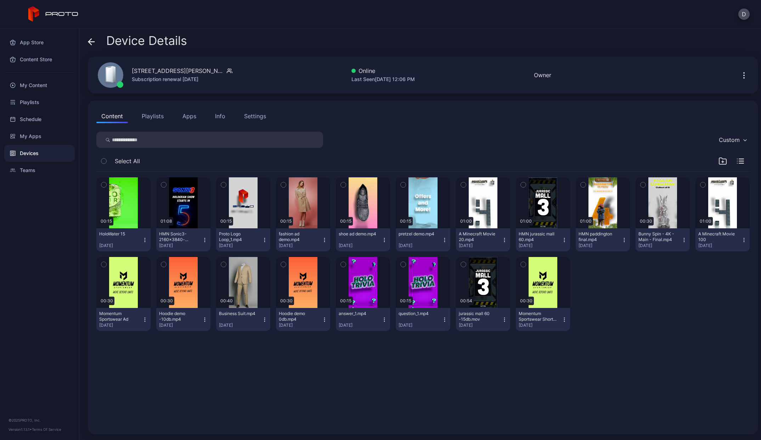
click at [92, 44] on icon at bounding box center [91, 41] width 7 height 7
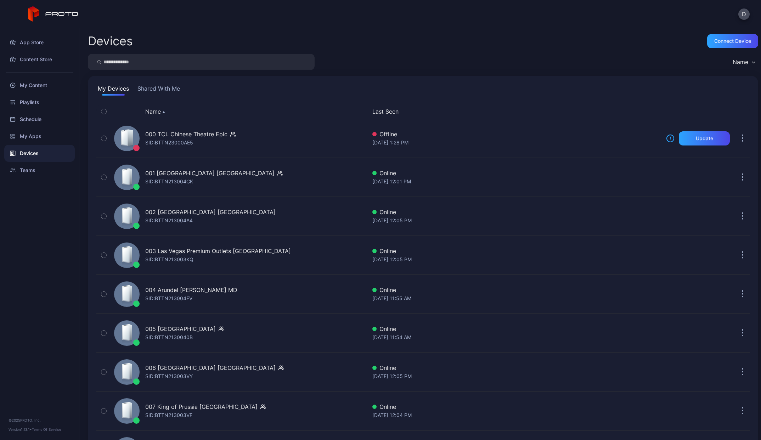
scroll to position [806, 0]
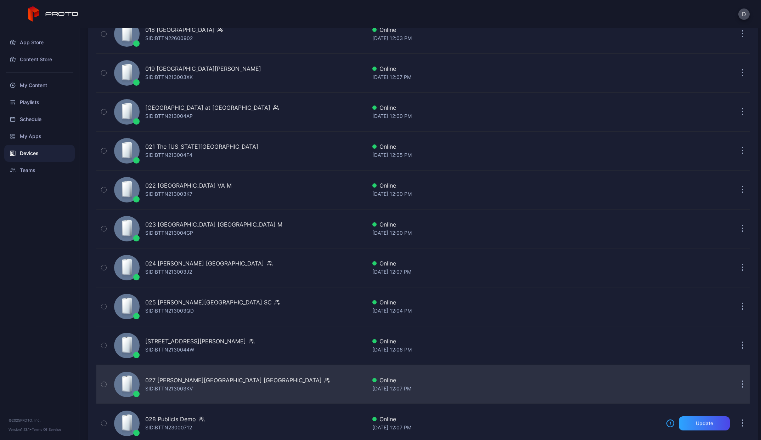
click at [195, 380] on div "027 [PERSON_NAME][GEOGRAPHIC_DATA] [GEOGRAPHIC_DATA]" at bounding box center [233, 380] width 176 height 9
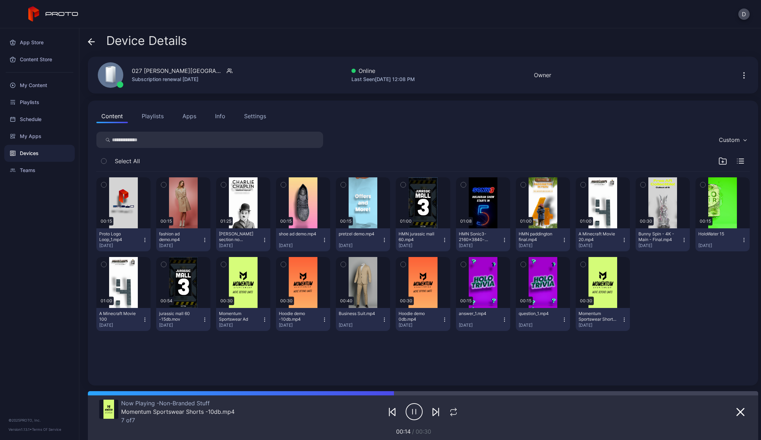
click at [86, 41] on div "Device Details [STREET_ADDRESS][PERSON_NAME] Subscription renewal [DATE] Online…" at bounding box center [420, 234] width 682 height 412
click at [89, 42] on icon at bounding box center [90, 42] width 3 height 6
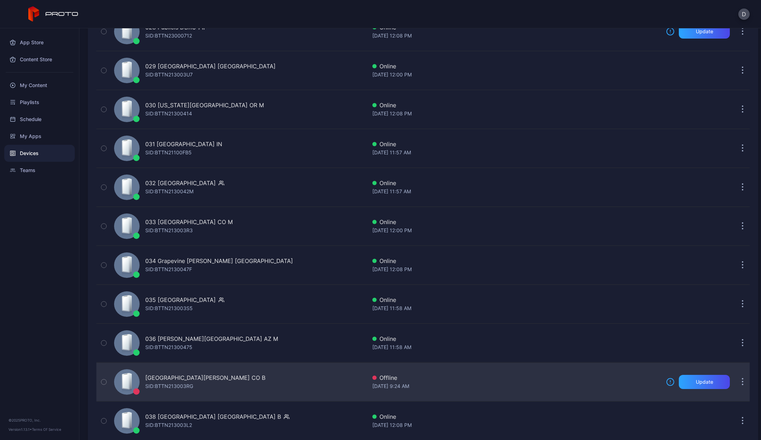
scroll to position [1469, 0]
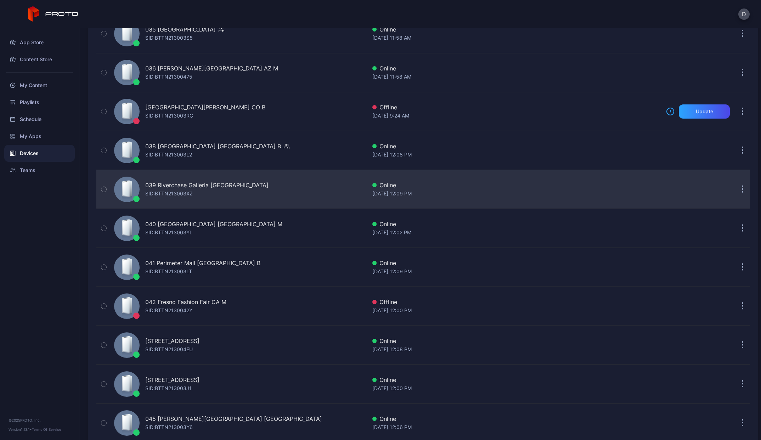
click at [169, 184] on div "039 Riverchase Galleria [GEOGRAPHIC_DATA]" at bounding box center [206, 185] width 123 height 9
